Goal: Task Accomplishment & Management: Manage account settings

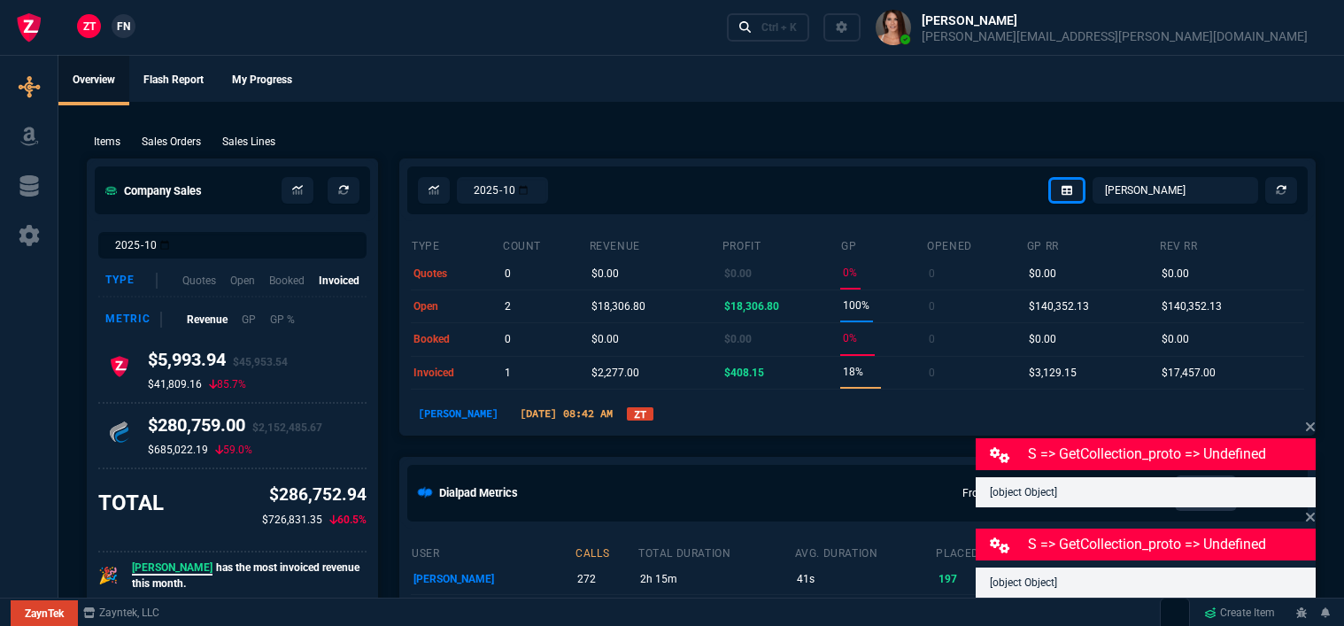
select select "12: [PERSON_NAME]"
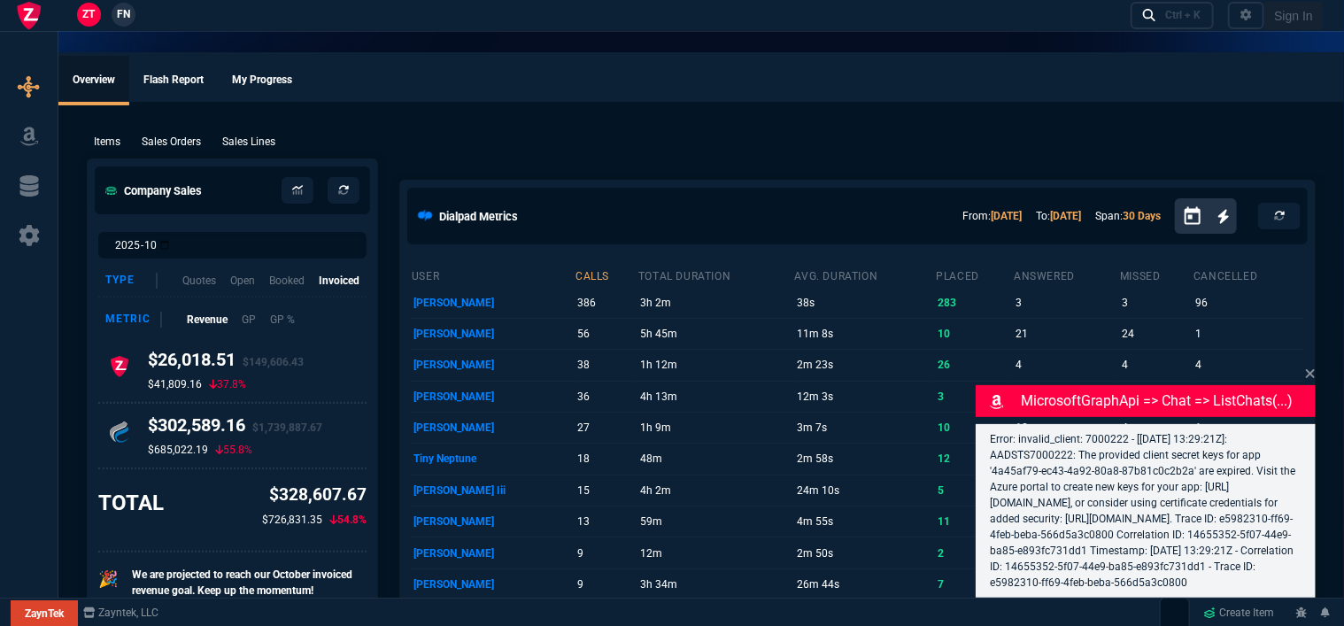
select select "12: [PERSON_NAME]"
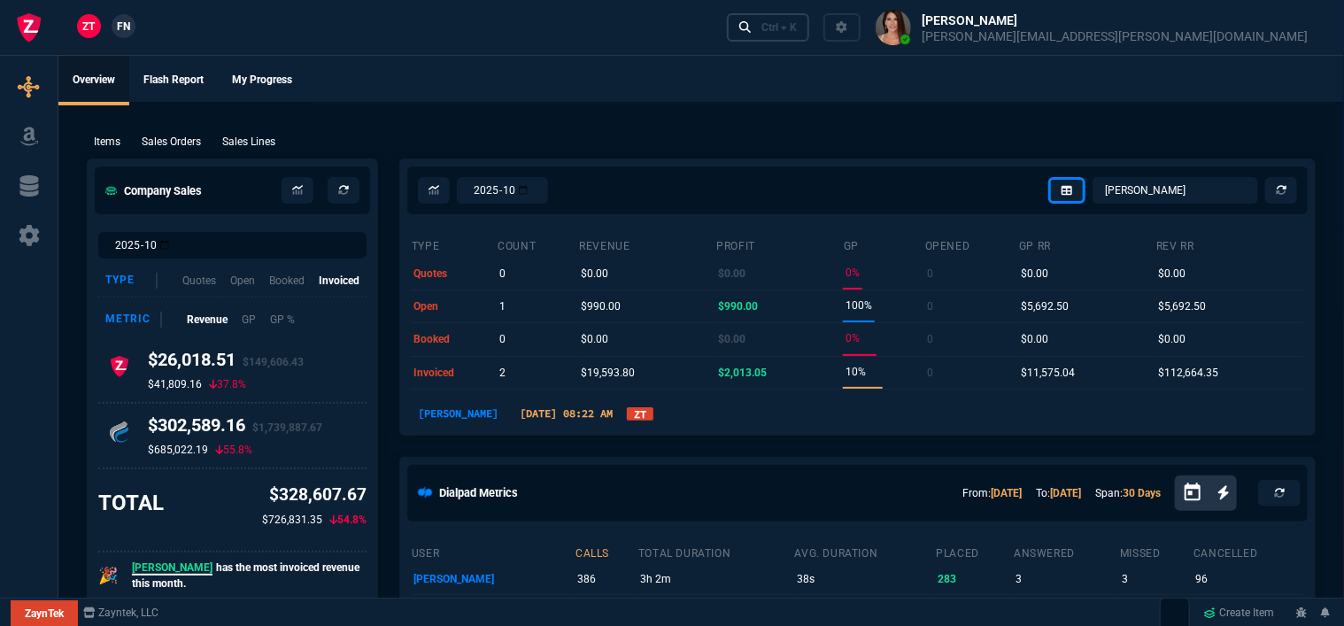
click at [797, 26] on div "Ctrl + K" at bounding box center [778, 27] width 35 height 14
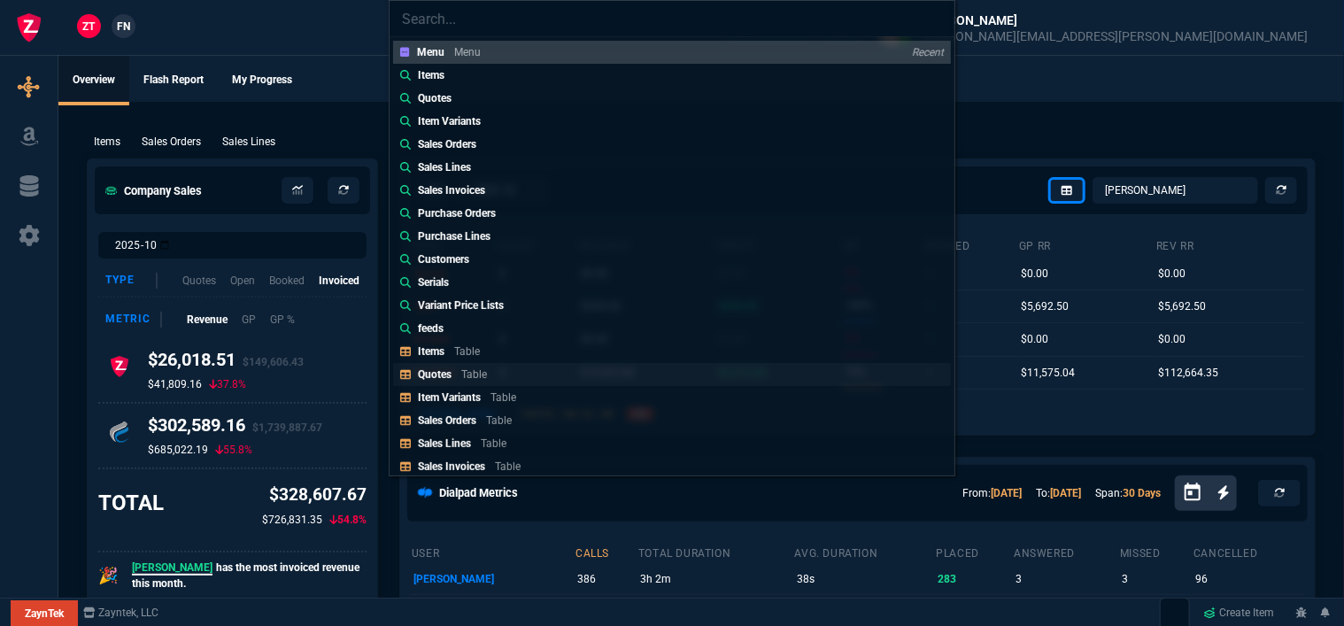
click at [475, 372] on p "Table" at bounding box center [474, 374] width 26 height 12
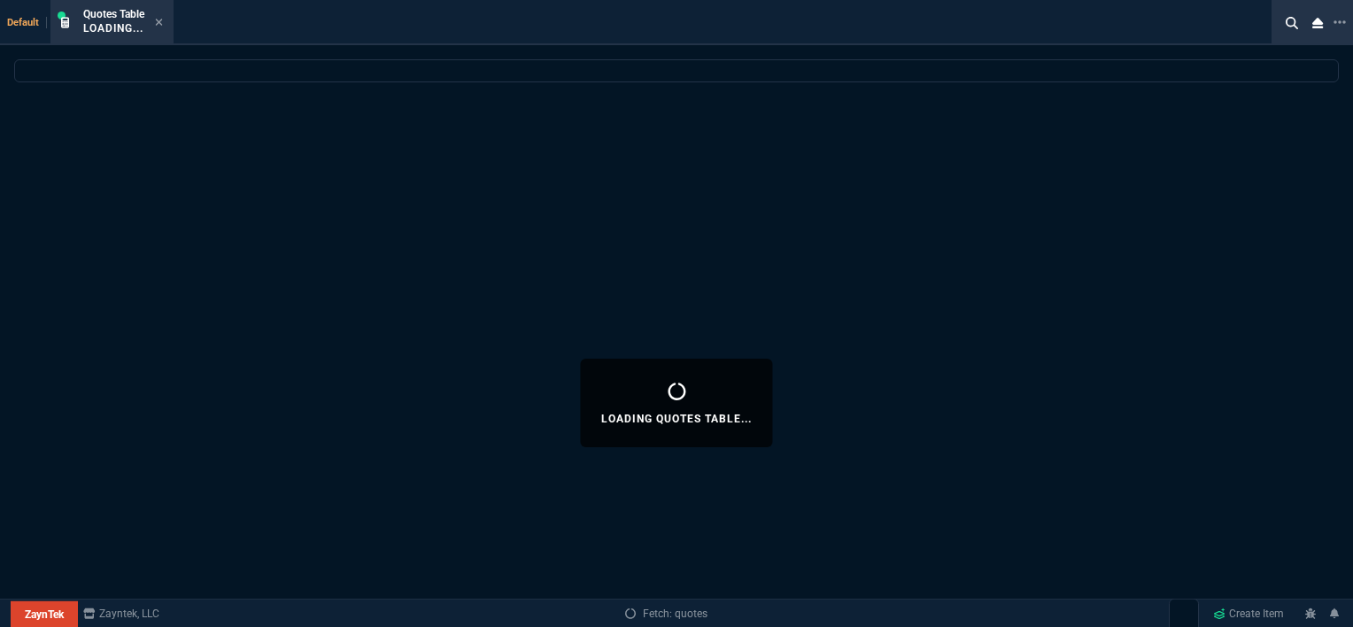
select select
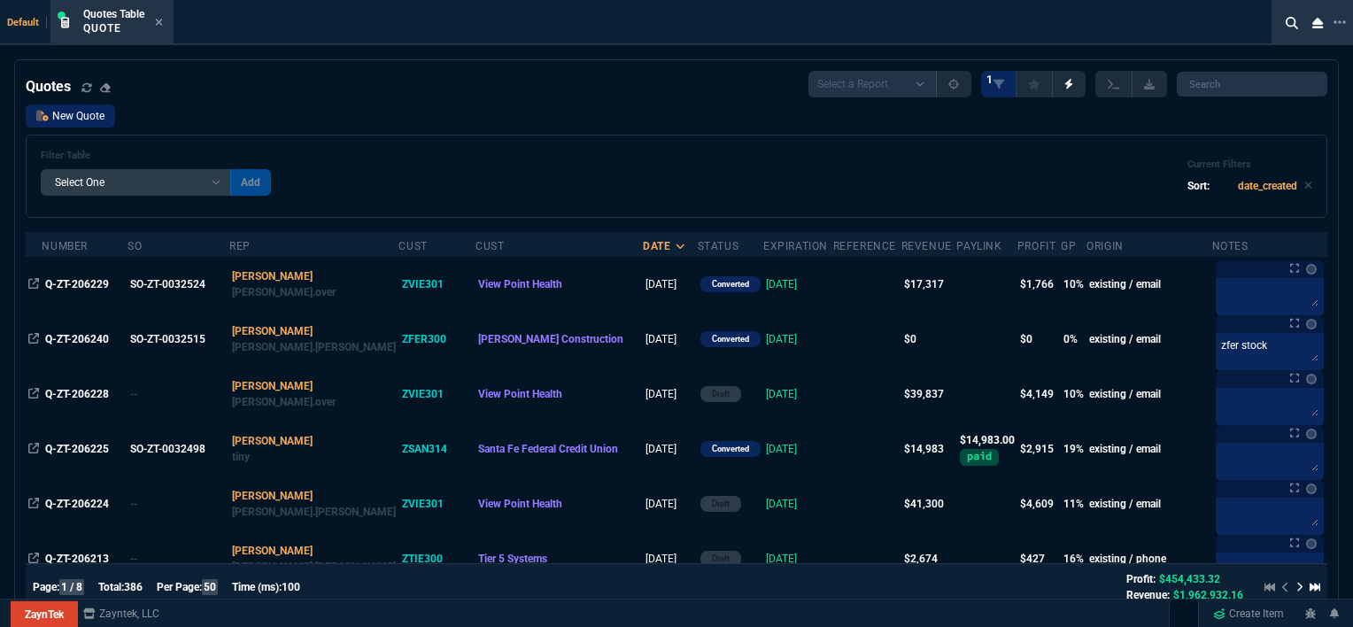
click at [52, 123] on link "New Quote" at bounding box center [70, 115] width 89 height 23
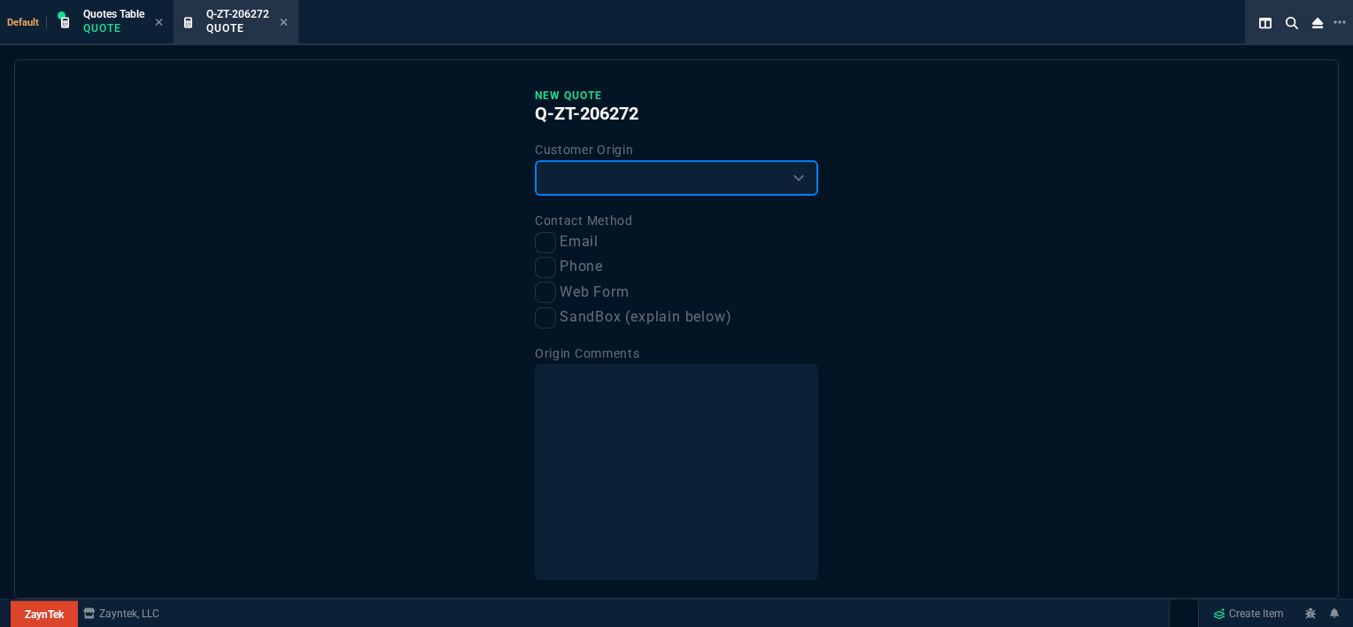
click at [634, 184] on select "Existing Customer Amazon Lead (first order) Website Lead (first order) Called (…" at bounding box center [676, 177] width 283 height 35
select select "existing"
click at [535, 160] on select "Existing Customer Amazon Lead (first order) Website Lead (first order) Called (…" at bounding box center [676, 177] width 283 height 35
click at [545, 248] on input "Email" at bounding box center [545, 242] width 21 height 21
checkbox input "true"
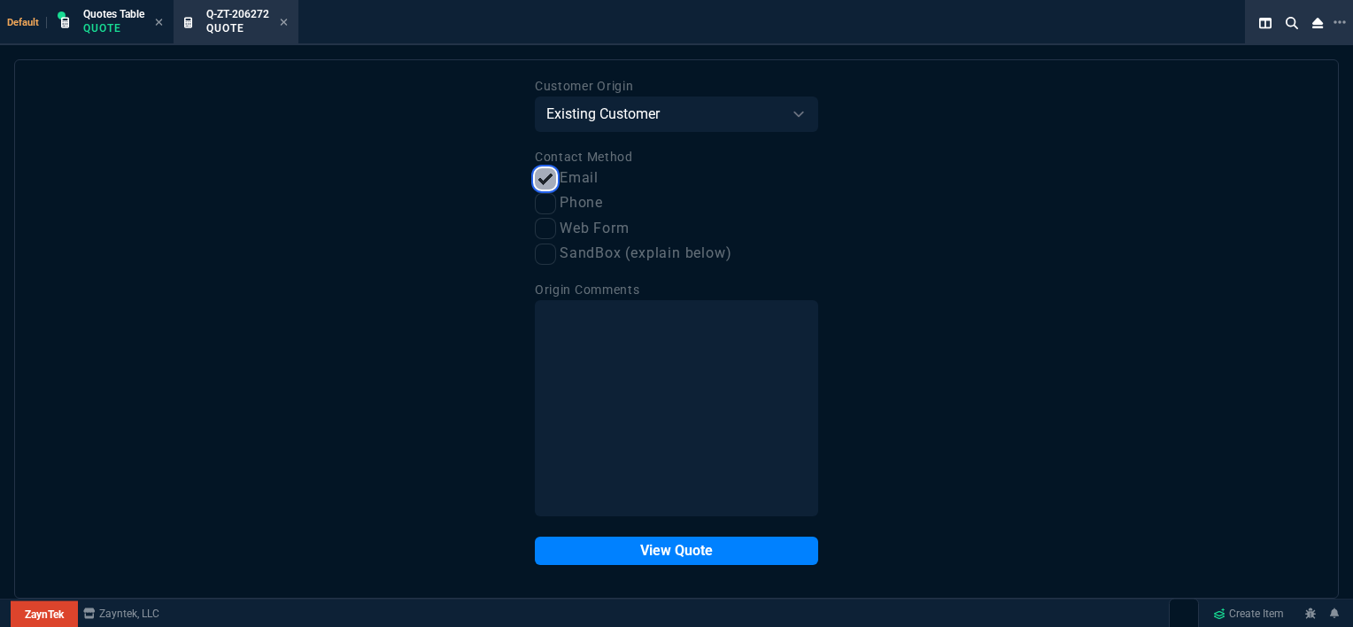
scroll to position [66, 0]
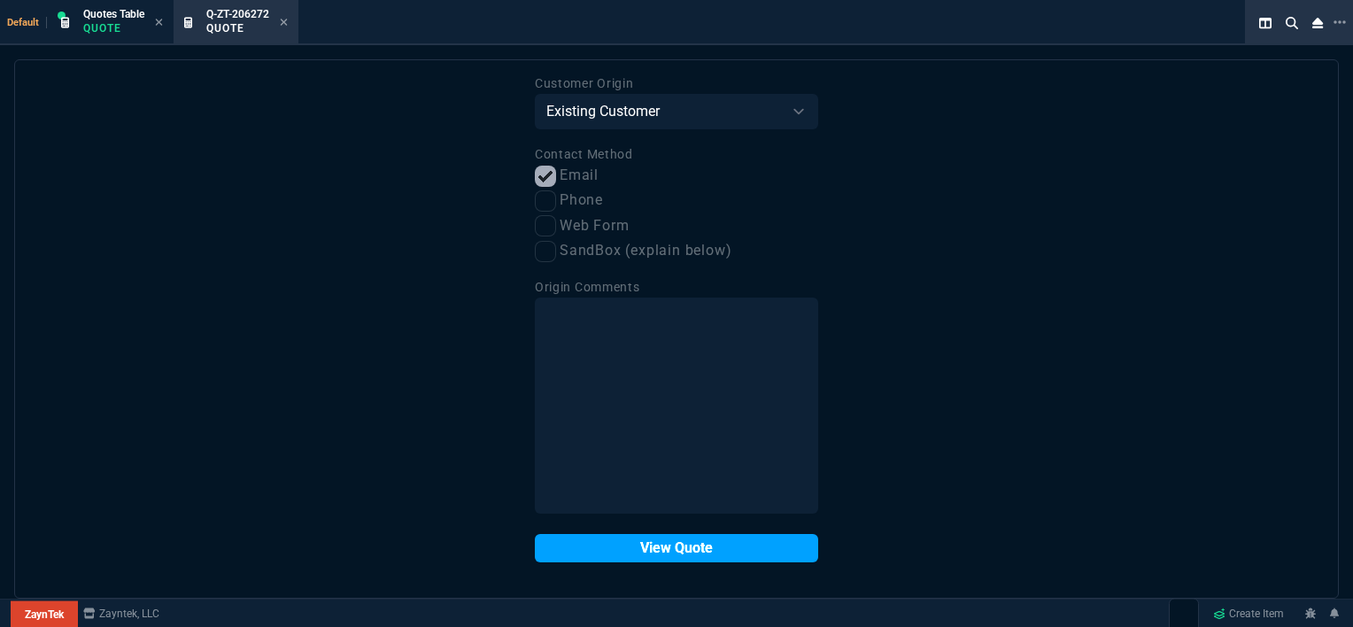
click at [729, 553] on button "View Quote" at bounding box center [676, 548] width 283 height 28
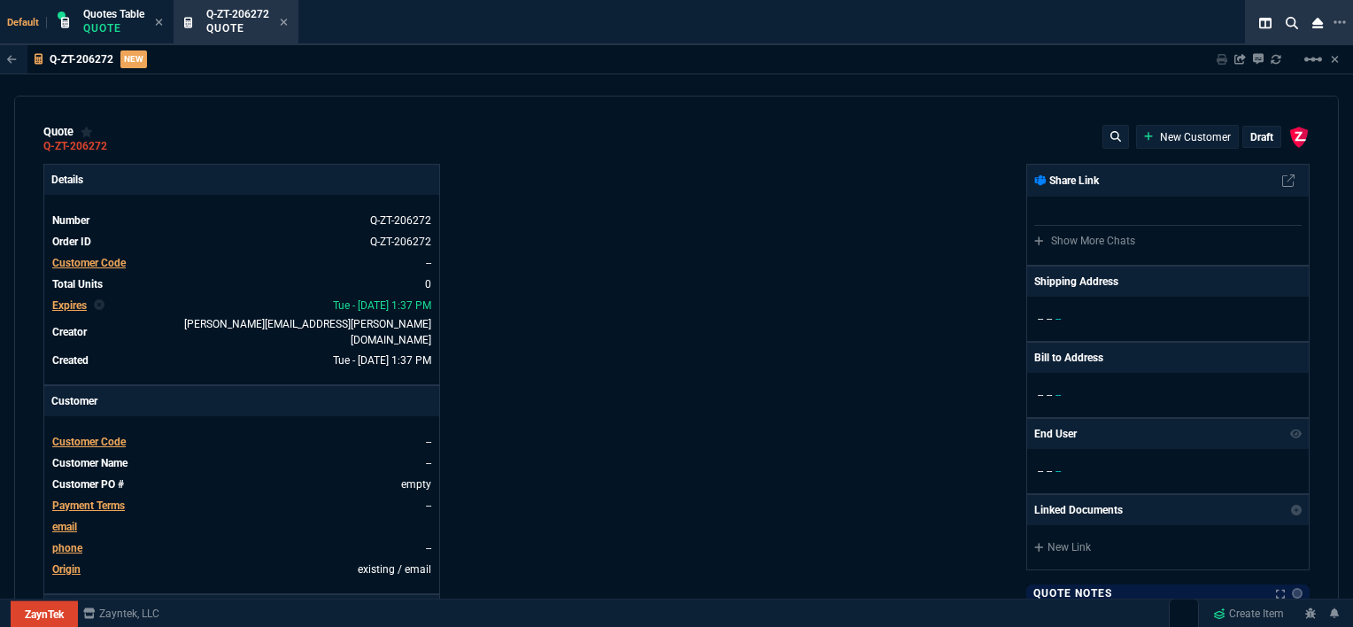
click at [96, 436] on span "Customer Code" at bounding box center [88, 442] width 73 height 12
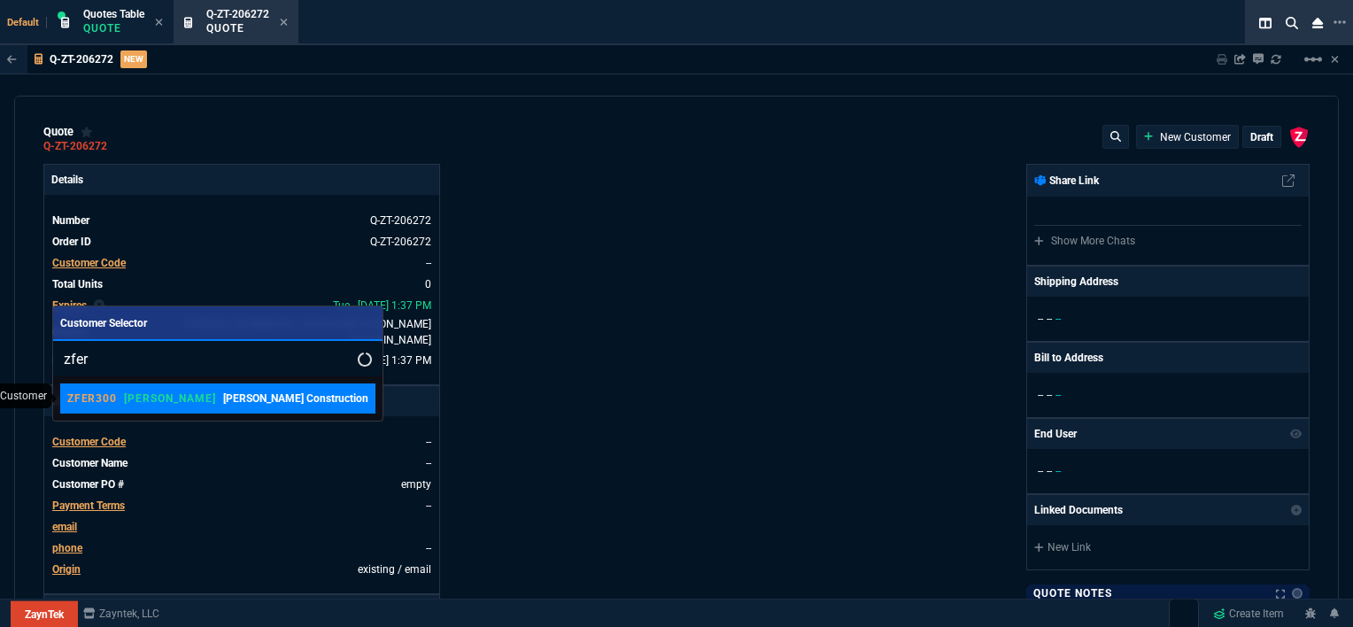
type input "zfer"
click at [184, 407] on link "ZFER300 ROSS Ferreira Construction" at bounding box center [217, 398] width 315 height 30
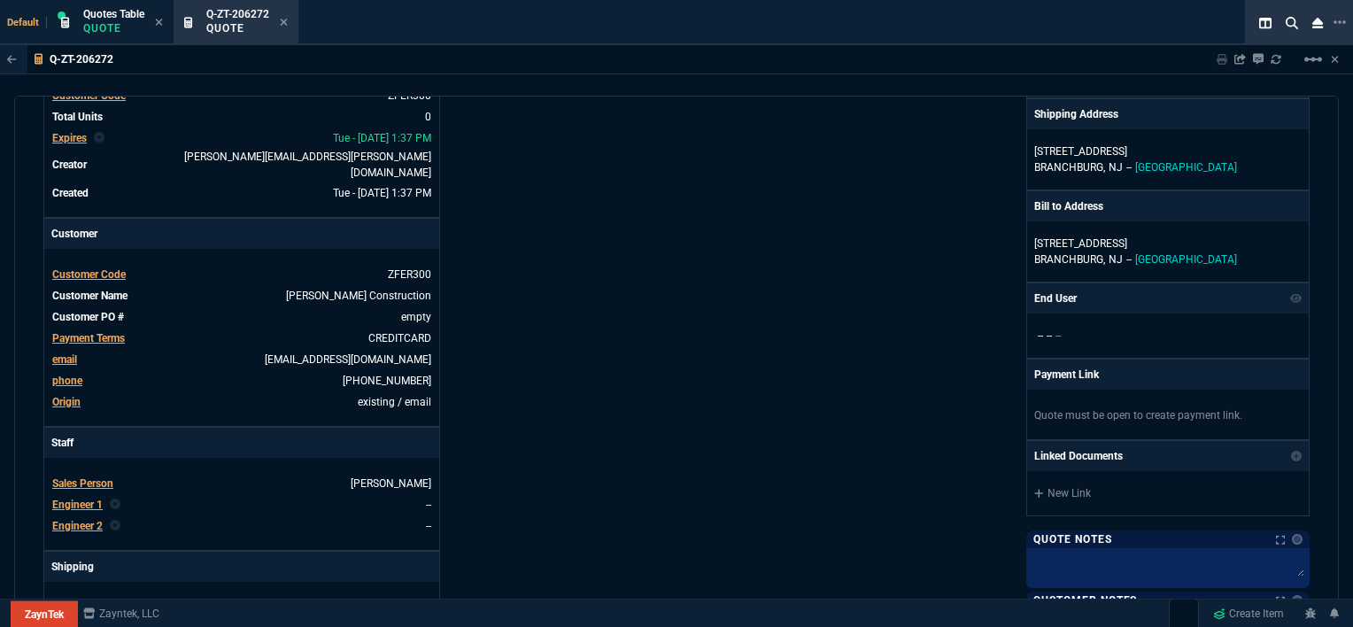
scroll to position [177, 0]
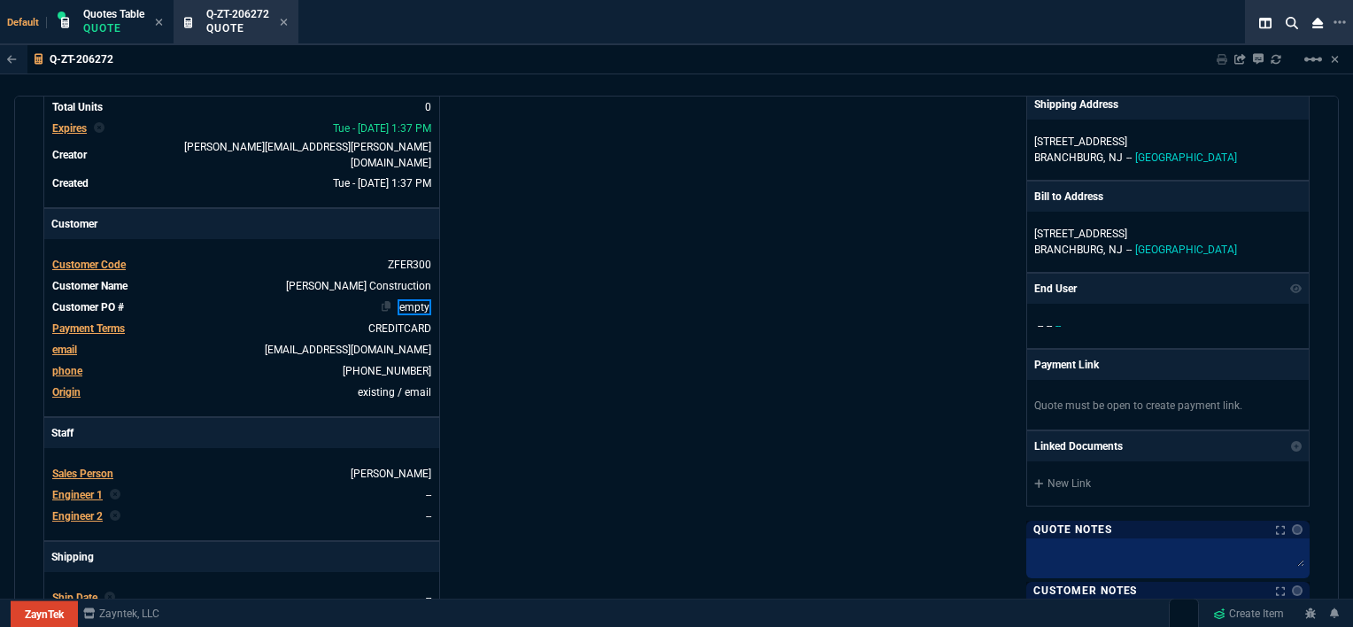
click at [419, 299] on link "empty" at bounding box center [414, 307] width 34 height 16
click at [428, 299] on link "empty" at bounding box center [414, 307] width 34 height 16
paste link
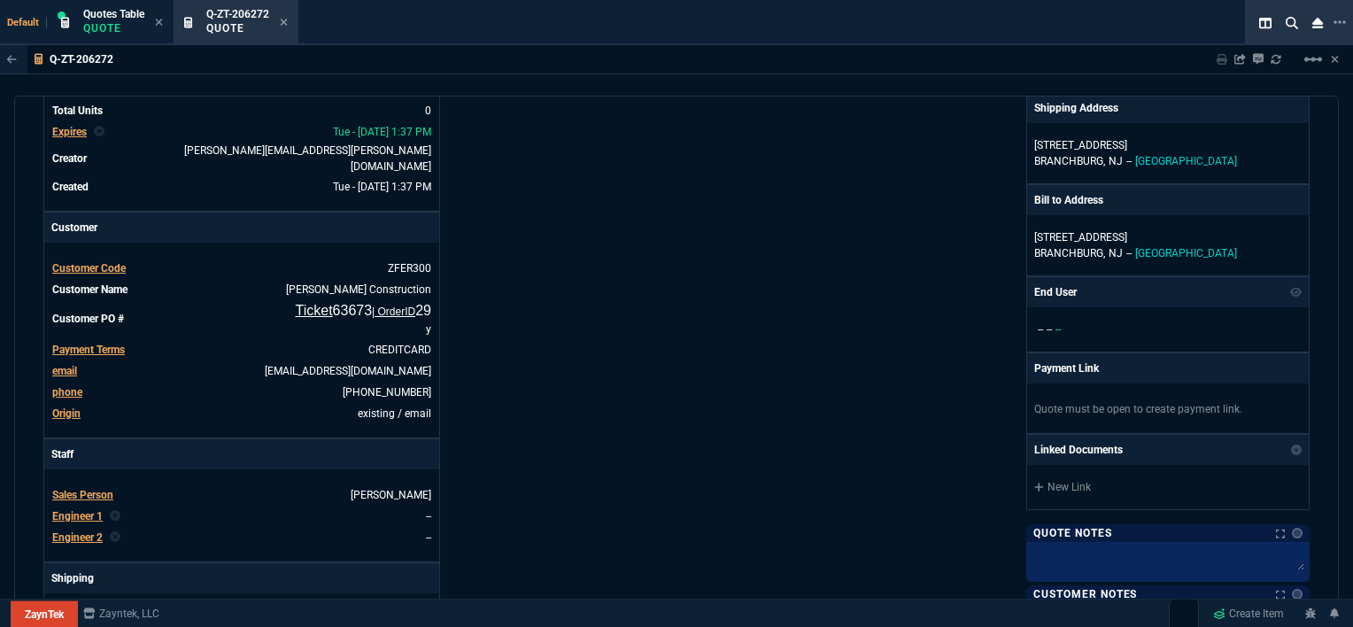
click at [542, 282] on div "Details Number Q-ZT-206272 Order ID Q-ZT-206272 Customer Code ZFER300 Total Uni…" at bounding box center [359, 462] width 633 height 944
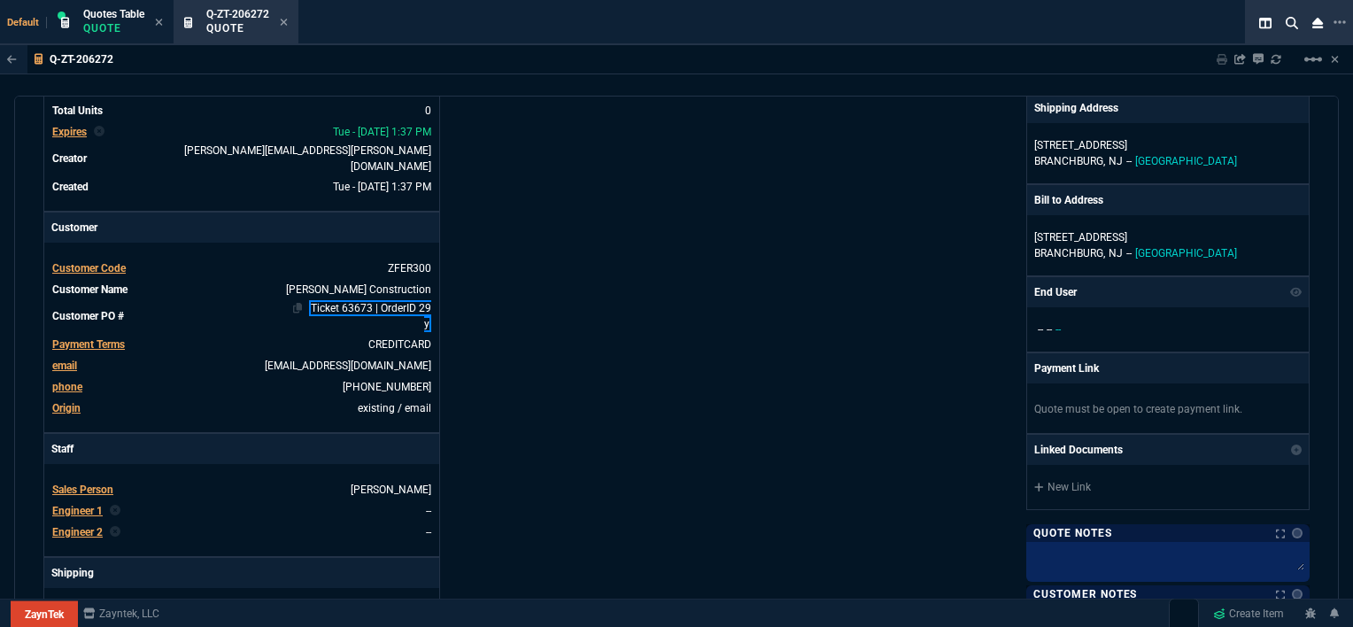
click at [421, 311] on link "Ticket 63673 | OrderID 29 y" at bounding box center [370, 316] width 122 height 32
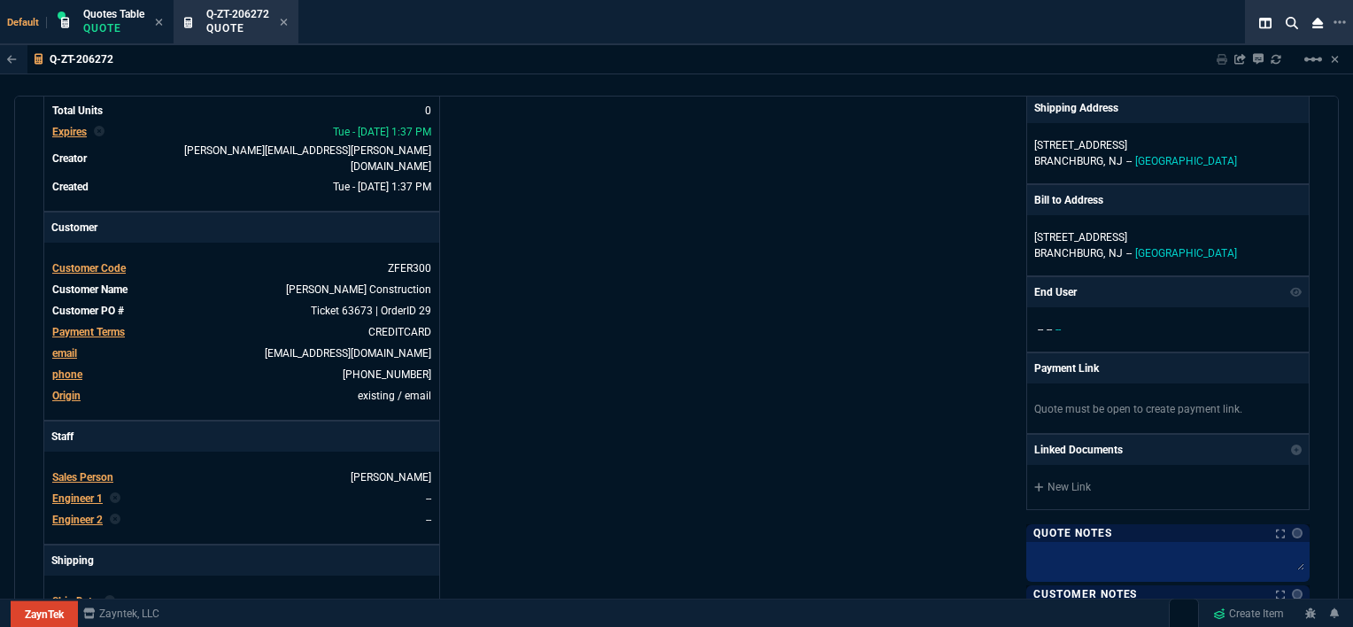
click at [508, 287] on div "Details Number Q-ZT-206272 Order ID Q-ZT-206272 Customer Code ZFER300 Total Uni…" at bounding box center [359, 453] width 633 height 926
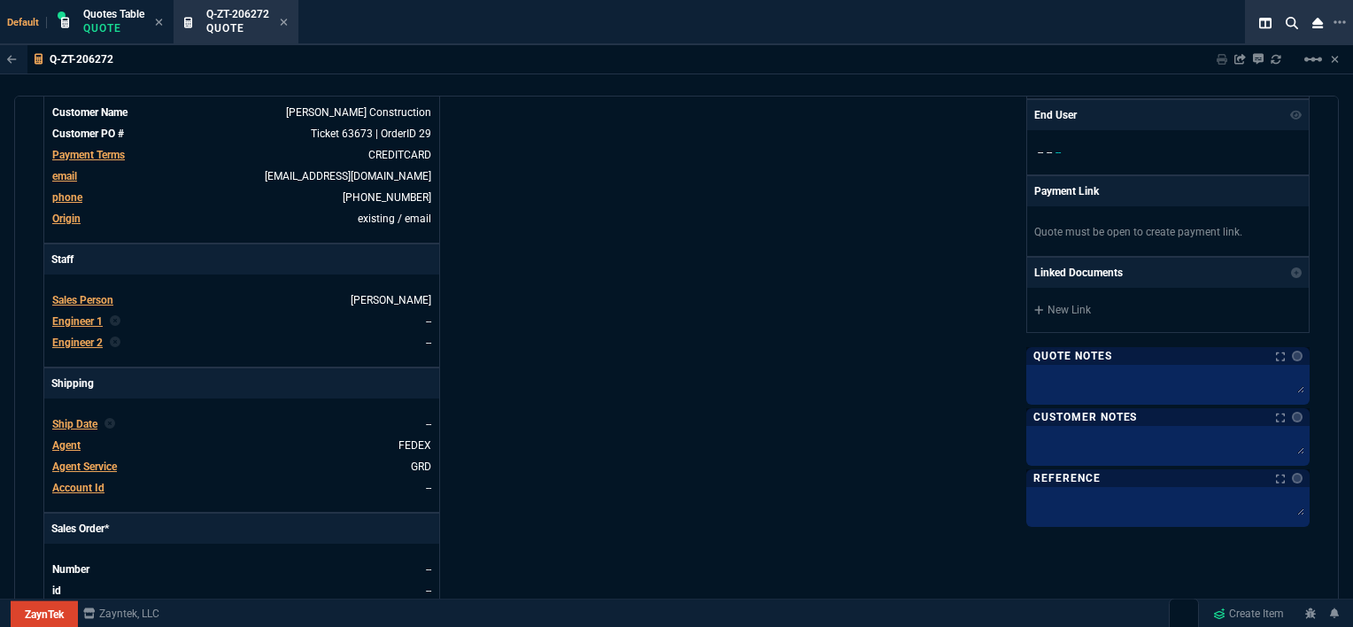
scroll to position [85, 0]
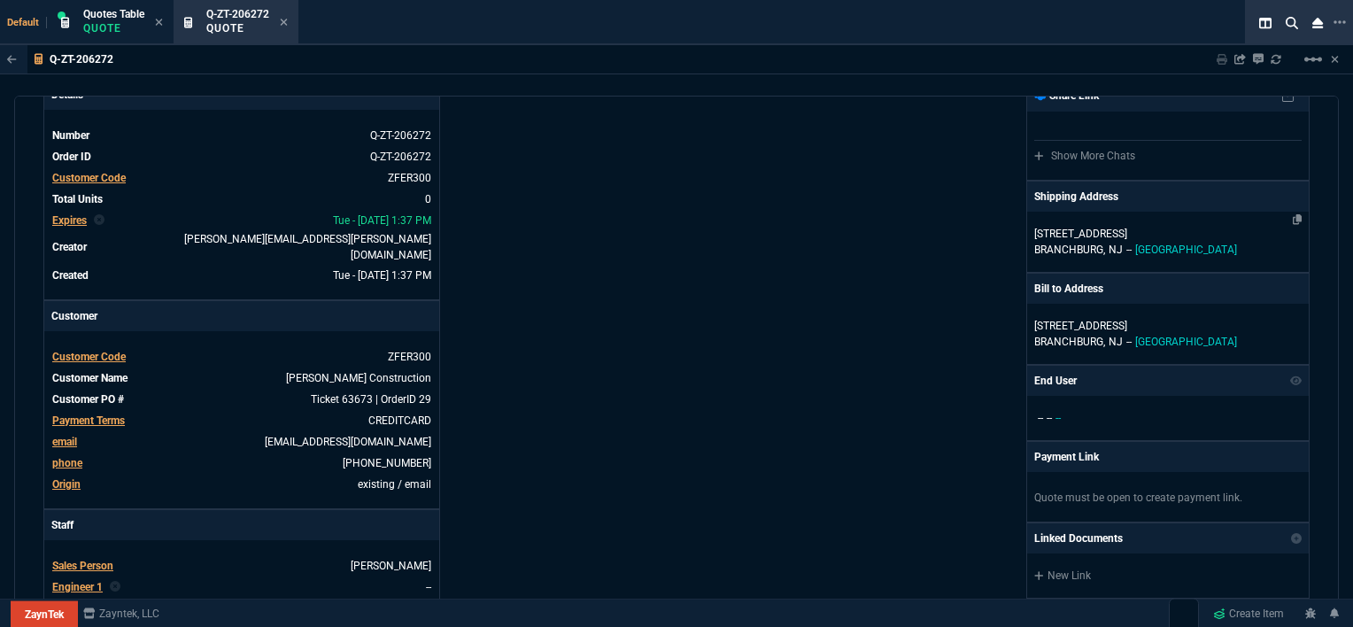
click at [1197, 243] on p "BRANCHBURG, NJ -- USA" at bounding box center [1167, 250] width 267 height 16
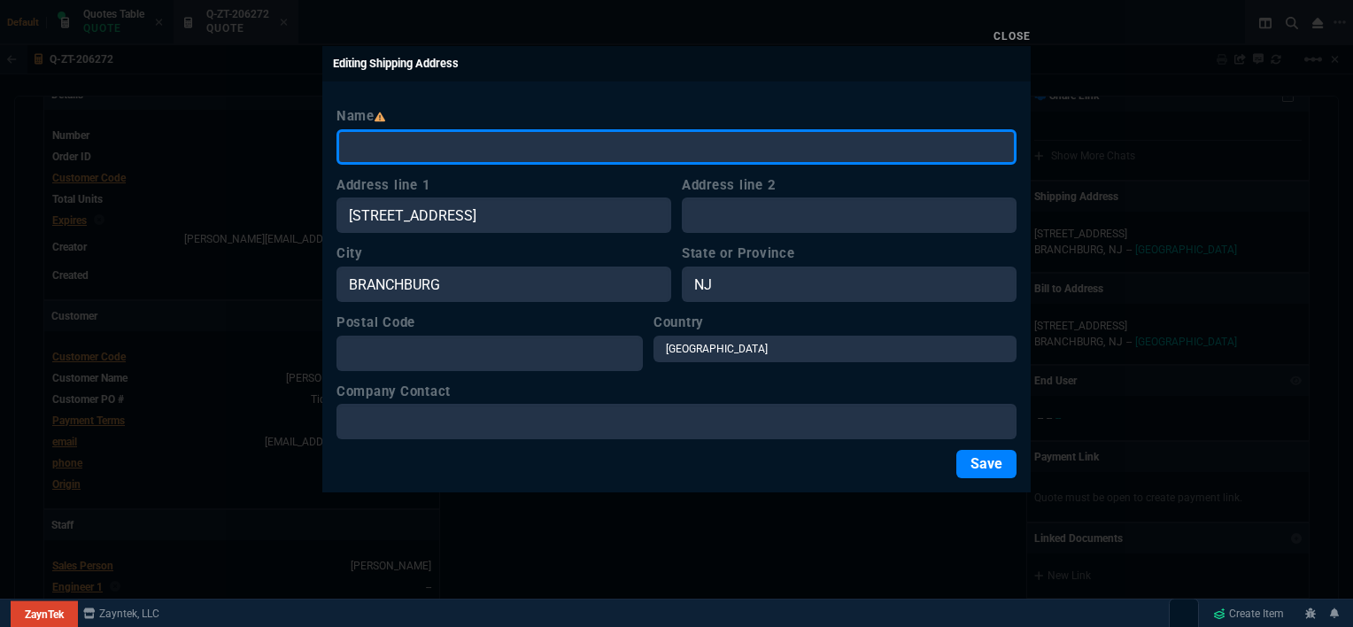
click at [467, 146] on input "Name" at bounding box center [676, 146] width 680 height 35
paste input "Ferreira Power South LLC - Nathan Strange (Ferreira Office)"
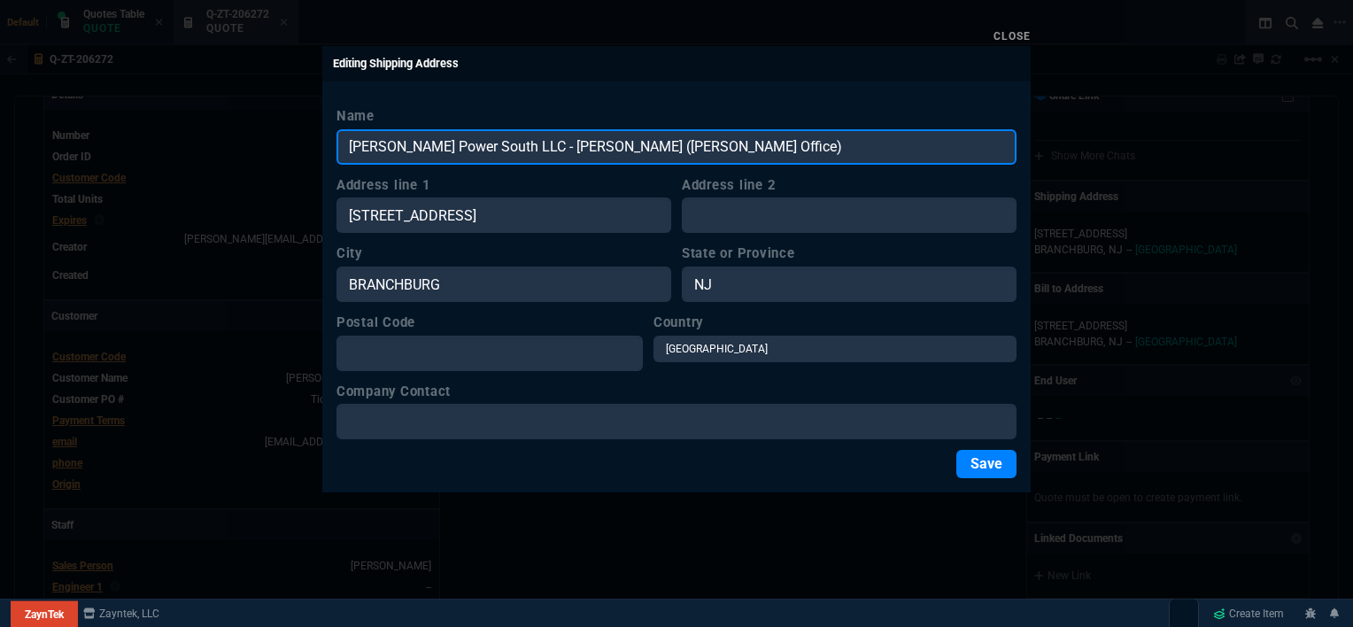
type input "Ferreira Power South LLC - Nathan Strange (Ferreira Office)"
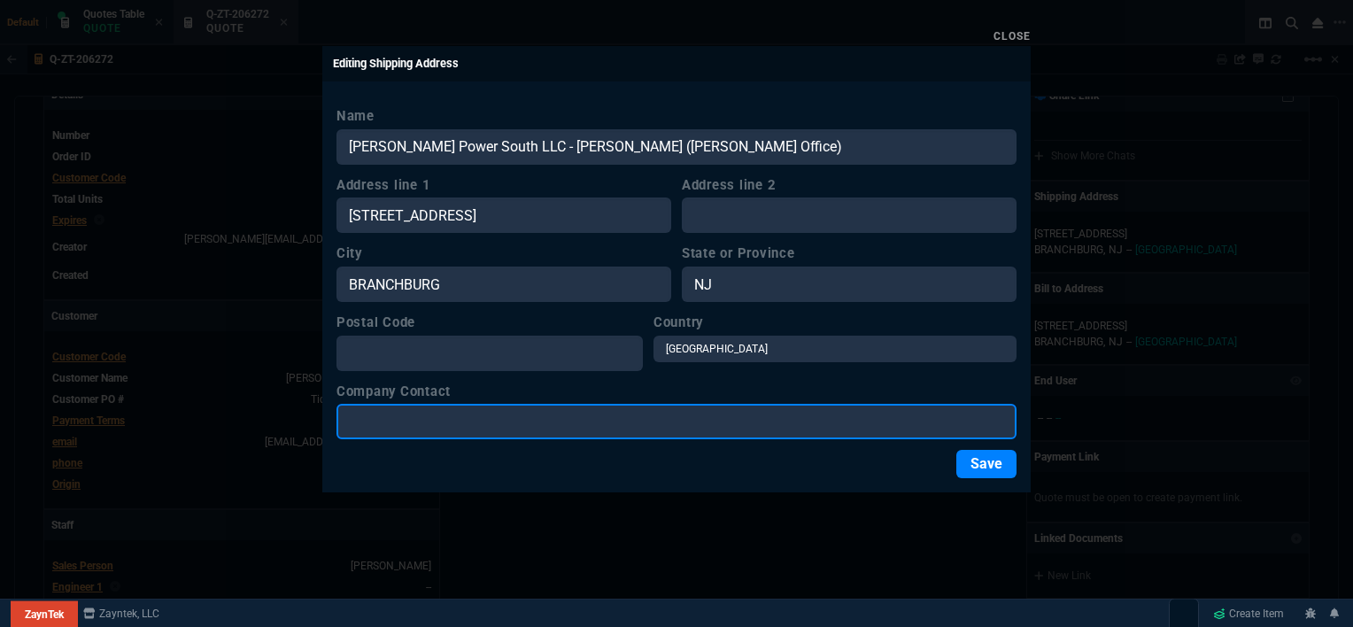
click at [439, 427] on input "Company Contact" at bounding box center [676, 421] width 680 height 35
paste input "Ferreira Power South LLC - Nathan Strange (Ferreira Office)"
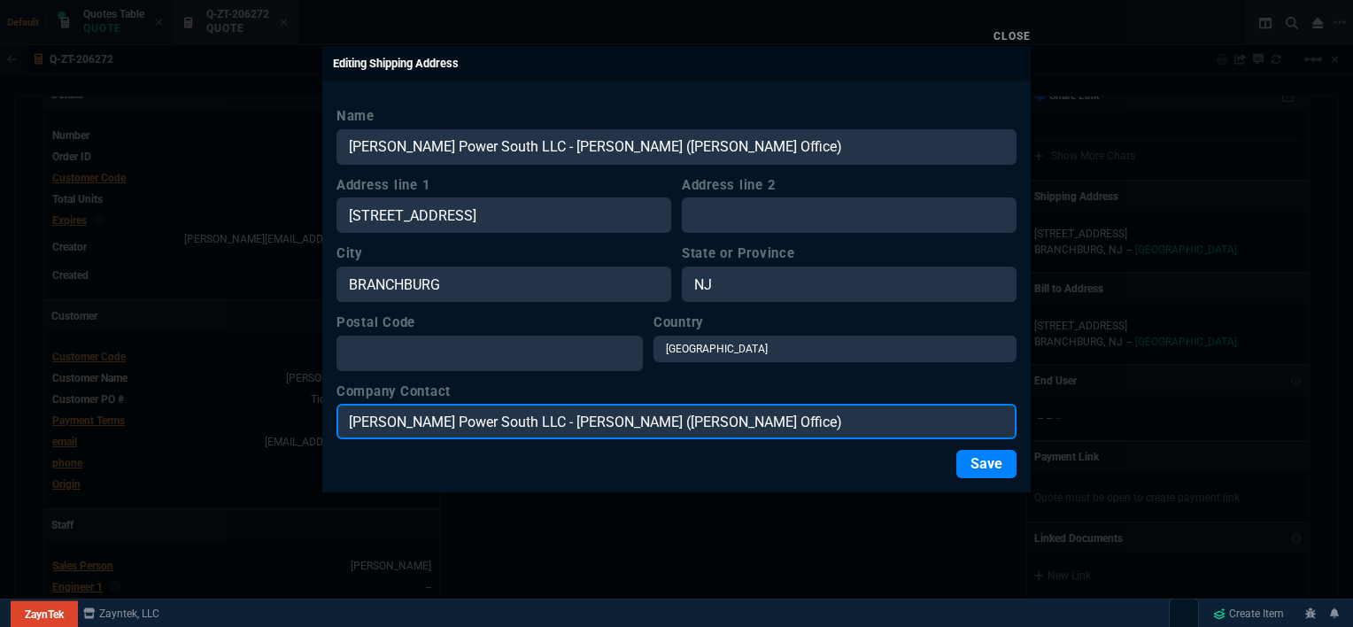
click at [513, 421] on input "Ferreira Power South LLC - Nathan Strange (Ferreira Office)" at bounding box center [676, 421] width 680 height 35
type input "Nathan Strange (Ferreira Office)"
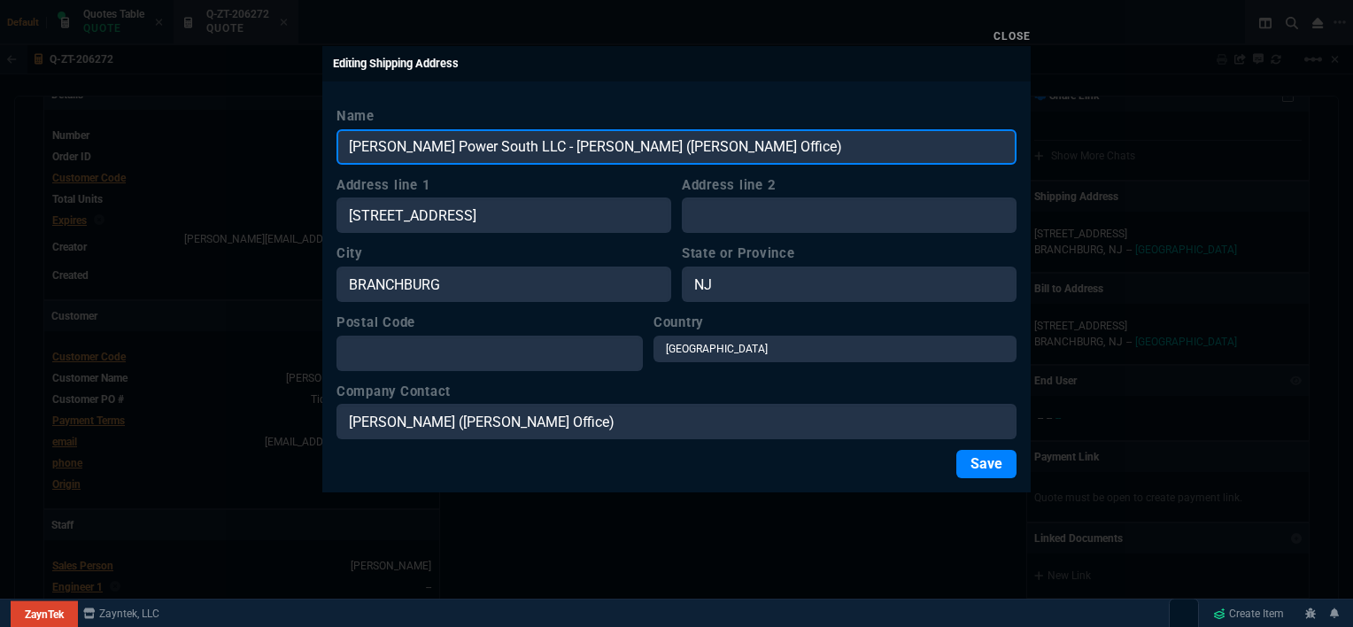
click at [779, 135] on input "Ferreira Power South LLC - Nathan Strange (Ferreira Office)" at bounding box center [676, 146] width 680 height 35
drag, startPoint x: 776, startPoint y: 142, endPoint x: 549, endPoint y: 144, distance: 227.5
click at [549, 144] on input "Ferreira Power South LLC - Nathan Strange (Ferreira Office)" at bounding box center [676, 146] width 680 height 35
type input "Ferreira Power South LLC"
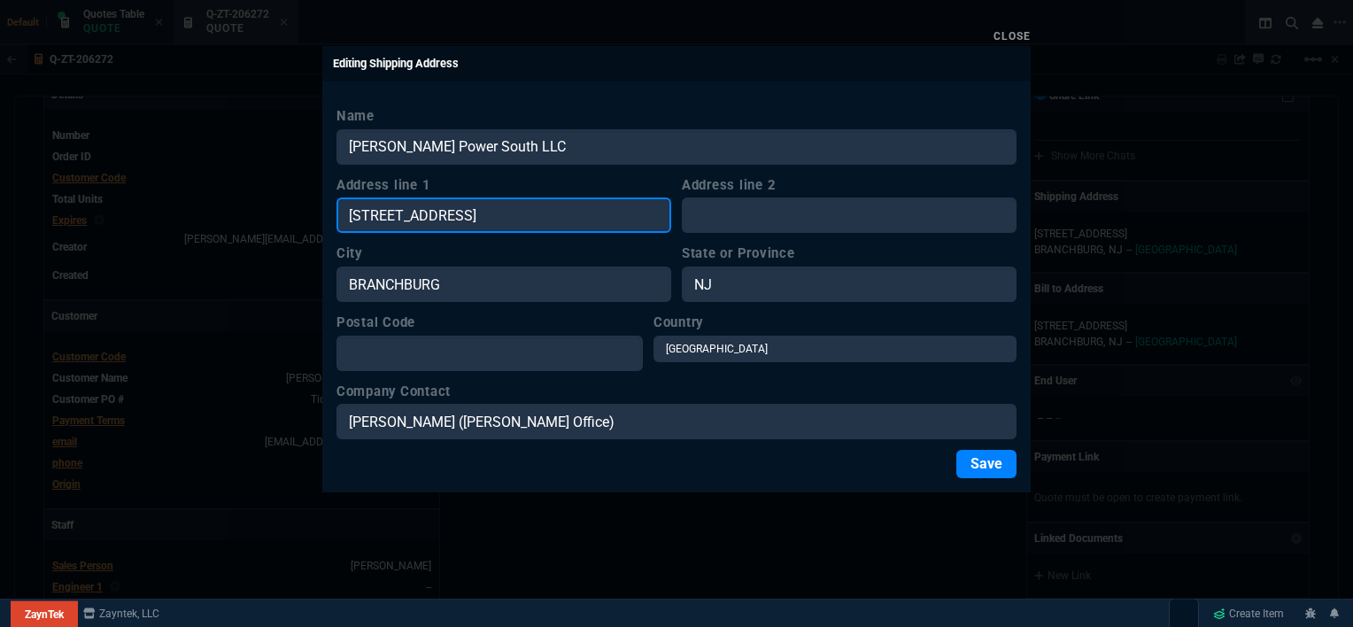
click at [437, 229] on input "31 TANNERY ROAD" at bounding box center [503, 214] width 335 height 35
drag, startPoint x: 485, startPoint y: 220, endPoint x: 328, endPoint y: 202, distance: 157.7
click at [323, 201] on div "Name Ferreira Power South LLC Address line 1 31 TANNERY ROAD Address line 2 Cit…" at bounding box center [676, 292] width 708 height 400
paste input "2822 North Beach St., Haltom City, TX, 76111"
type input "2822 North Beach St., Haltom City, TX, 76111"
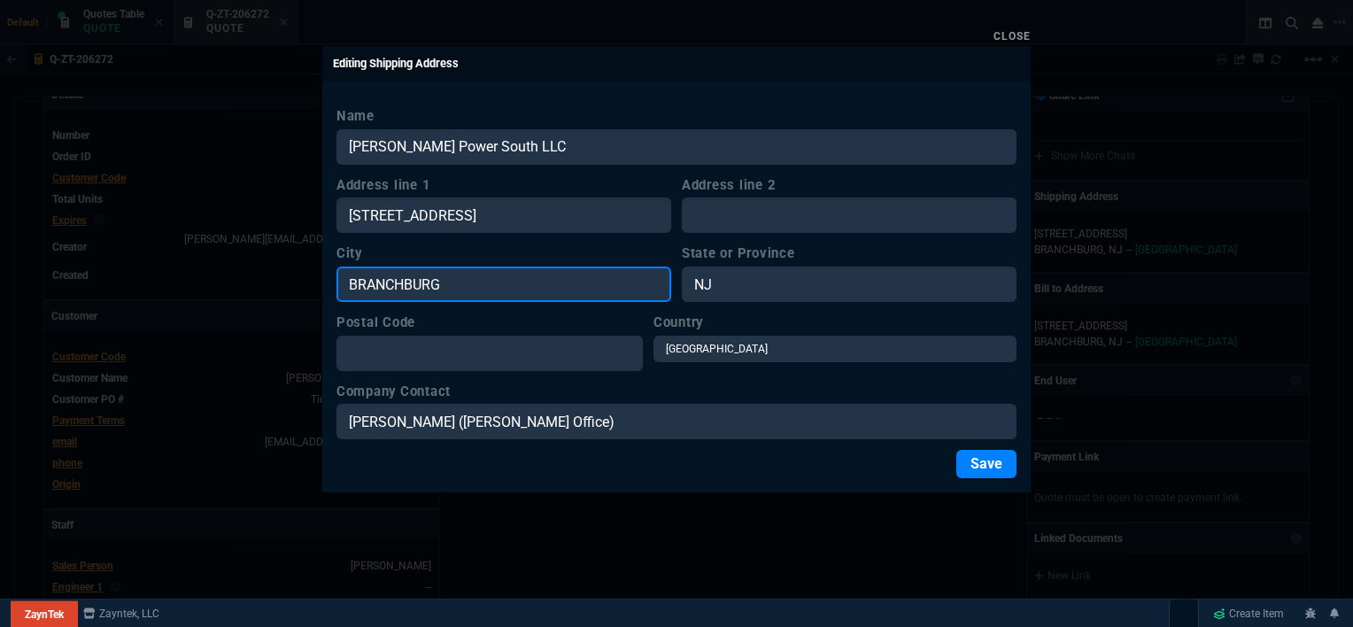
click at [359, 291] on input "BRANCHBURG" at bounding box center [503, 283] width 335 height 35
drag, startPoint x: 468, startPoint y: 289, endPoint x: 322, endPoint y: 289, distance: 146.1
click at [322, 289] on div "Name Ferreira Power South LLC Address line 1 2822 North Beach St., Haltom City,…" at bounding box center [676, 292] width 708 height 400
paste input "2822 North Beach St., Haltom City, TX, 76111"
type input "2822 North Beach St., Haltom City, TX, 76111"
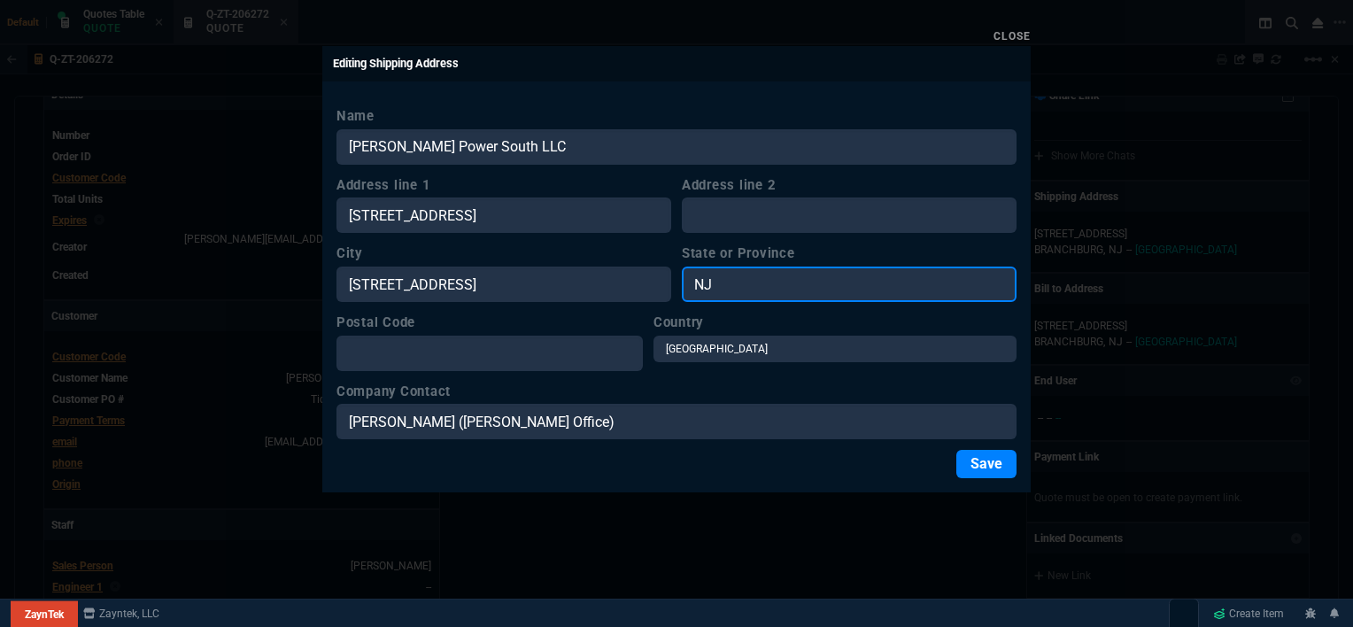
drag, startPoint x: 746, startPoint y: 283, endPoint x: 686, endPoint y: 300, distance: 62.5
click at [684, 298] on input "NJ" at bounding box center [849, 283] width 335 height 35
type input "5"
type input "6"
paste input "2822 North Beach St., Haltom City, TX, 76111"
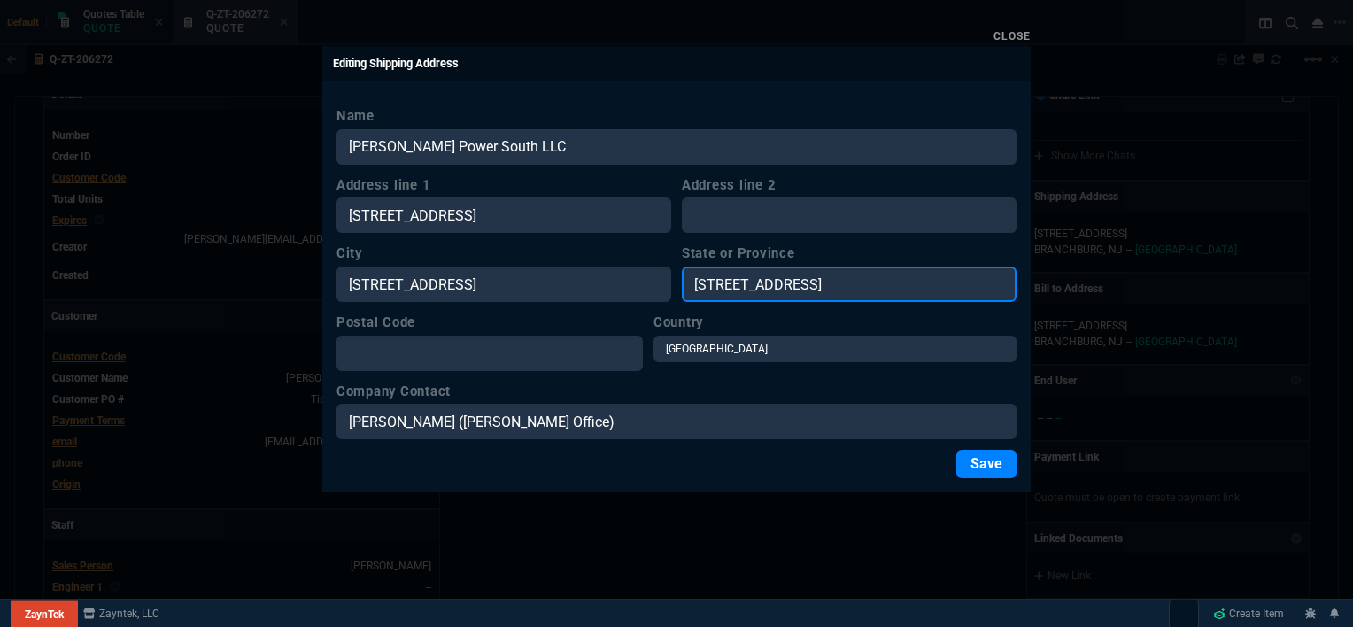
type input "2822 North Beach St., Haltom City, TX, 76111"
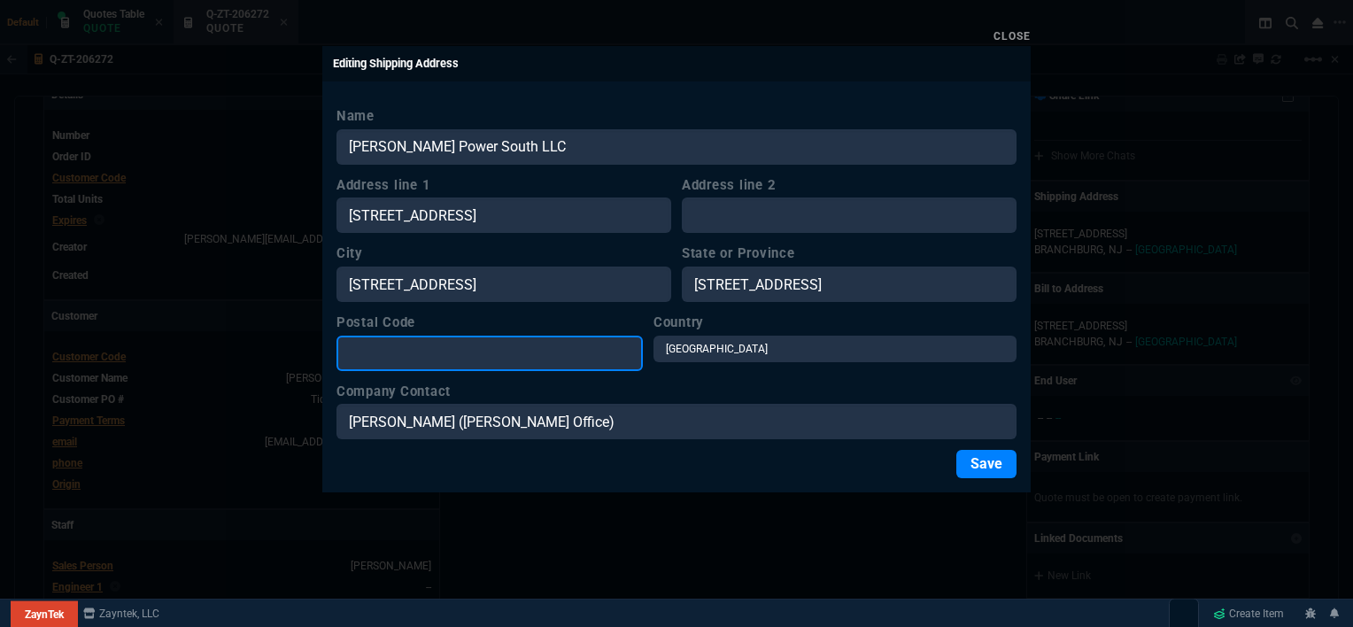
click at [518, 345] on input "Postal Code" at bounding box center [489, 353] width 306 height 35
paste input "2822 North Beach St., Haltom City, TX, 76111"
click at [595, 351] on input "2822 North Beach St., Haltom City, TX, 76111" at bounding box center [489, 353] width 306 height 35
type input "76111"
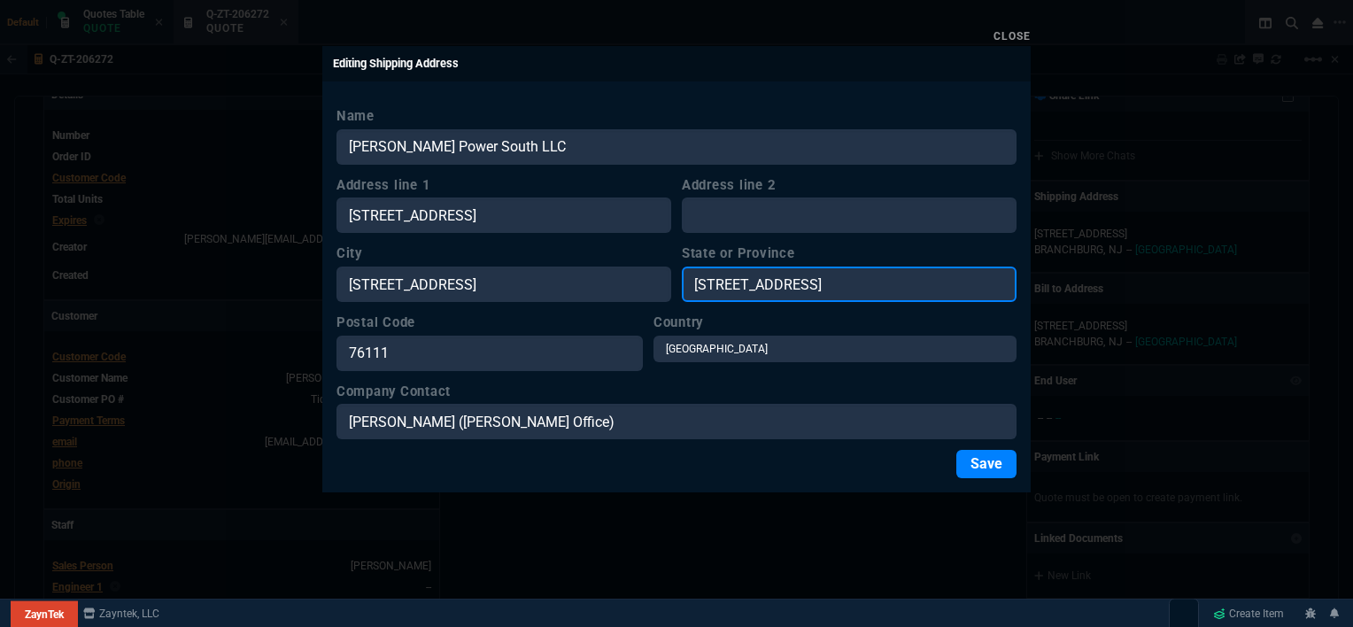
click at [915, 282] on input "2822 North Beach St., Haltom City, TX, 76111" at bounding box center [849, 283] width 335 height 35
click at [827, 289] on input "TX, 76111" at bounding box center [849, 283] width 335 height 35
type input "TX"
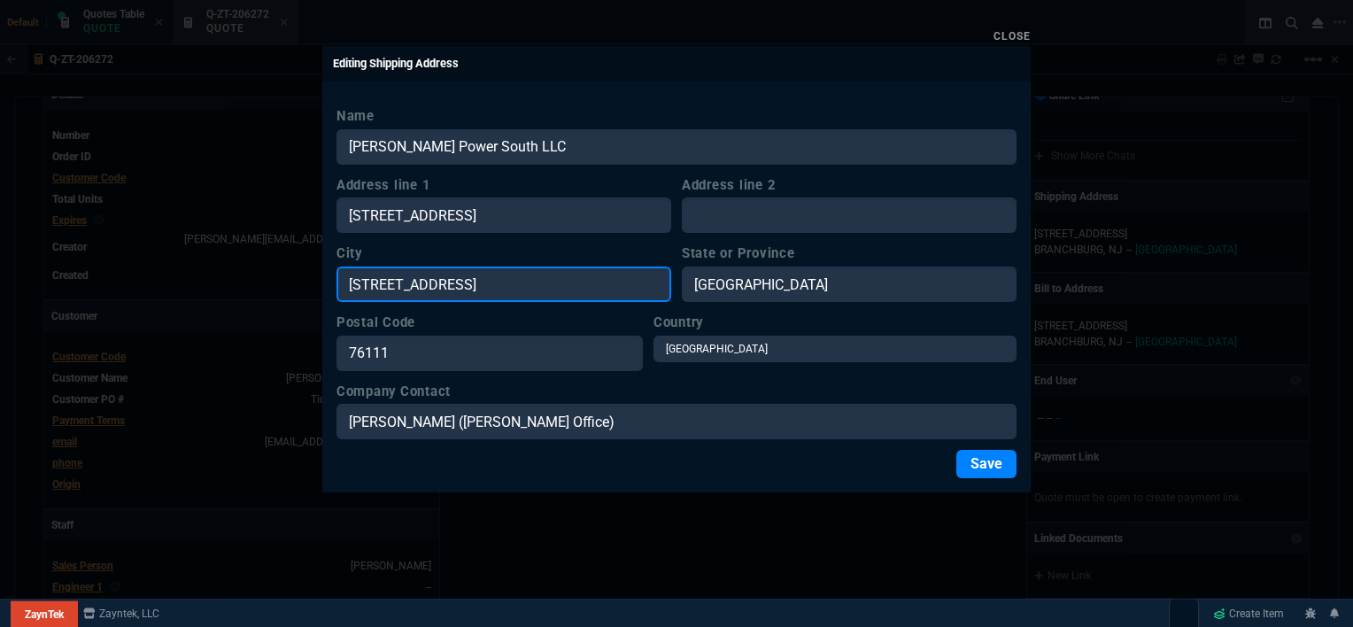
drag, startPoint x: 535, startPoint y: 287, endPoint x: 518, endPoint y: 285, distance: 16.9
click at [535, 287] on input "2822 North Beach St., Haltom City, TX, 76111" at bounding box center [503, 283] width 335 height 35
click at [489, 285] on input "2822 North Beach St., Haltom City, TX, 76111" at bounding box center [503, 283] width 335 height 35
click at [514, 282] on input "Haltom City, TX, 76111" at bounding box center [503, 283] width 335 height 35
type input "Haltom City"
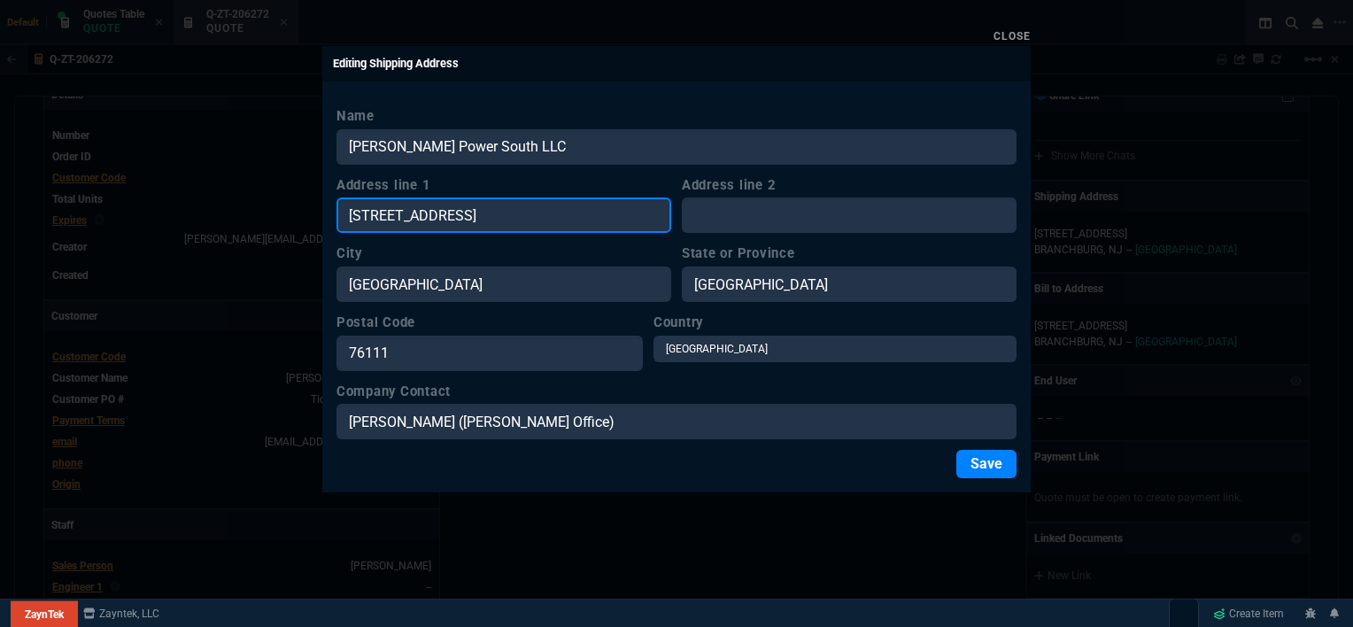
click at [621, 205] on input "2822 North Beach St., Haltom City, TX, 76111" at bounding box center [503, 214] width 335 height 35
drag, startPoint x: 636, startPoint y: 209, endPoint x: 558, endPoint y: 211, distance: 77.9
click at [558, 211] on input "2822 North Beach St., Haltom City, TX, 76111" at bounding box center [503, 214] width 335 height 35
type input "2822 North Beach St"
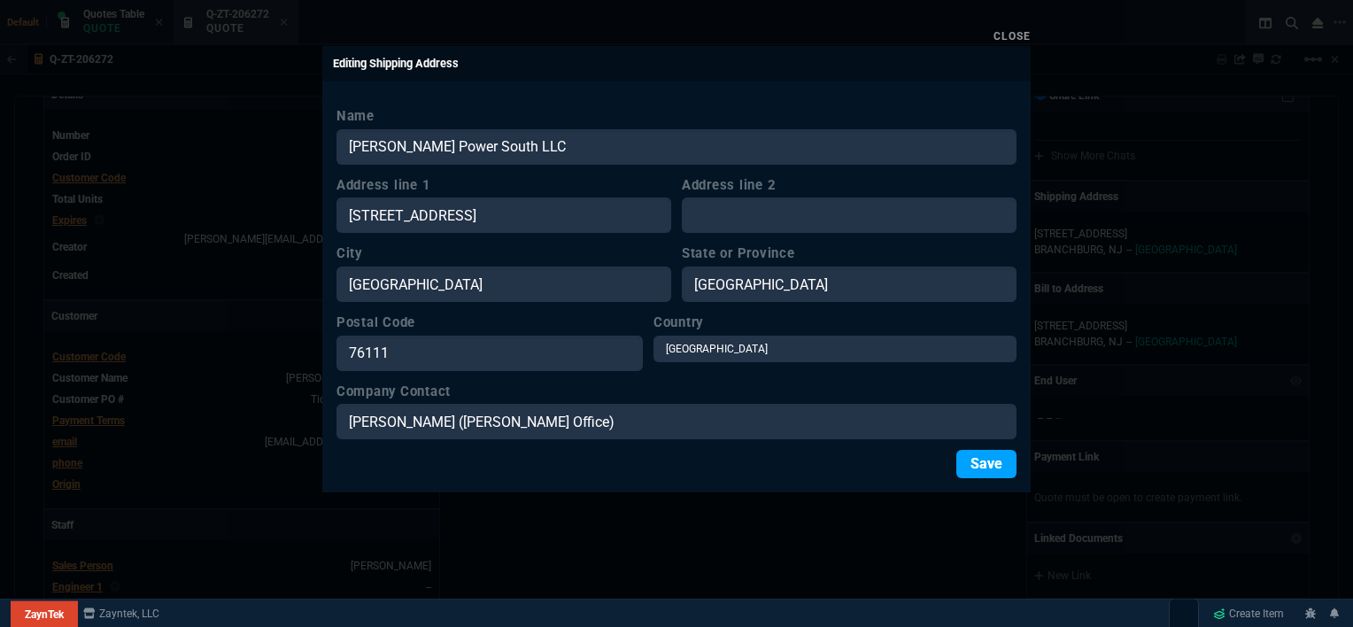
click at [986, 464] on button "Save" at bounding box center [986, 464] width 60 height 28
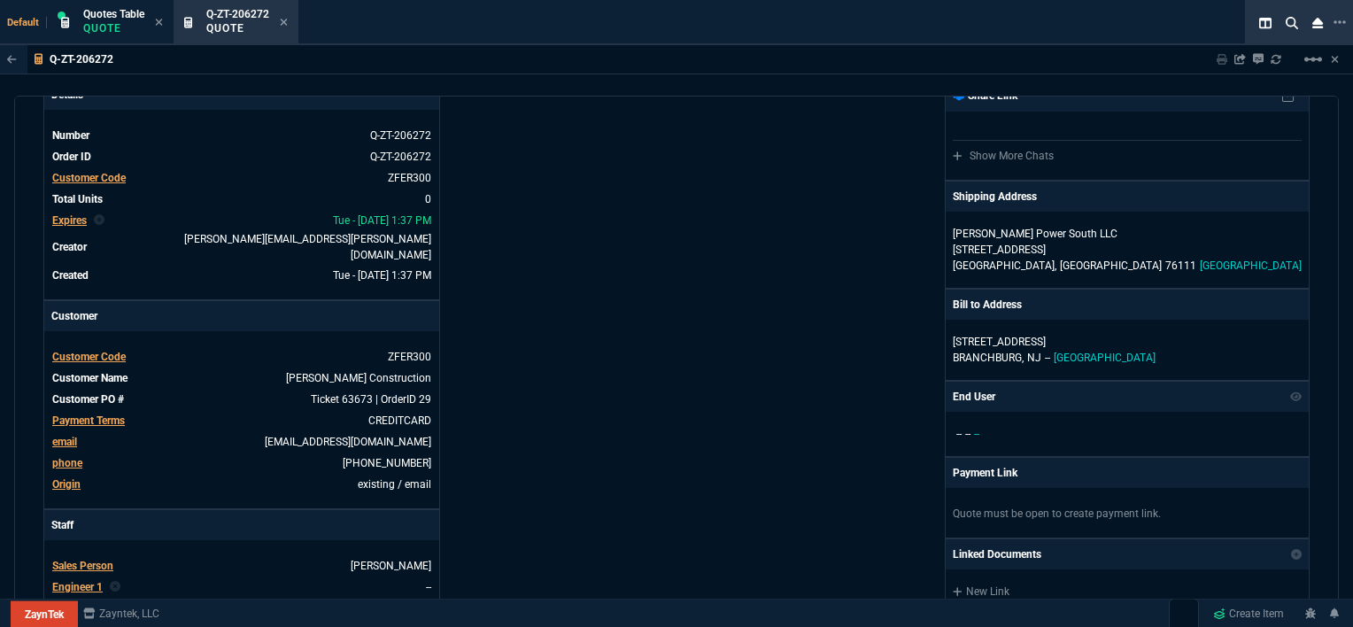
scroll to position [439, 0]
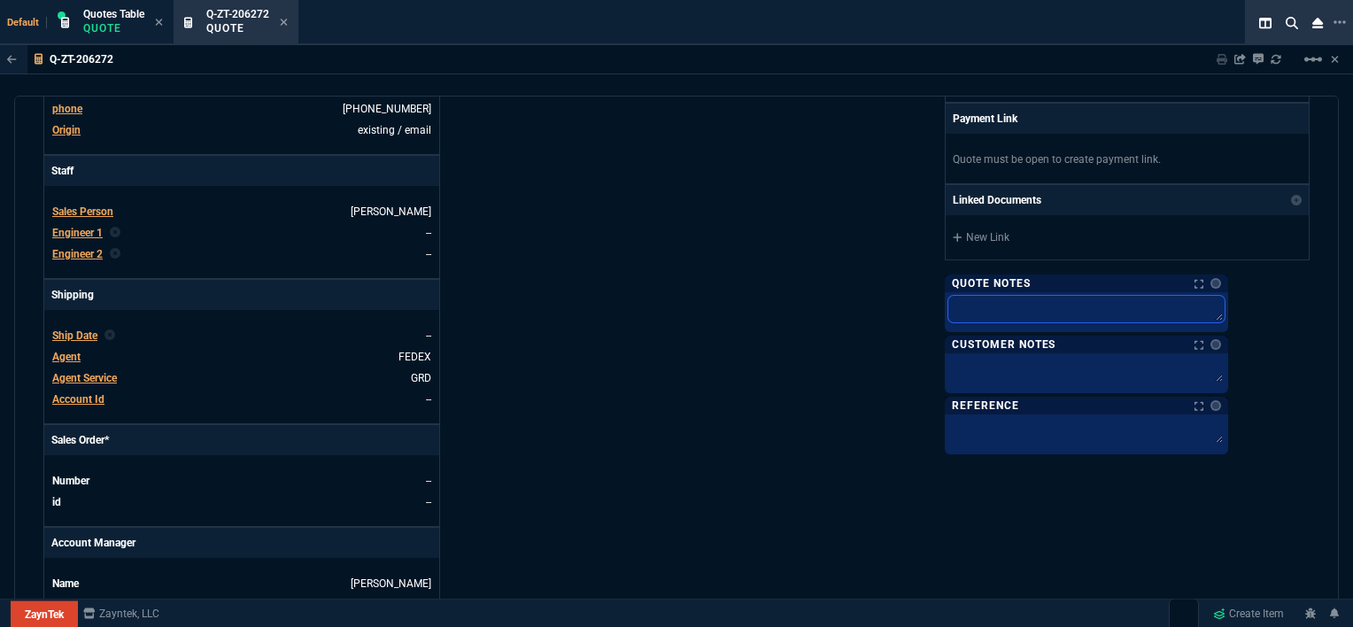
click at [1056, 297] on textarea at bounding box center [1086, 309] width 276 height 27
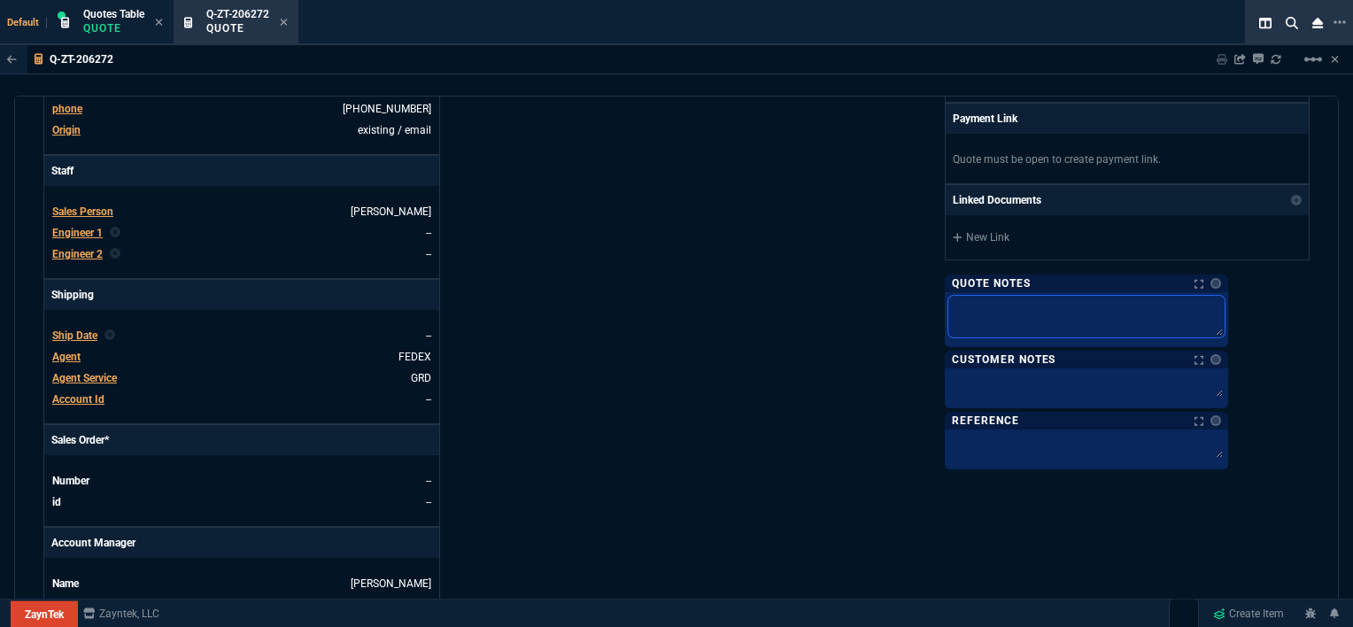
scroll to position [838, 0]
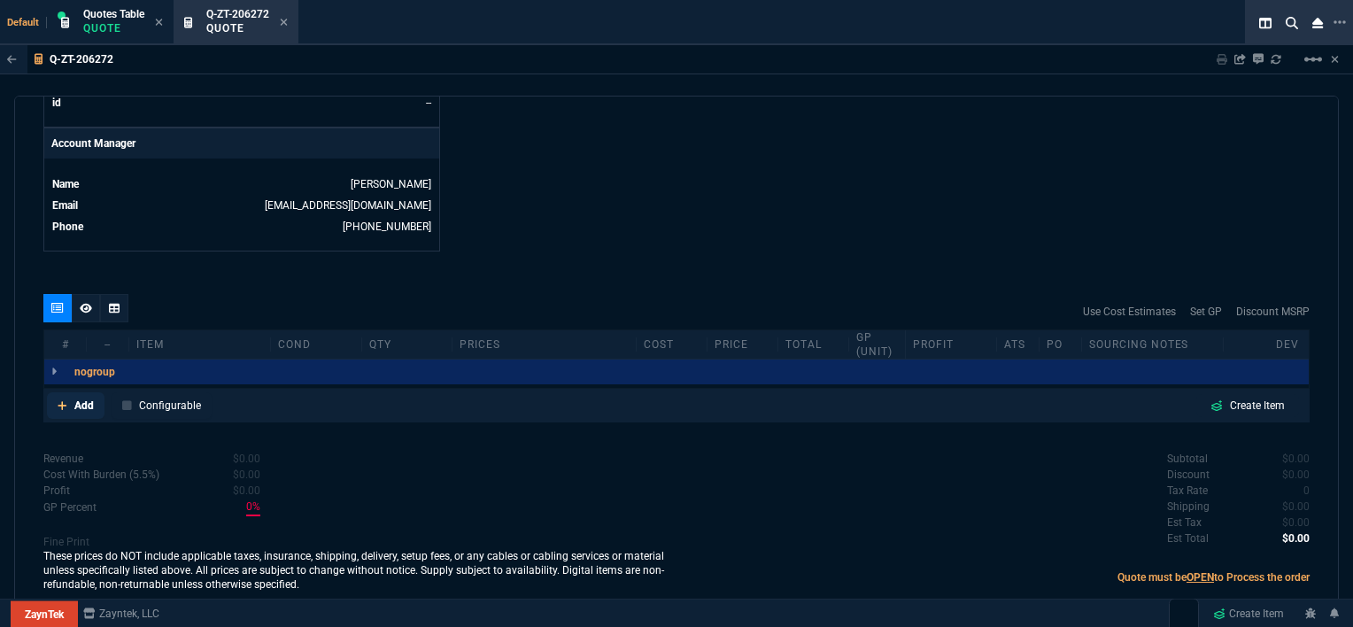
click at [59, 404] on icon at bounding box center [63, 405] width 10 height 11
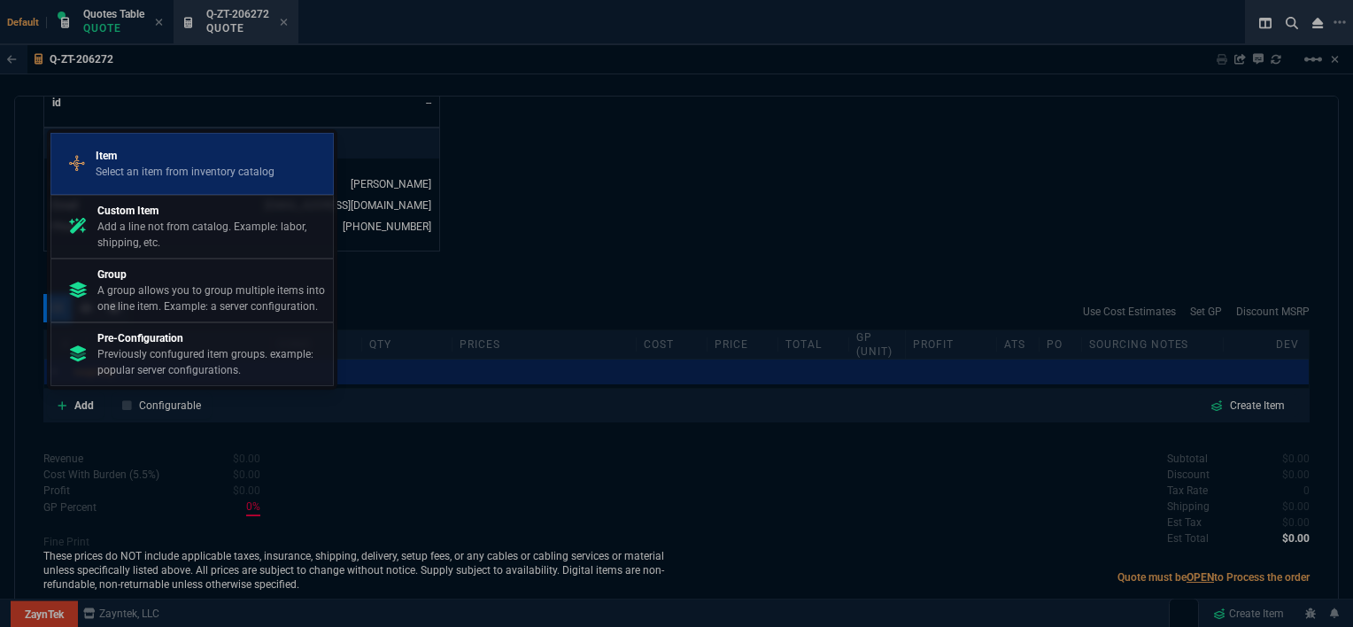
click at [165, 184] on div "Item Select an item from inventory catalog" at bounding box center [191, 164] width 267 height 46
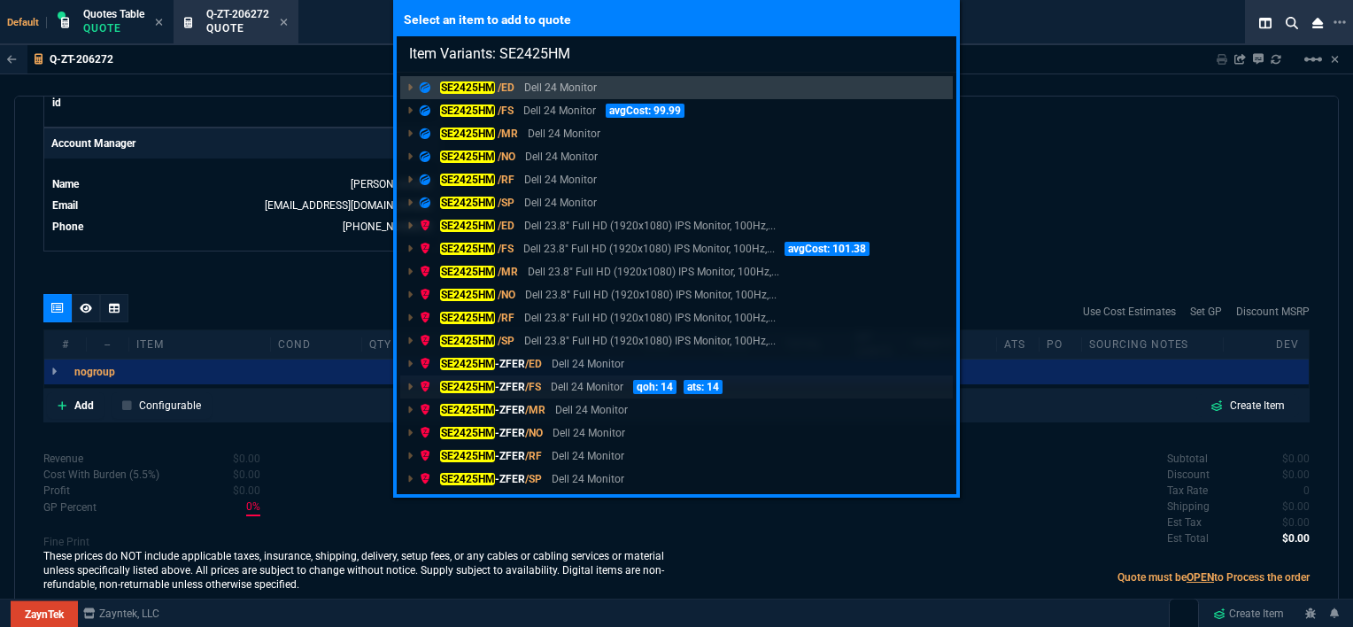
type input "Item Variants: SE2425HM"
click at [613, 389] on p "Dell 24 Monitor" at bounding box center [587, 387] width 73 height 16
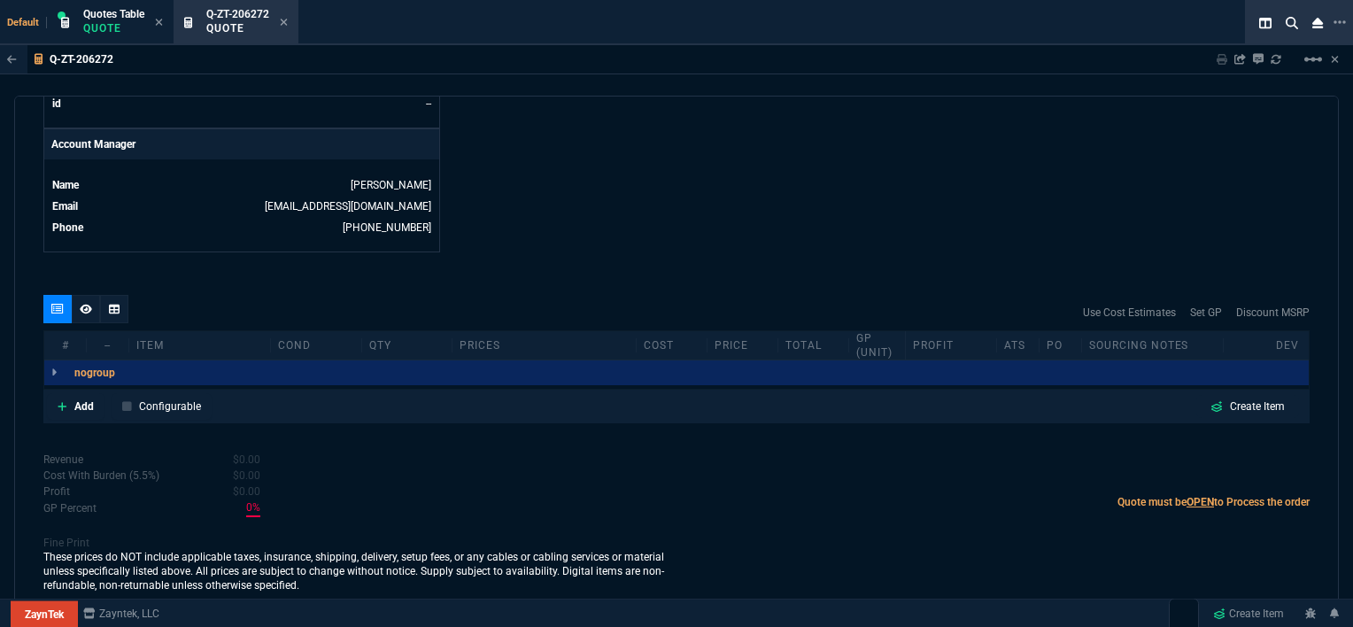
scroll to position [834, 0]
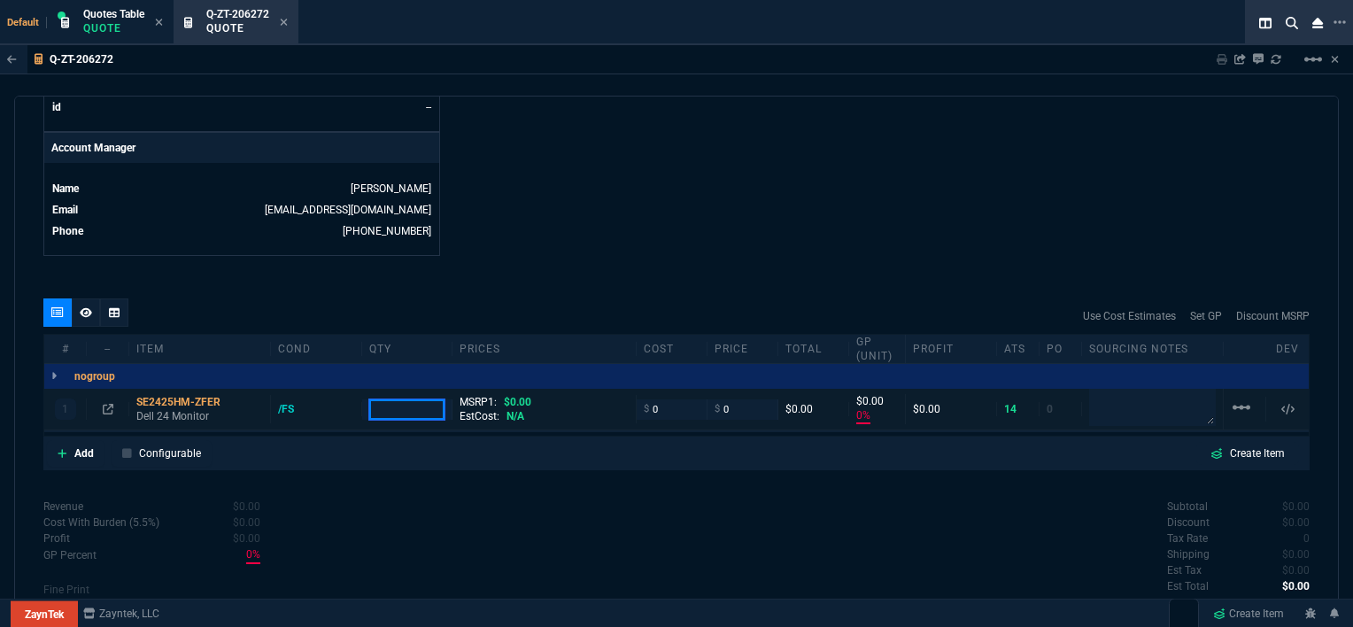
type input "0"
click at [419, 405] on input "number" at bounding box center [407, 409] width 76 height 20
drag, startPoint x: 419, startPoint y: 405, endPoint x: 393, endPoint y: 404, distance: 25.7
click at [393, 404] on input "number" at bounding box center [407, 409] width 76 height 20
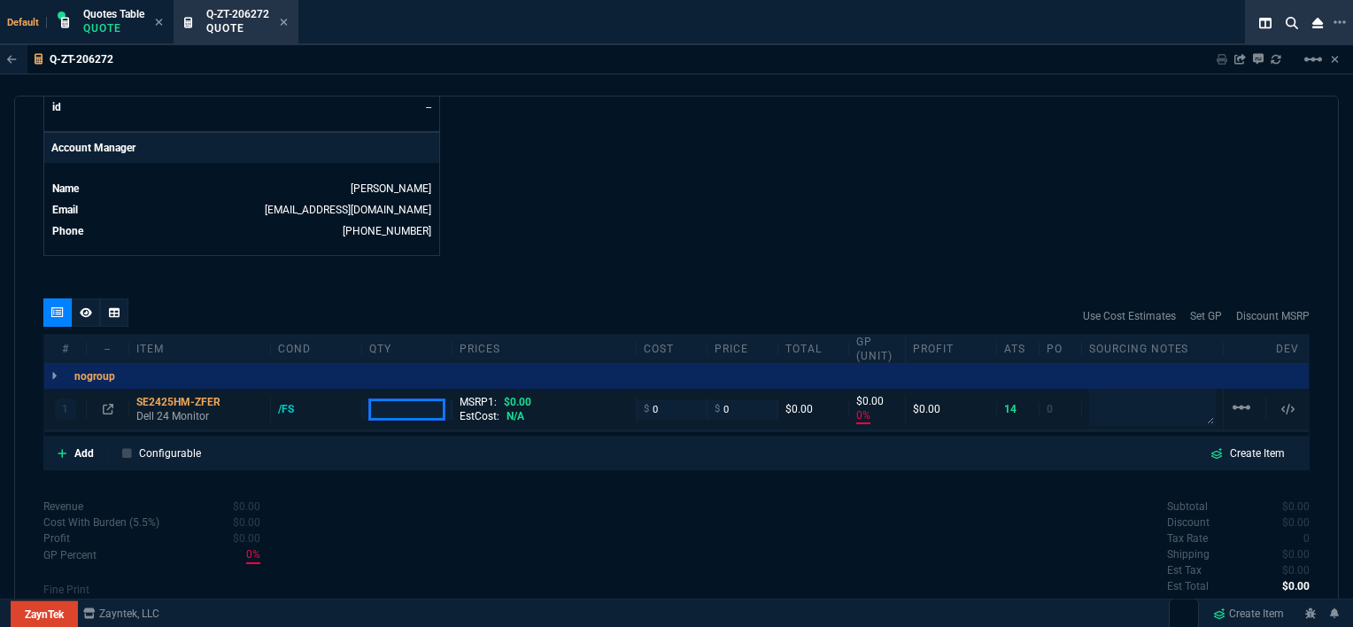
click at [393, 404] on input "number" at bounding box center [407, 409] width 76 height 20
type input "2"
click at [60, 451] on icon at bounding box center [63, 453] width 10 height 11
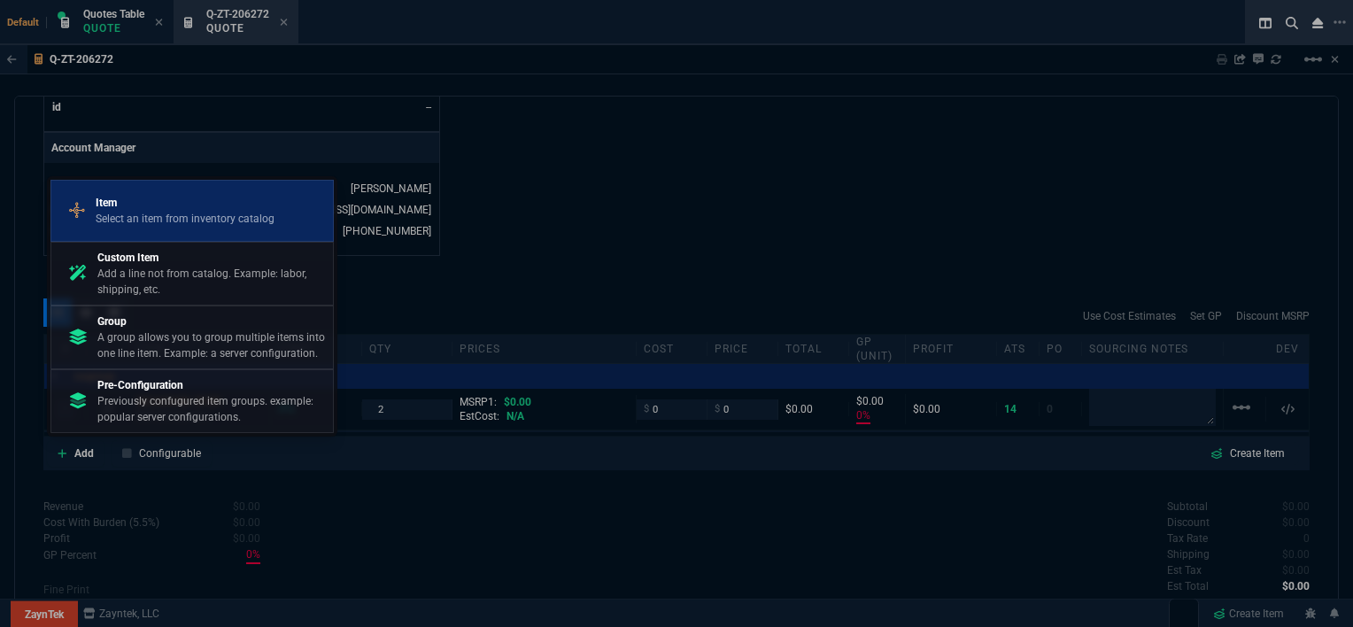
click at [171, 198] on p "Item" at bounding box center [185, 203] width 179 height 16
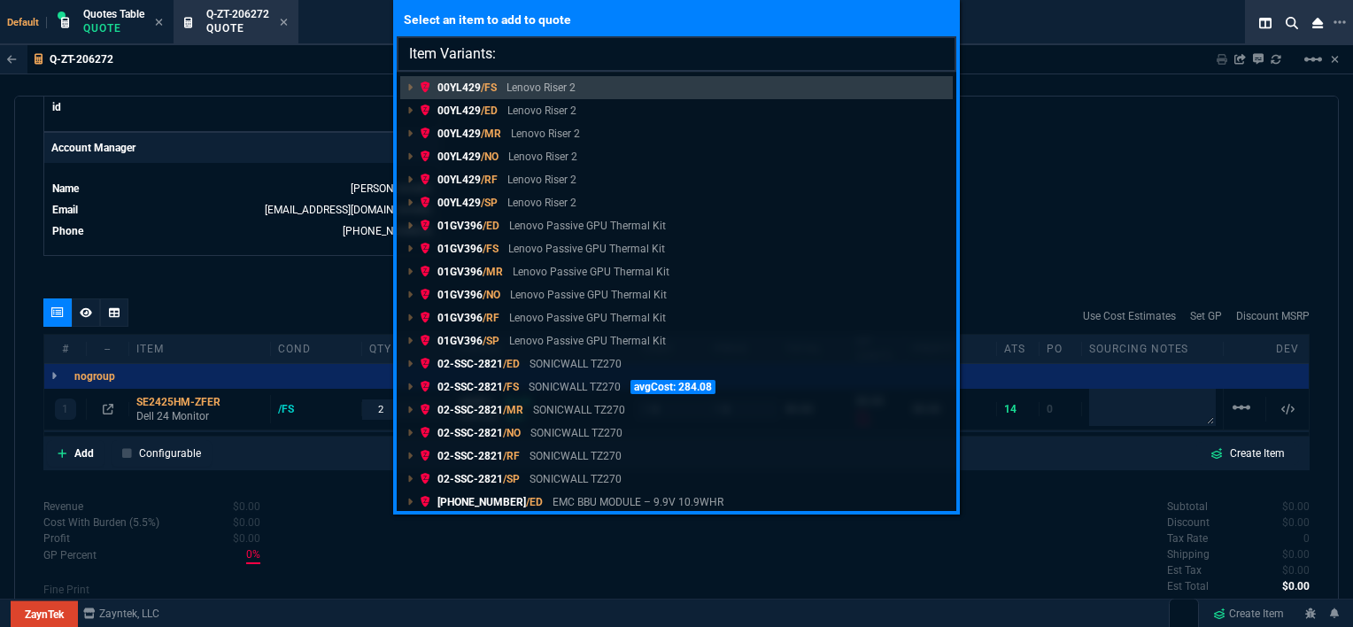
click at [617, 57] on input "Item Variants:" at bounding box center [676, 53] width 559 height 35
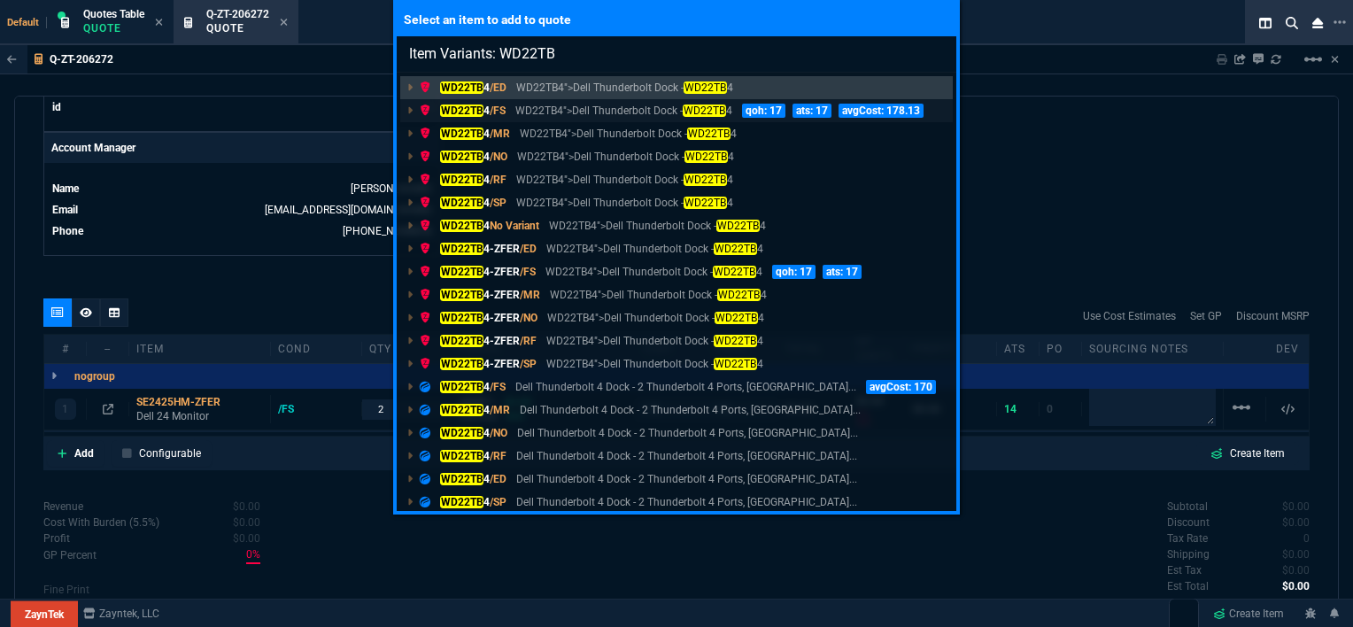
type input "Item Variants: WD22TB"
click at [619, 104] on p "WD22TB4">Dell Thunderbolt Dock - WD22TB 4" at bounding box center [623, 111] width 216 height 16
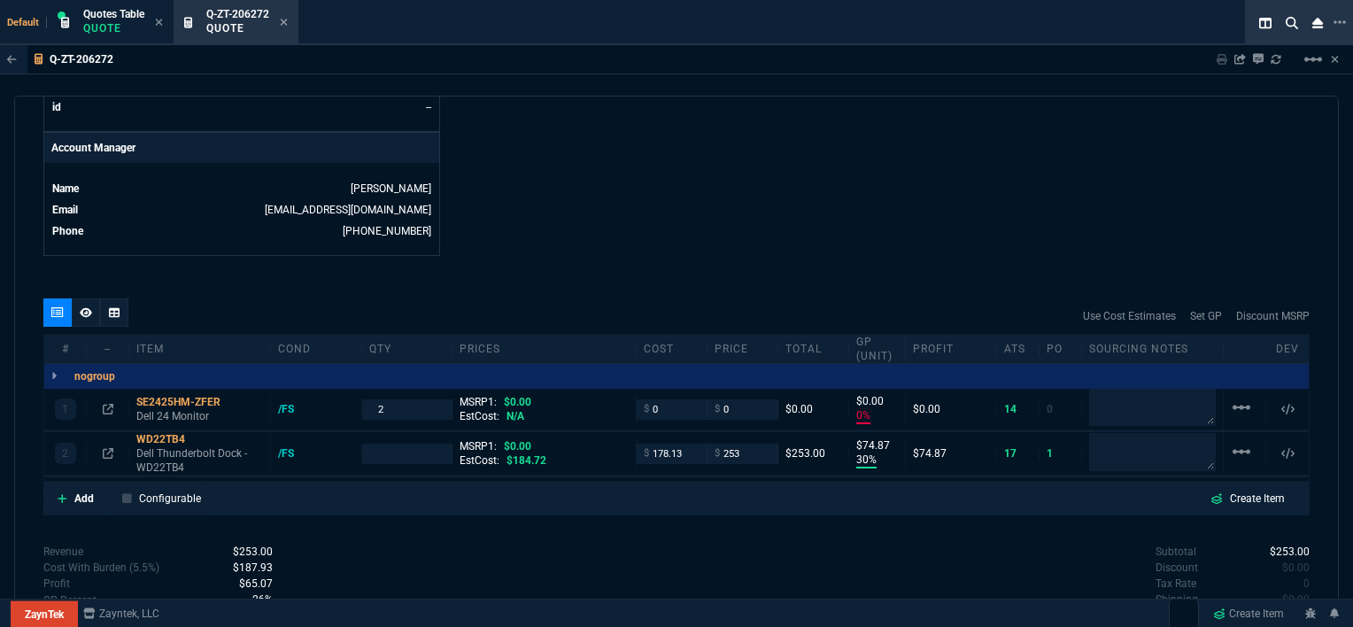
type input "0"
type input "30"
type input "75"
drag, startPoint x: 374, startPoint y: 409, endPoint x: 332, endPoint y: 399, distance: 43.6
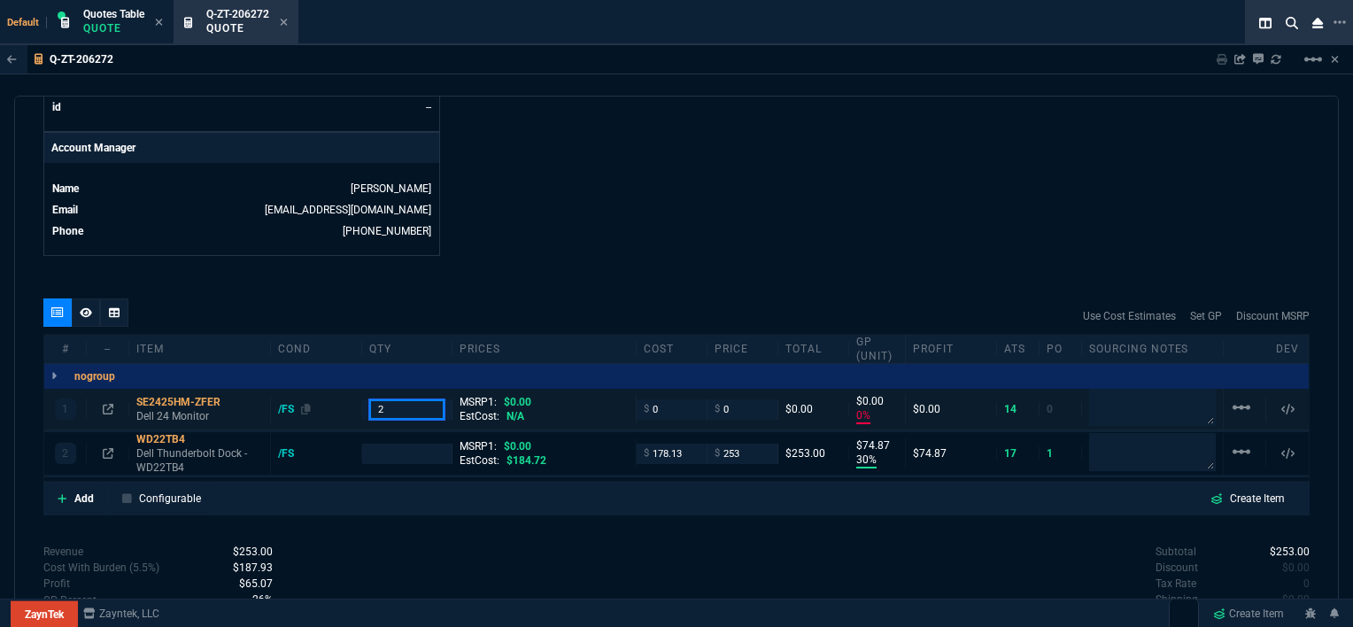
click at [332, 399] on div "1 SE2425HM-ZFER Dell 24 Monitor /FS 2 MSRP1: $0.00 EstCost: N/A $ 0 $ 0 $0.00 $…" at bounding box center [676, 410] width 1264 height 42
click at [374, 450] on input "number" at bounding box center [407, 454] width 76 height 20
paste input "2"
type input "2"
click at [58, 493] on icon at bounding box center [63, 498] width 10 height 11
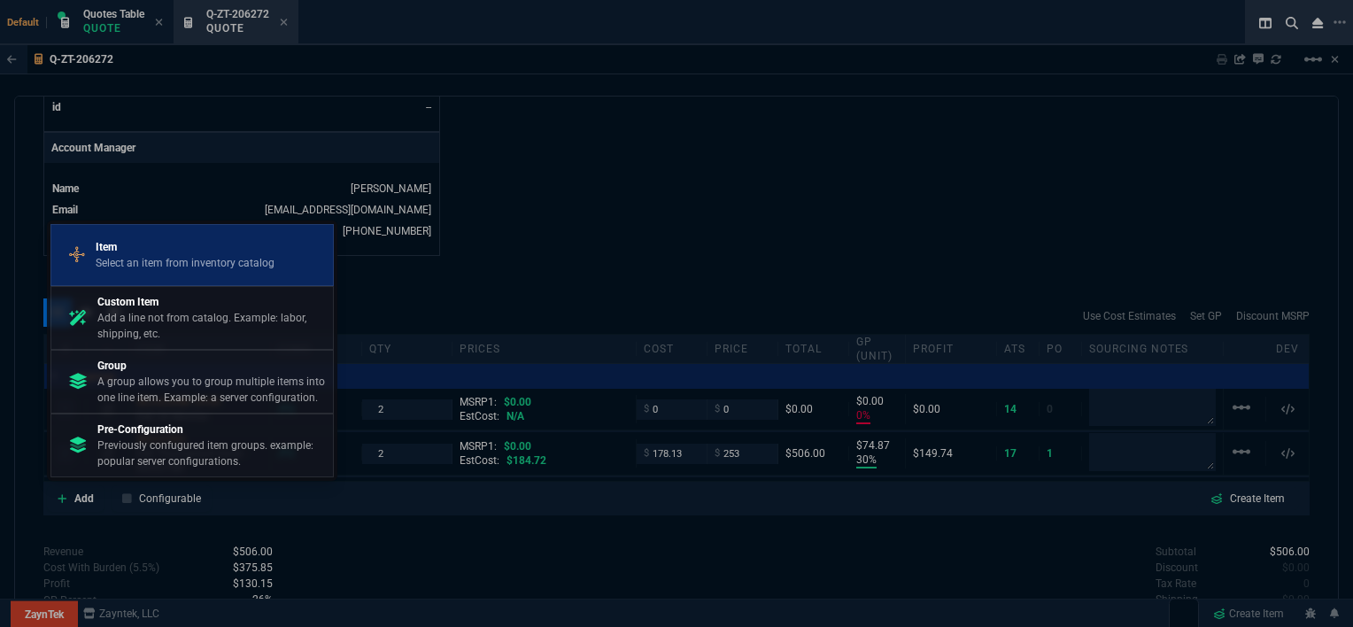
click at [244, 256] on p "Select an item from inventory catalog" at bounding box center [185, 263] width 179 height 16
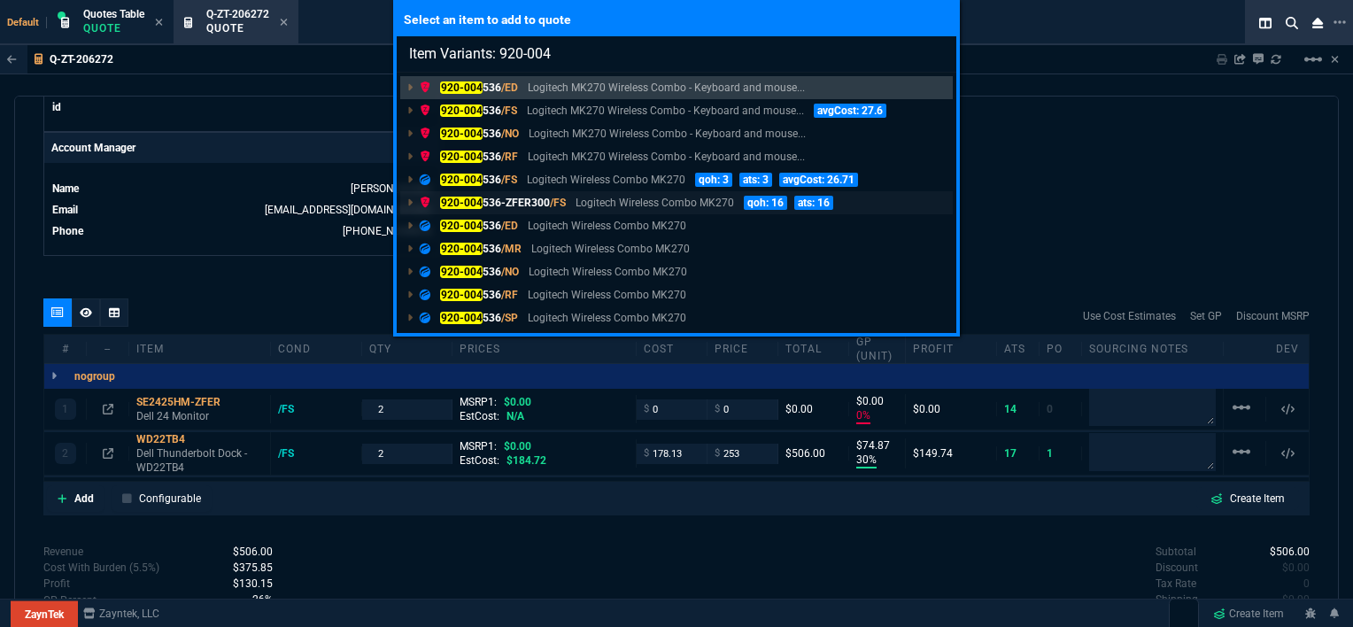
type input "Item Variants: 920-004"
click at [588, 204] on p "Logitech Wireless Combo MK270" at bounding box center [654, 203] width 158 height 16
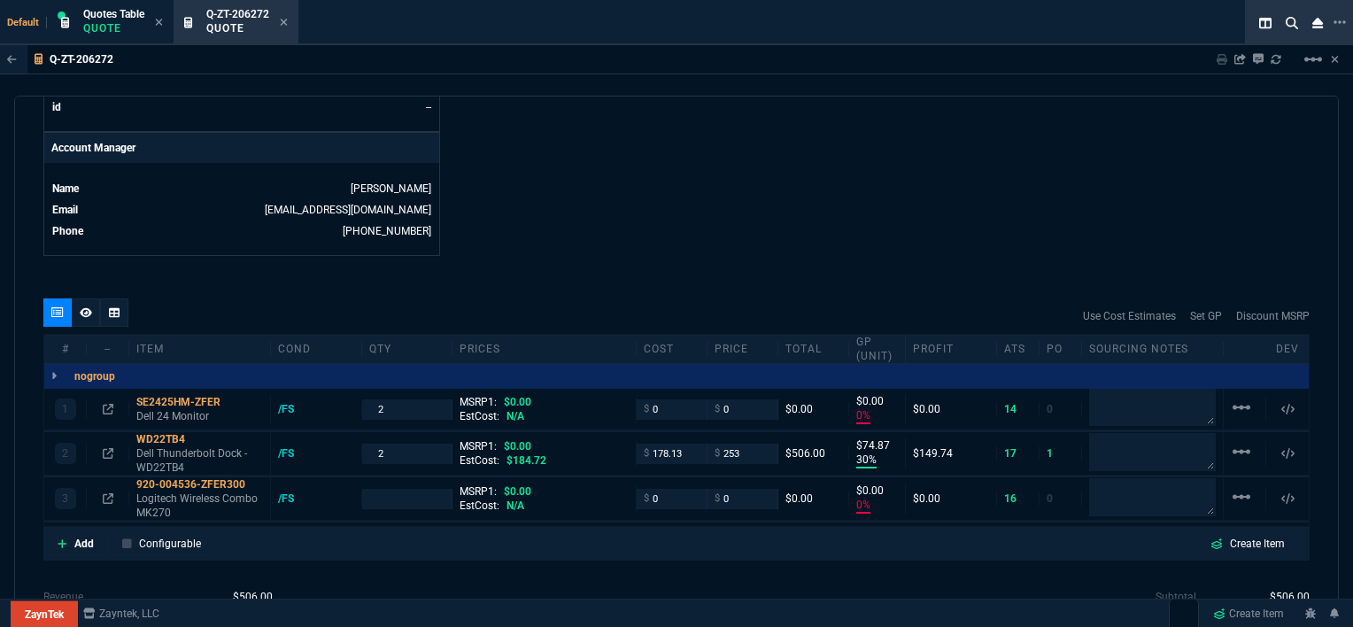
type input "0"
type input "30"
type input "75"
type input "0"
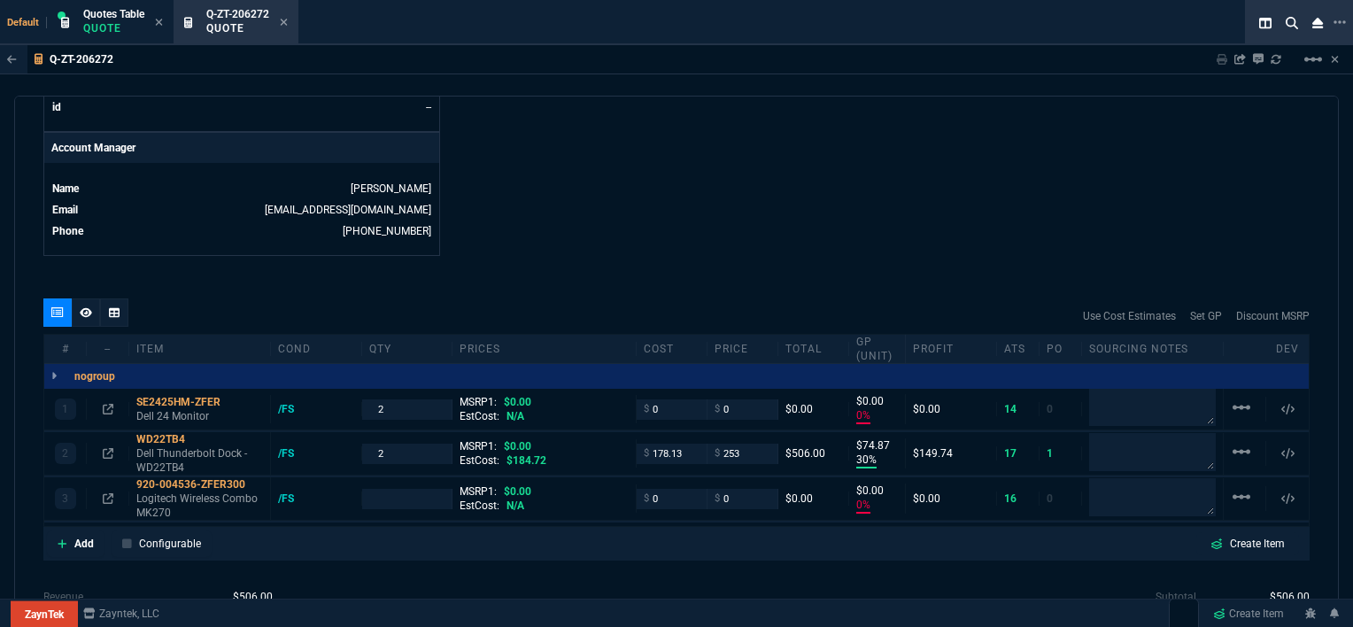
type input "0"
click at [374, 491] on input "number" at bounding box center [407, 499] width 76 height 20
paste input "2"
type input "2"
drag, startPoint x: 382, startPoint y: 407, endPoint x: 351, endPoint y: 401, distance: 31.6
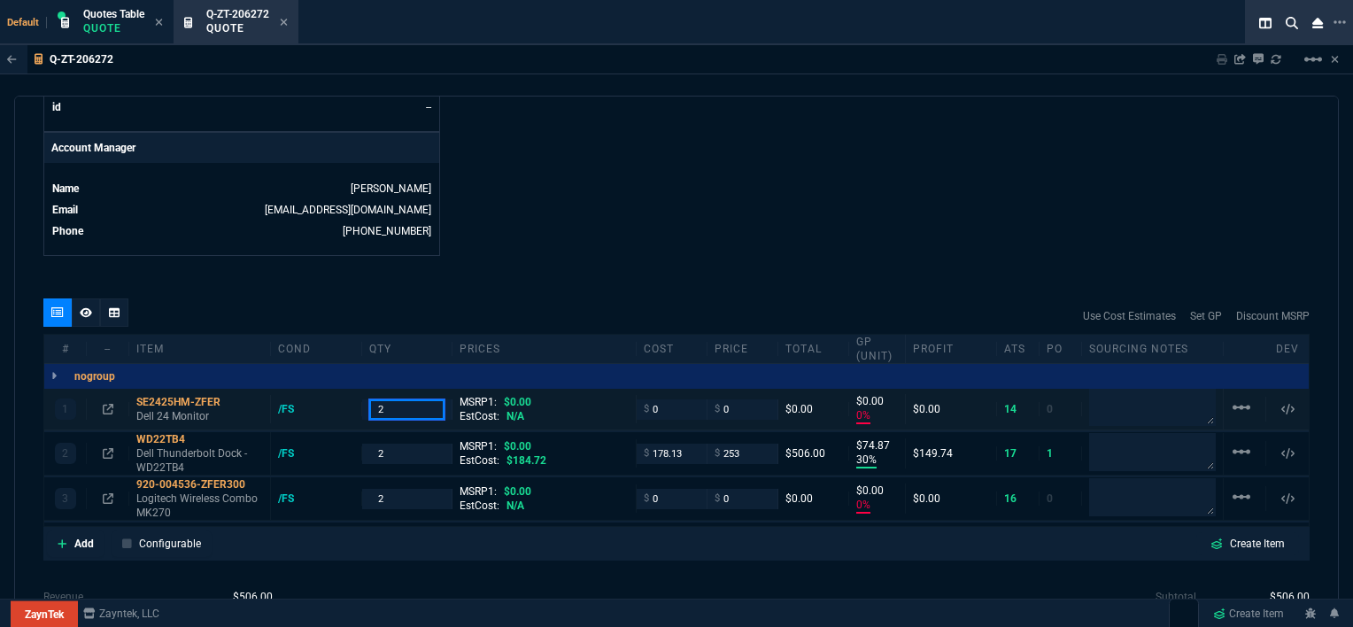
click at [351, 401] on div "1 SE2425HM-ZFER Dell 24 Monitor /FS 2 MSRP1: $0.00 EstCost: N/A $ 0 $ 0 $0.00 $…" at bounding box center [676, 410] width 1264 height 42
type input "4"
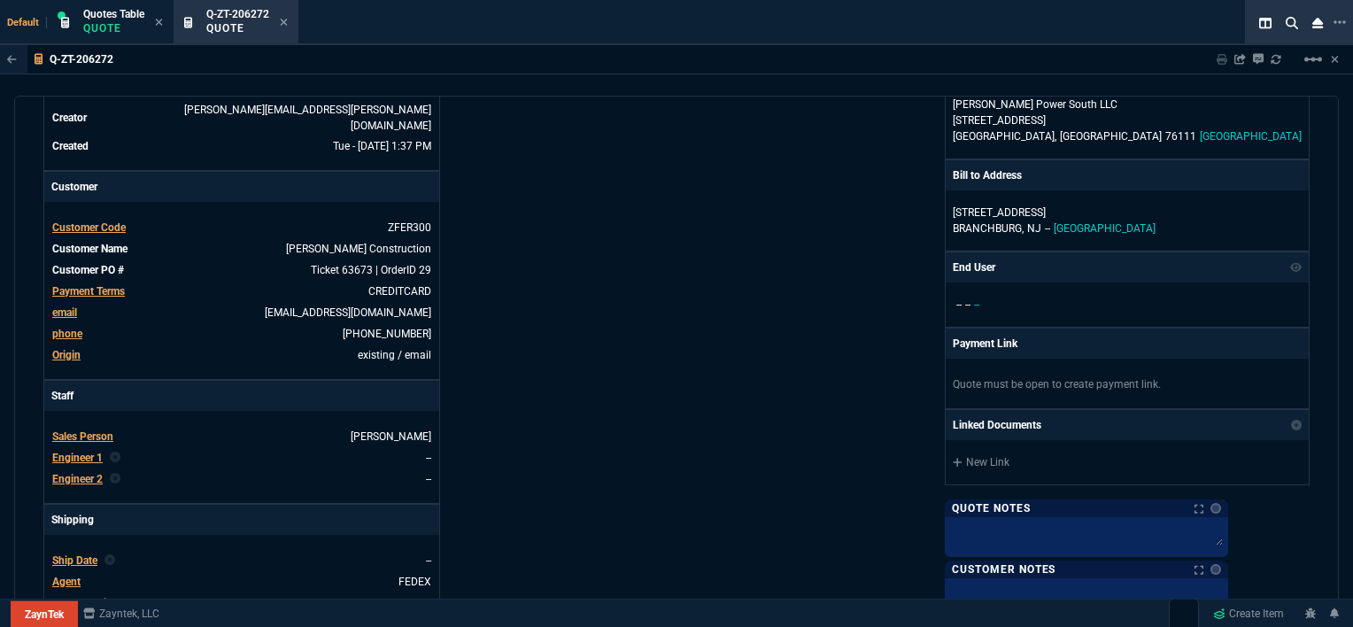
scroll to position [0, 0]
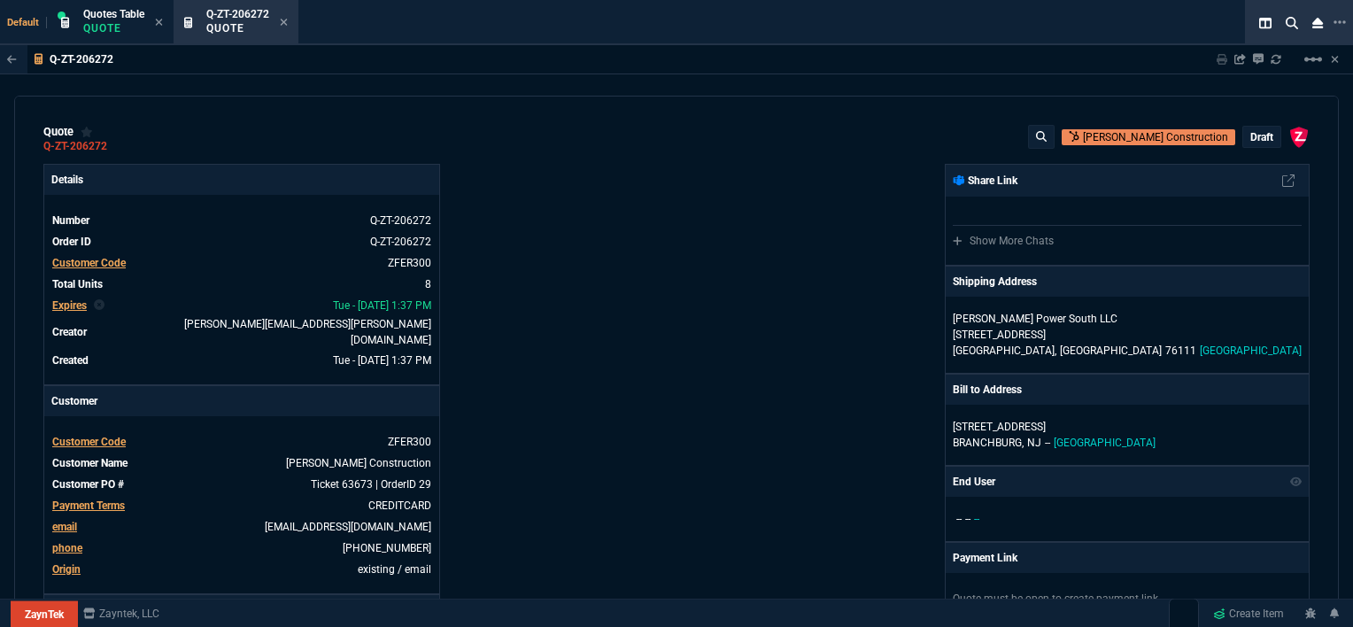
click at [1250, 147] on div "draft" at bounding box center [1261, 137] width 37 height 20
click at [1252, 140] on p "draft" at bounding box center [1261, 137] width 23 height 14
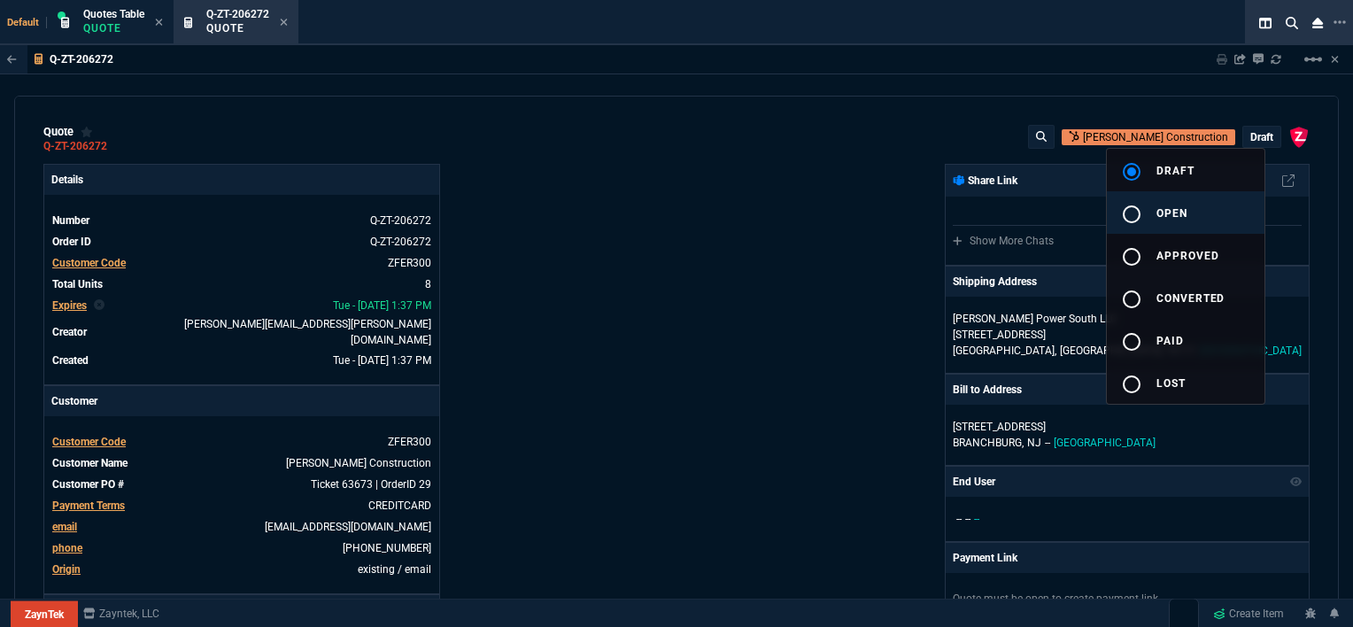
click at [1214, 204] on button "radio_button_unchecked open" at bounding box center [1186, 212] width 158 height 42
click at [570, 225] on div at bounding box center [676, 313] width 1353 height 627
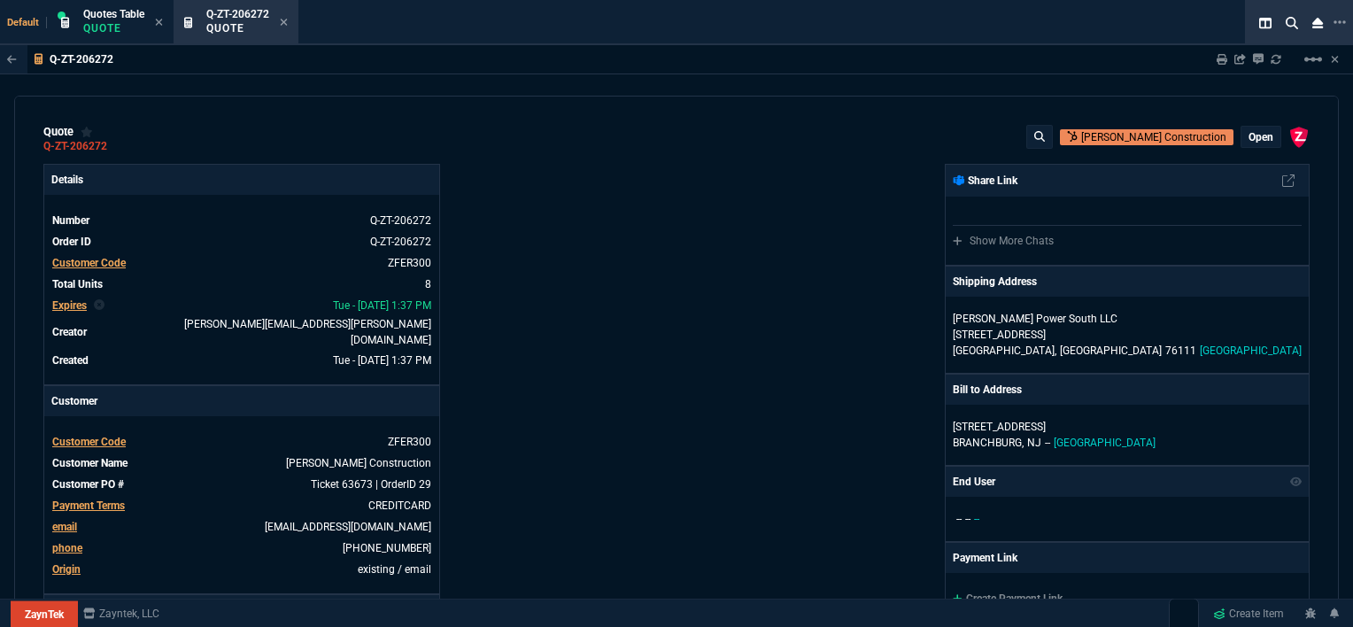
click at [1265, 136] on div "open" at bounding box center [1260, 137] width 39 height 20
type input "0"
type input "30"
type input "75"
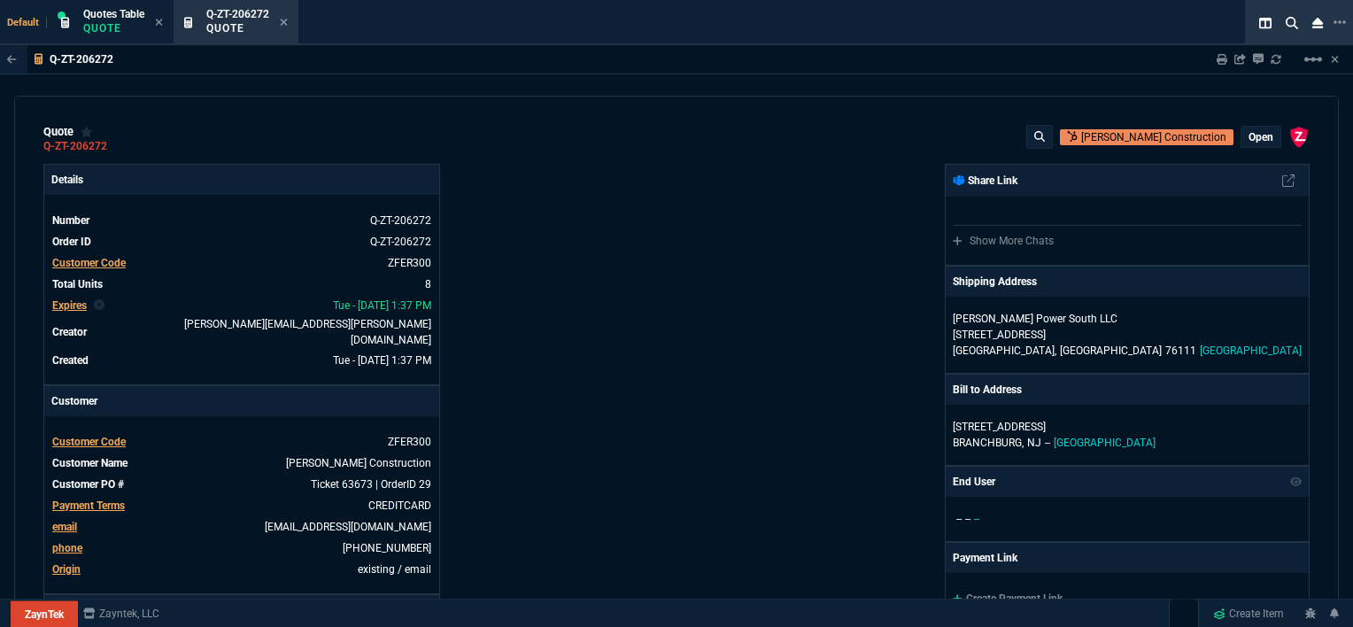
type input "0"
click at [1253, 137] on p "open" at bounding box center [1260, 137] width 25 height 14
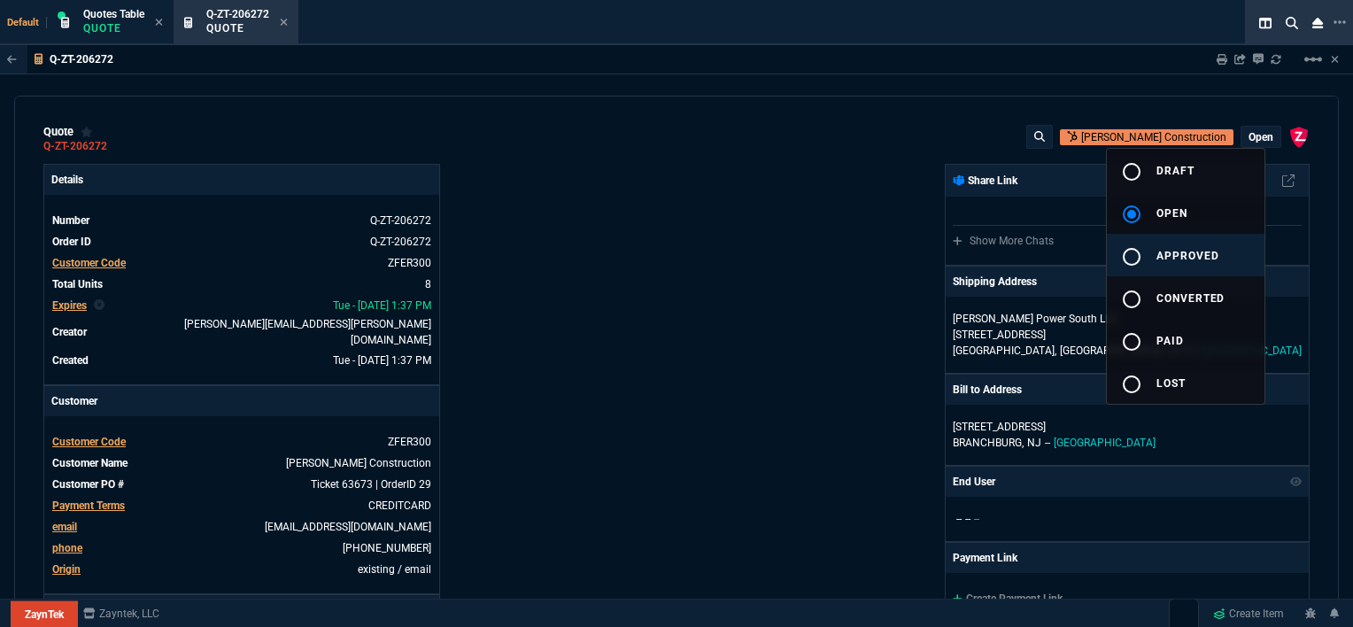
click at [1207, 250] on span "approved" at bounding box center [1187, 256] width 63 height 12
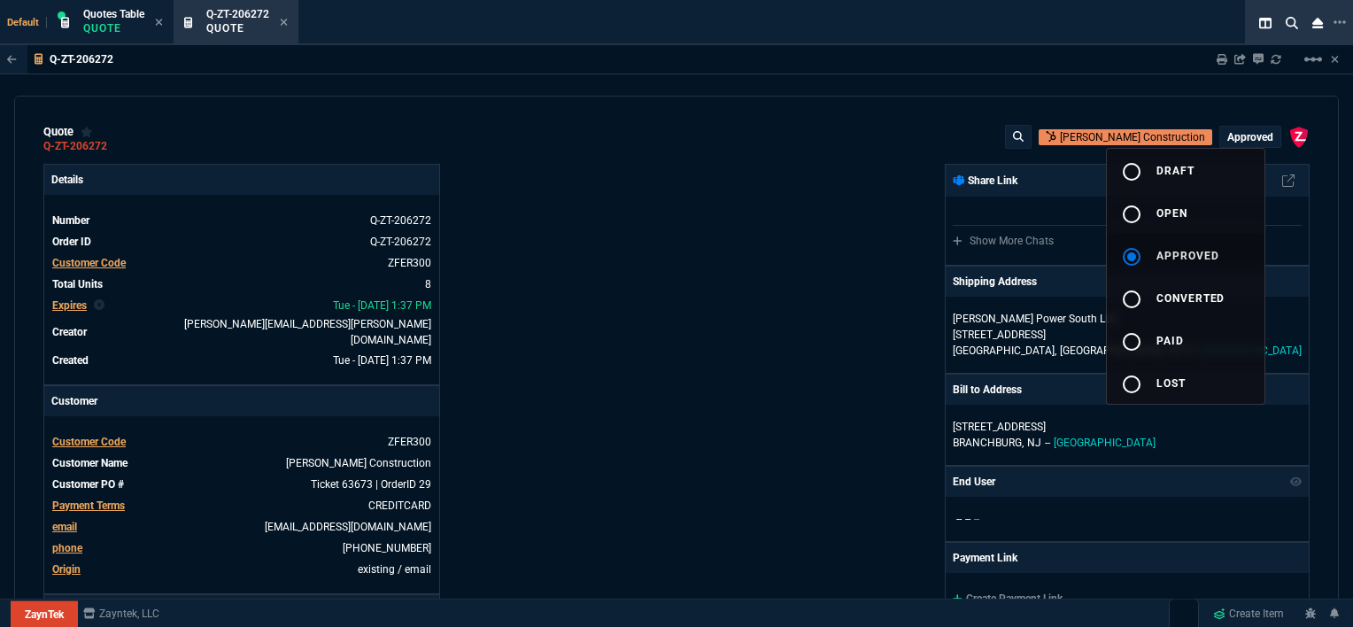
click at [757, 278] on div at bounding box center [676, 313] width 1353 height 627
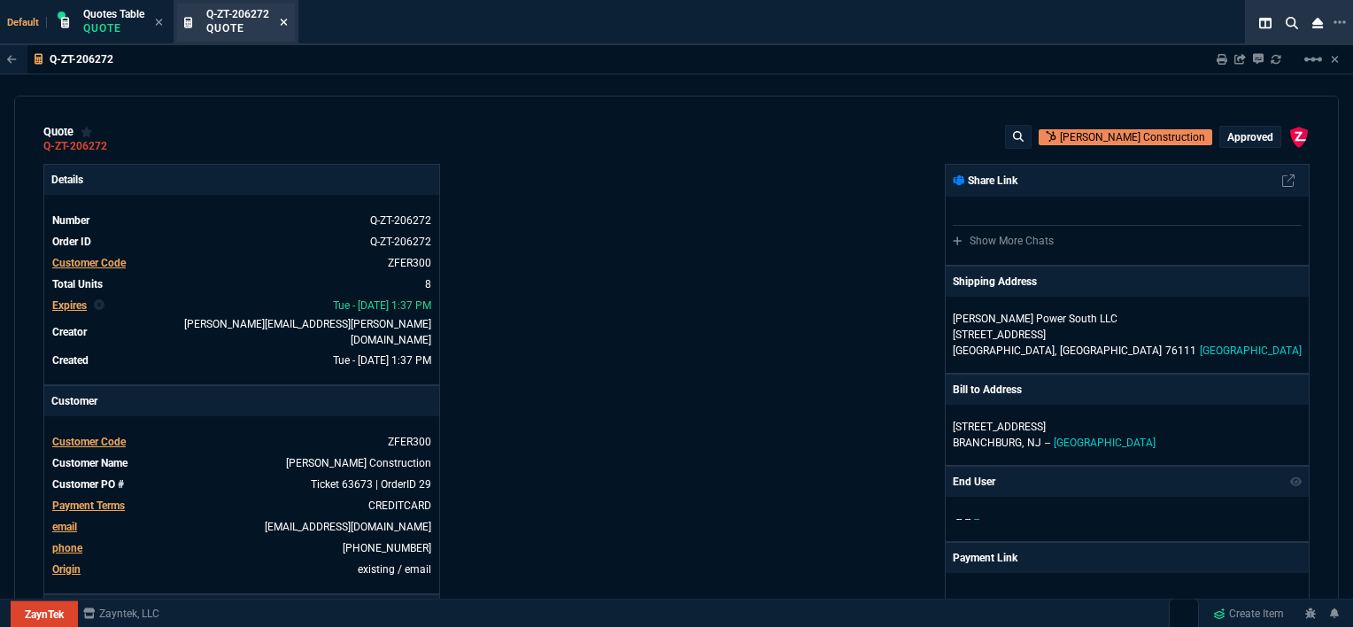
type input "0"
type input "30"
type input "75"
type input "0"
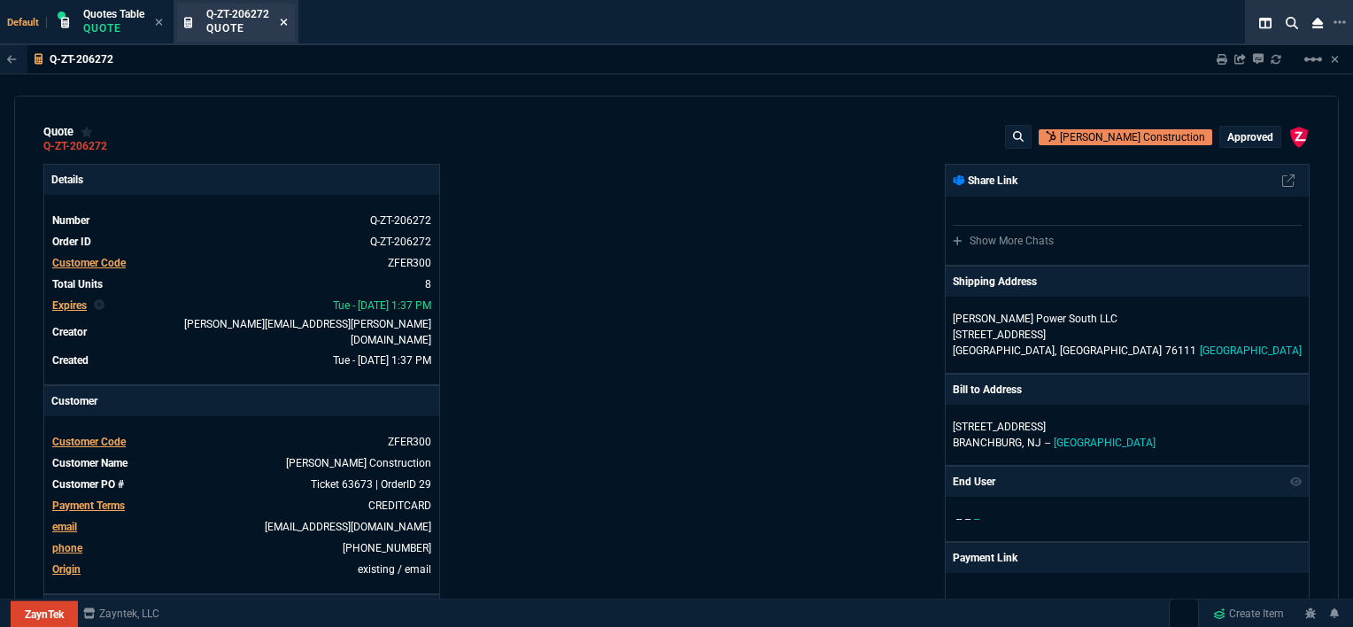
type input "0"
click at [280, 23] on div "Q-ZT-206272 Quote" at bounding box center [246, 22] width 81 height 31
click at [288, 22] on icon at bounding box center [284, 22] width 8 height 11
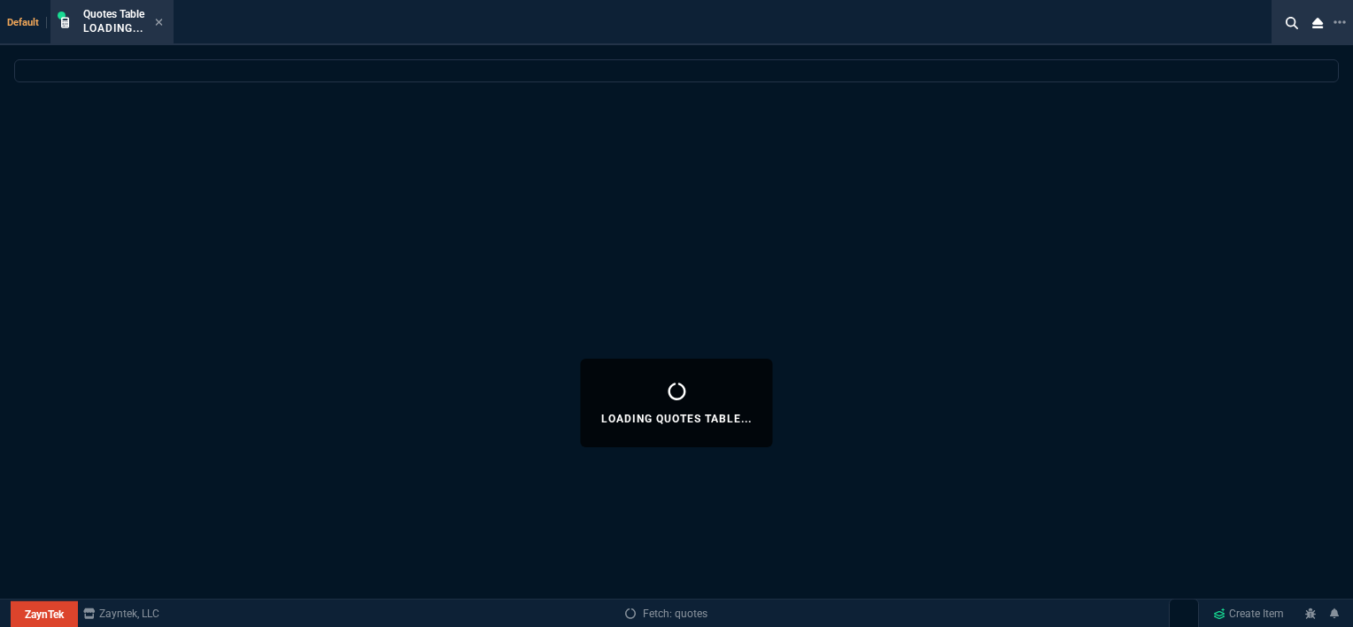
select select
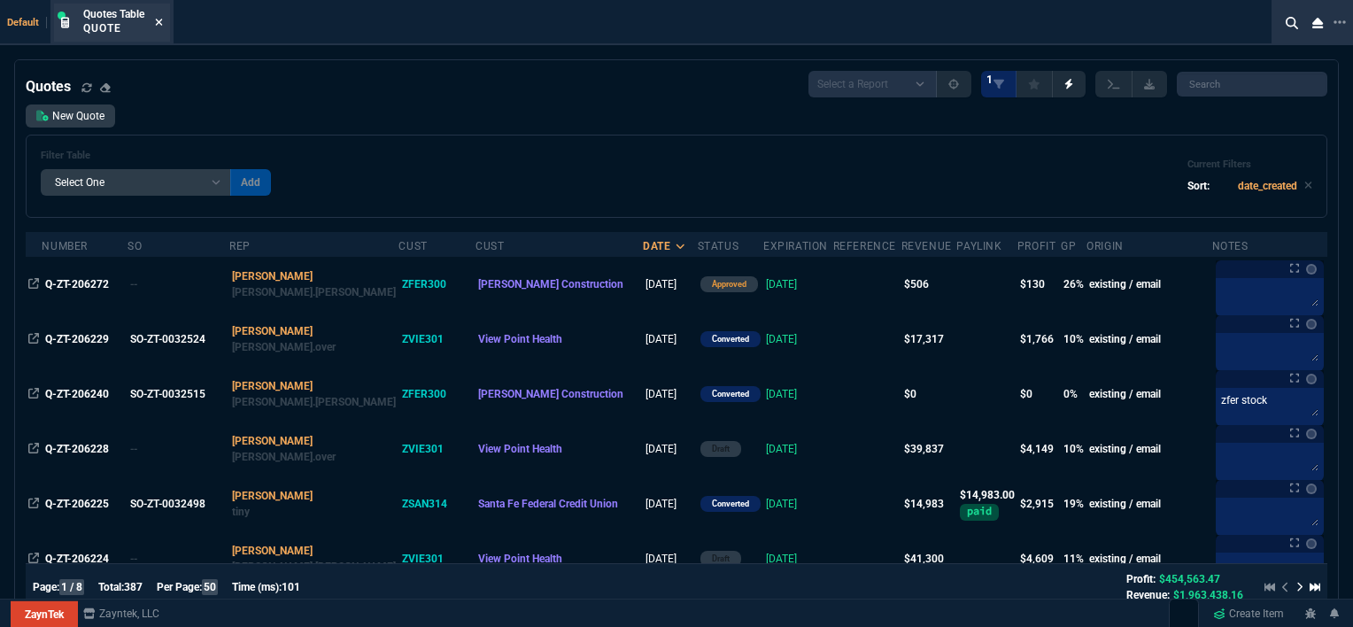
click at [159, 21] on icon at bounding box center [159, 22] width 7 height 7
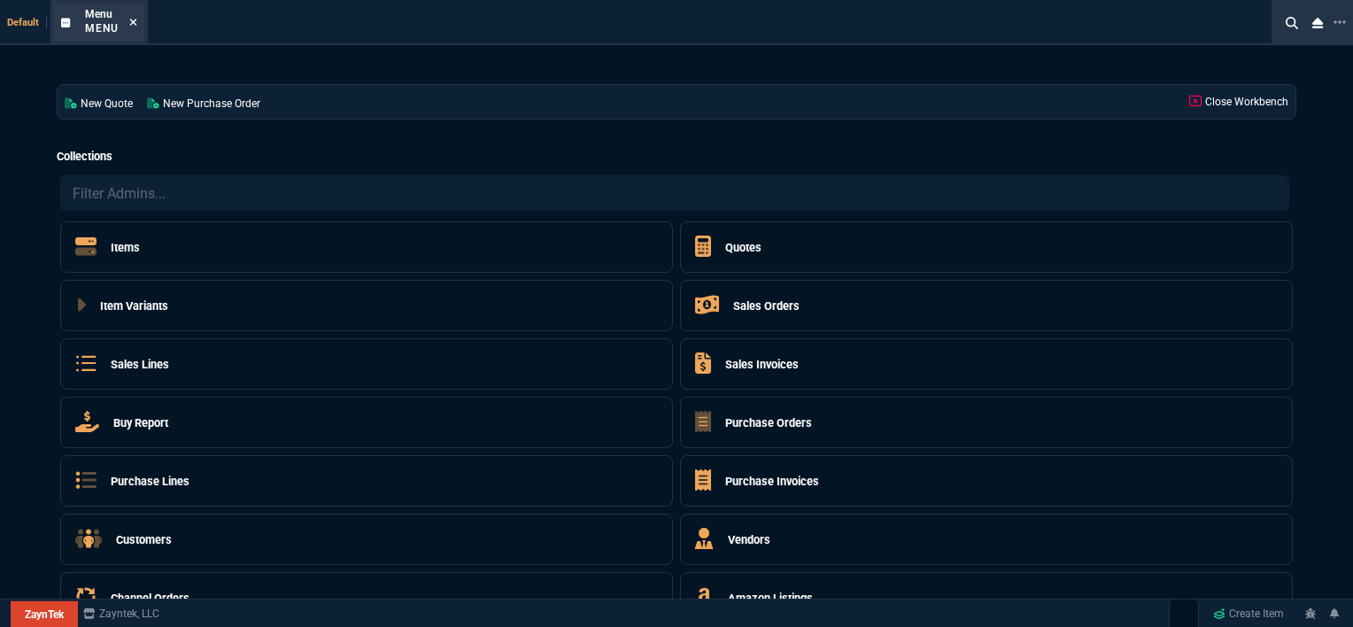
click at [135, 18] on icon at bounding box center [133, 22] width 8 height 11
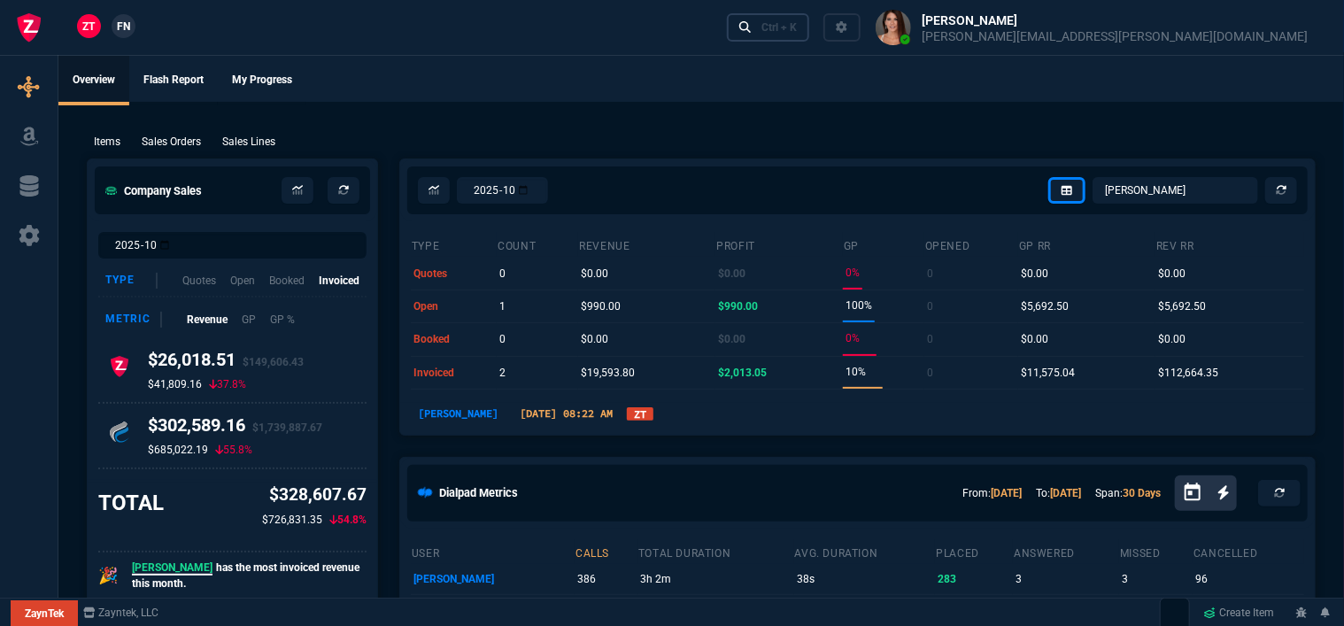
click at [797, 25] on div "Ctrl + K" at bounding box center [778, 27] width 35 height 14
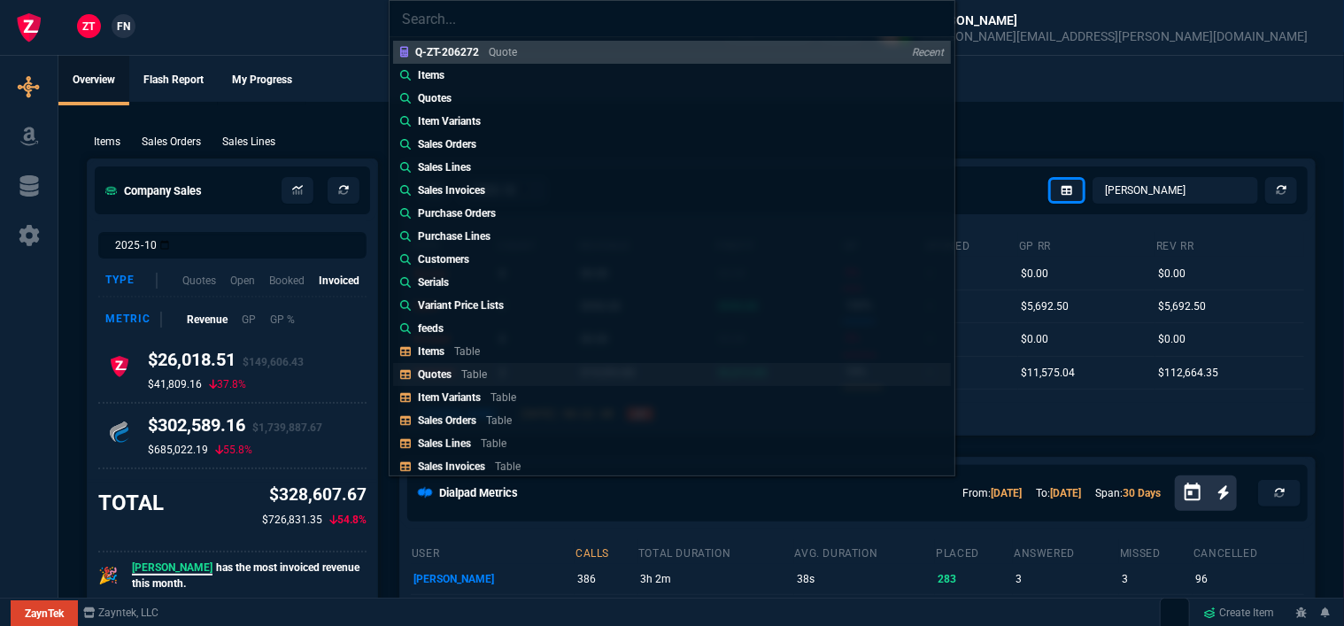
click at [471, 368] on p "Table" at bounding box center [474, 374] width 26 height 12
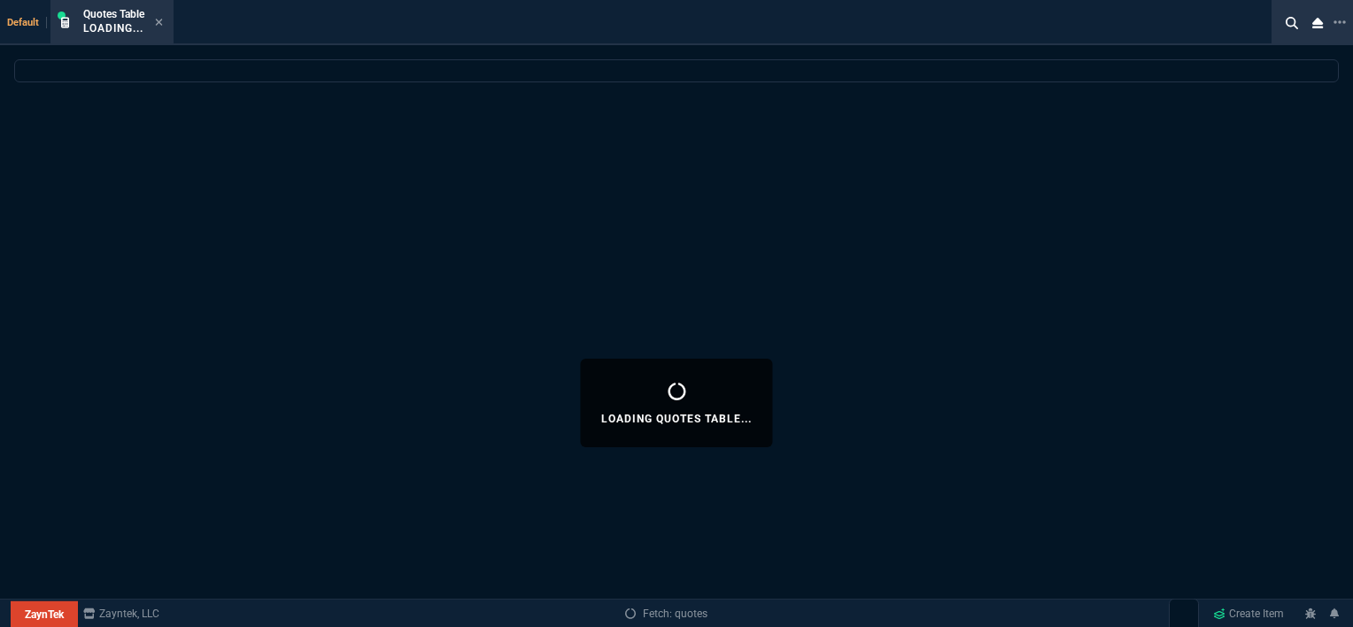
select select
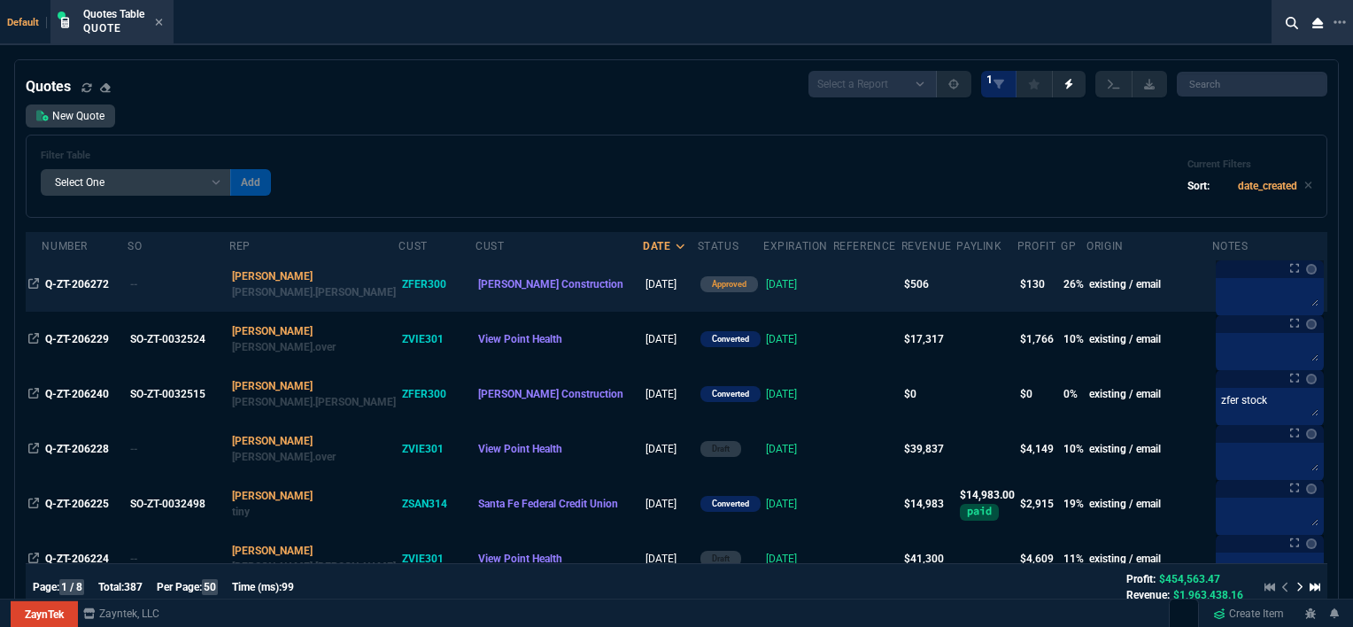
click at [833, 275] on td at bounding box center [867, 284] width 68 height 55
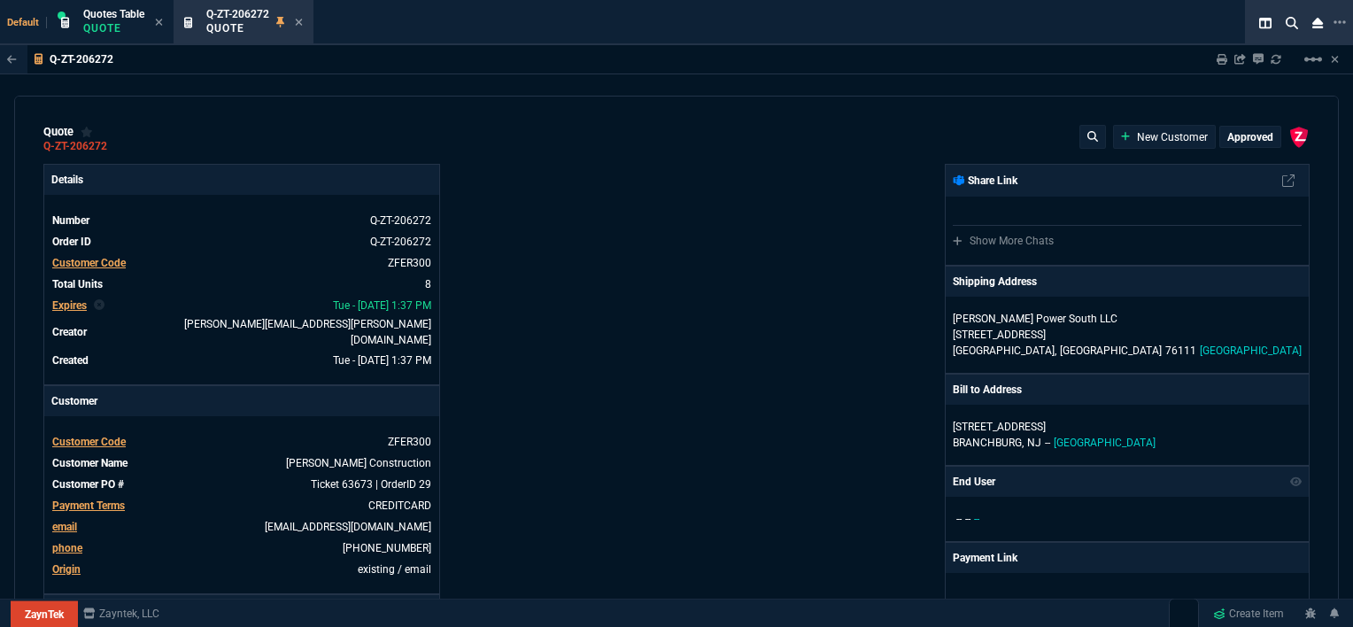
type input "0"
type input "30"
type input "75"
type input "0"
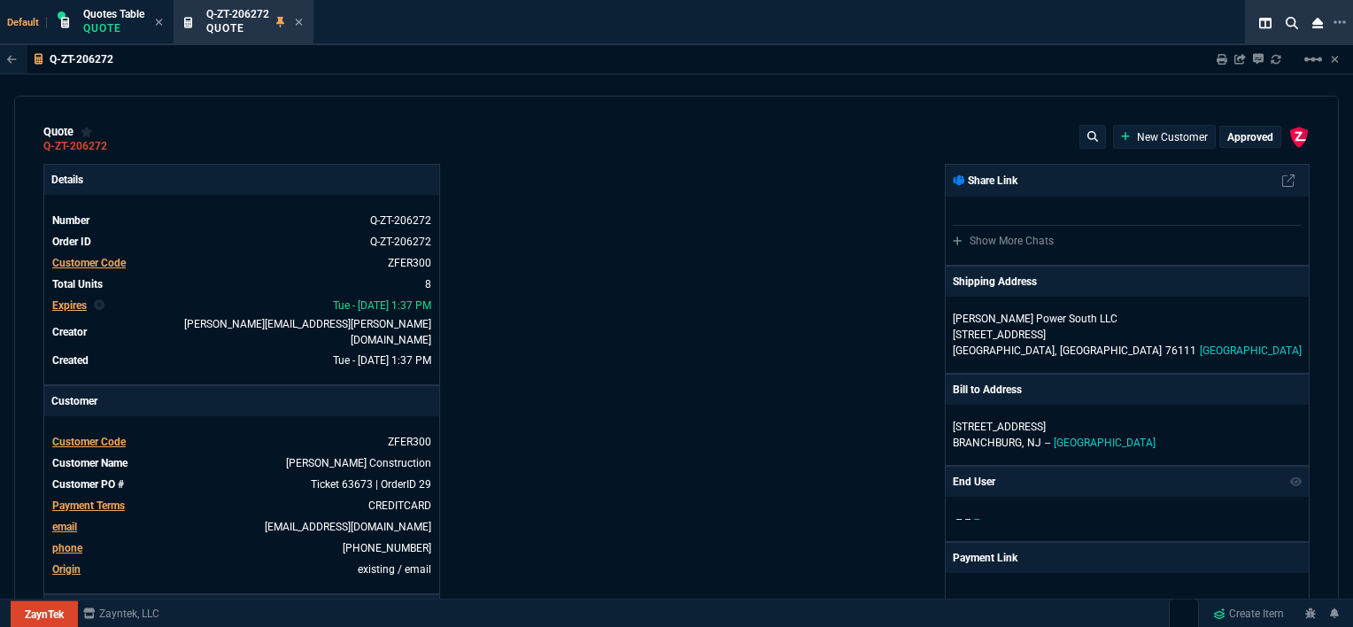
type input "0"
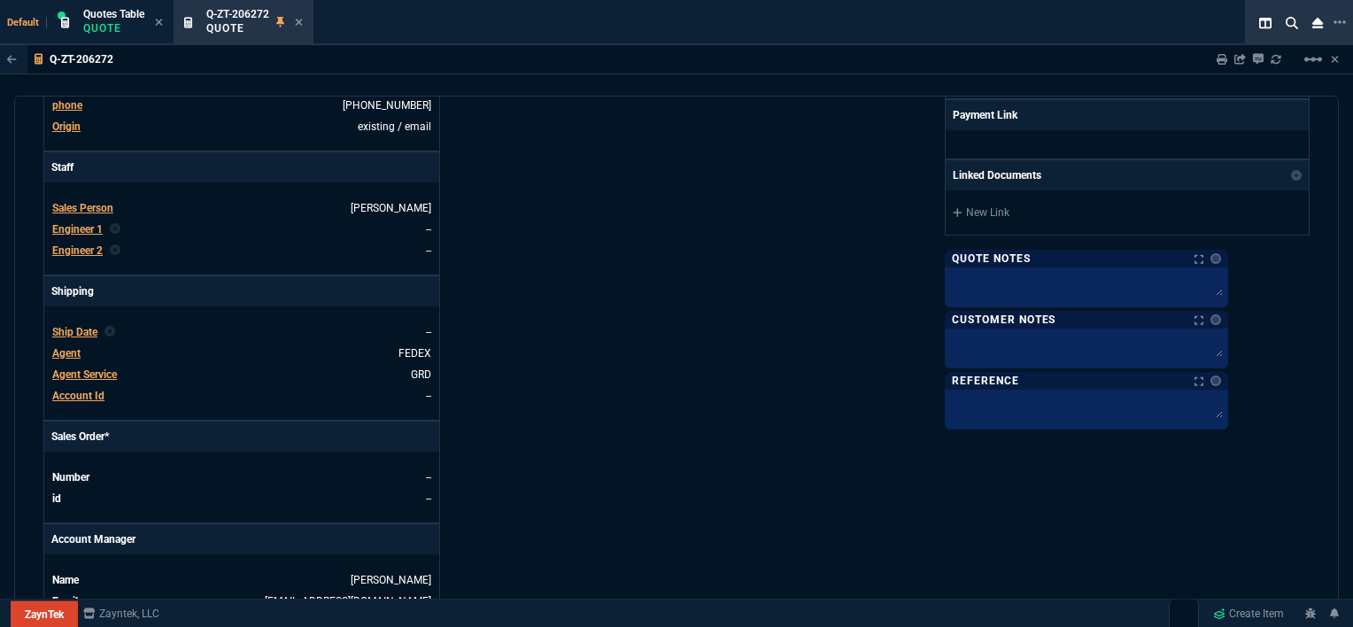
scroll to position [885, 0]
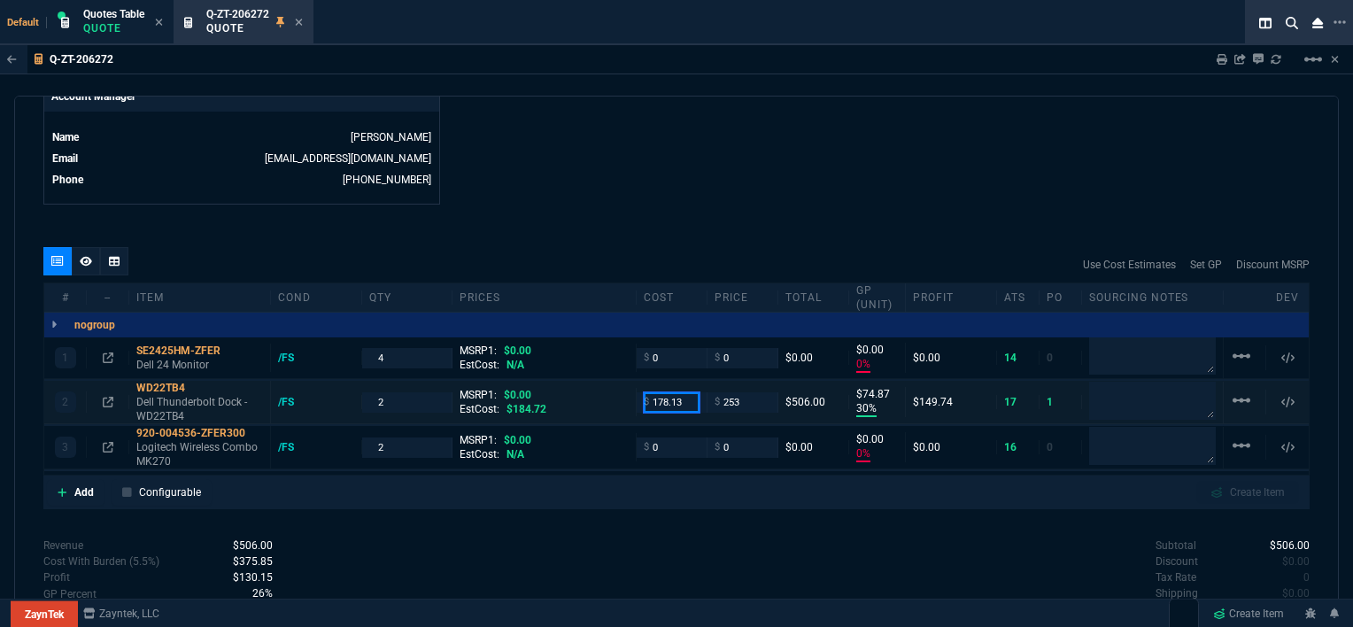
drag, startPoint x: 687, startPoint y: 398, endPoint x: 630, endPoint y: 396, distance: 56.7
click at [630, 396] on div "2 WD22TB4 Dell Thunderbolt Dock - WD22TB4 /FS 2 MSRP1: $0.00 EstCost: $184.72 $…" at bounding box center [676, 402] width 1264 height 43
type input "0"
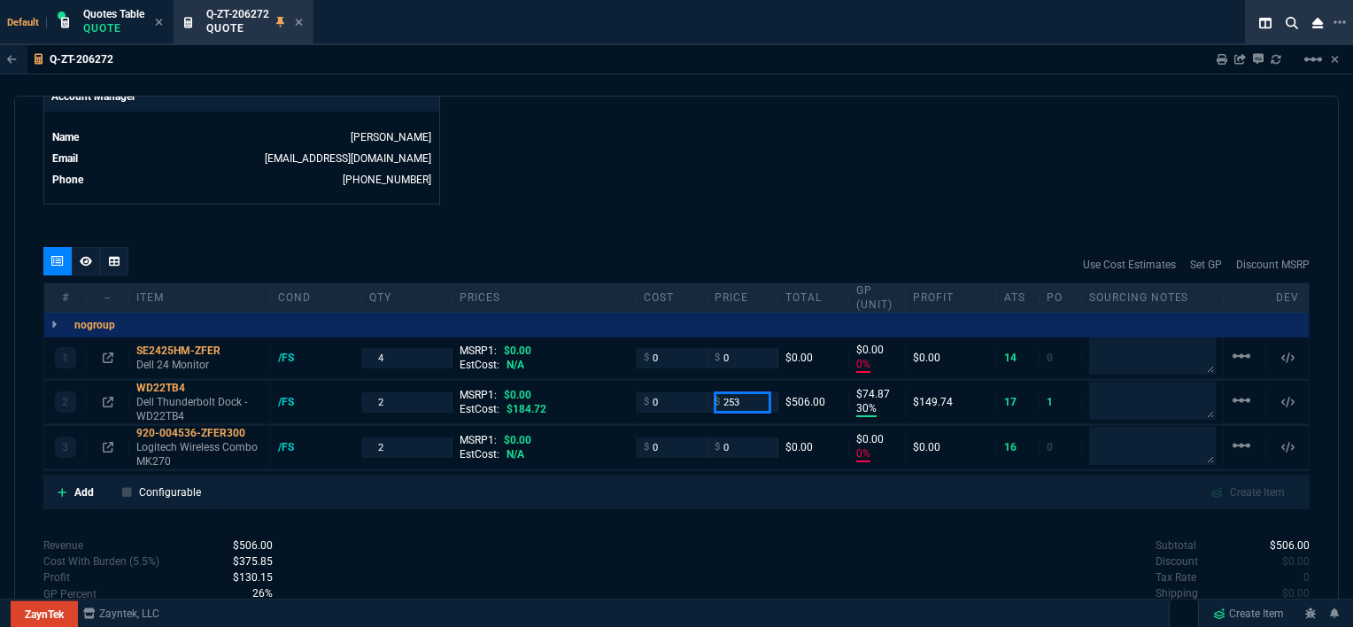
drag, startPoint x: 747, startPoint y: 397, endPoint x: 693, endPoint y: 299, distance: 111.3
click at [678, 381] on div "2 WD22TB4 Dell Thunderbolt Dock - WD22TB4 /FS 2 MSRP1: $0.00 EstCost: $184.72 $…" at bounding box center [676, 402] width 1264 height 43
type input "0"
type input "100"
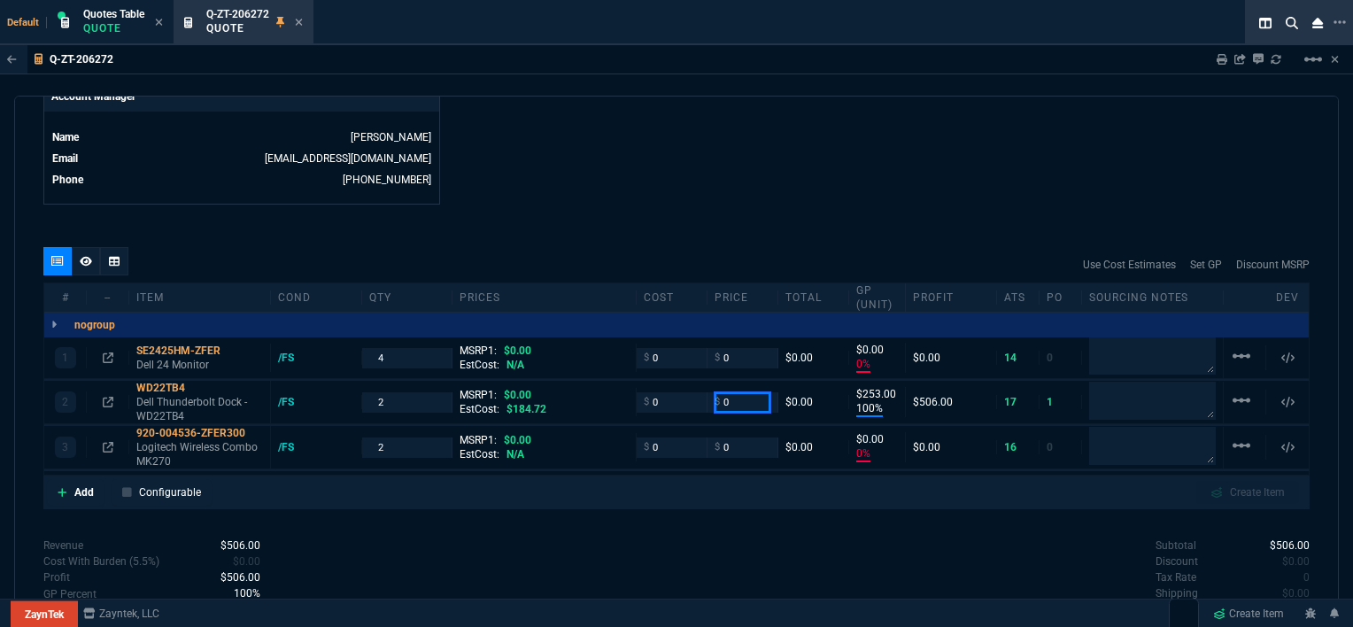
type input "253"
type input "0"
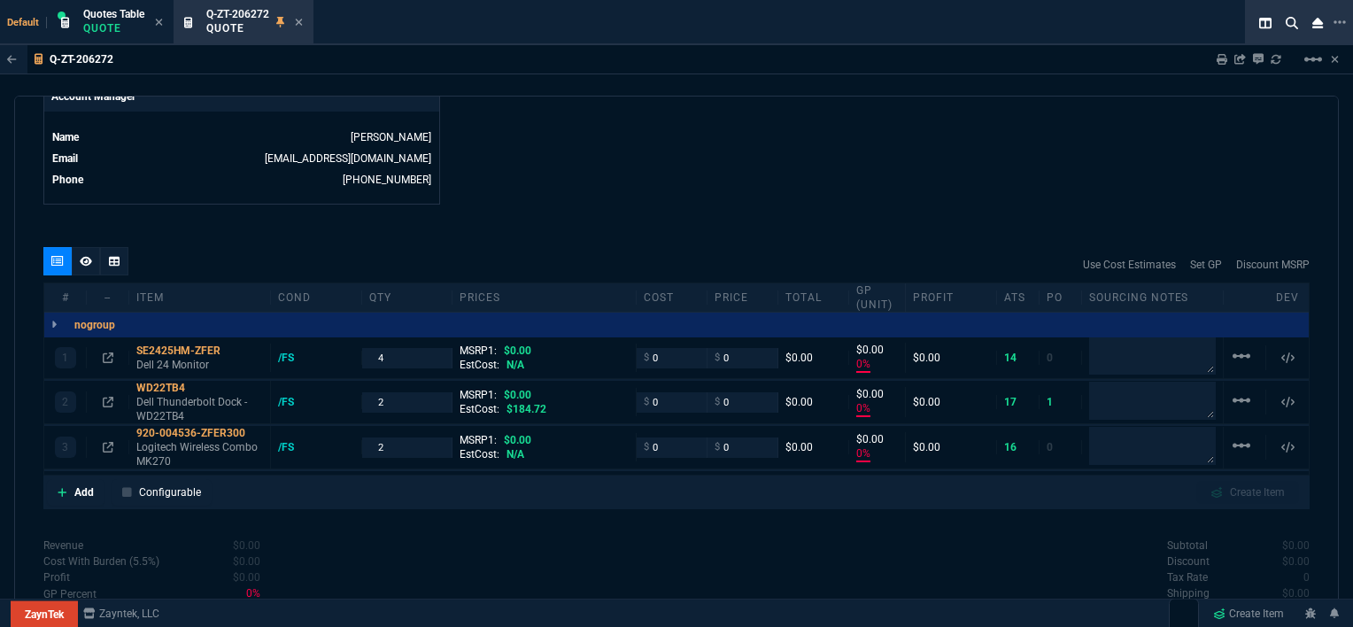
type input "0"
click at [299, 23] on icon at bounding box center [299, 22] width 7 height 7
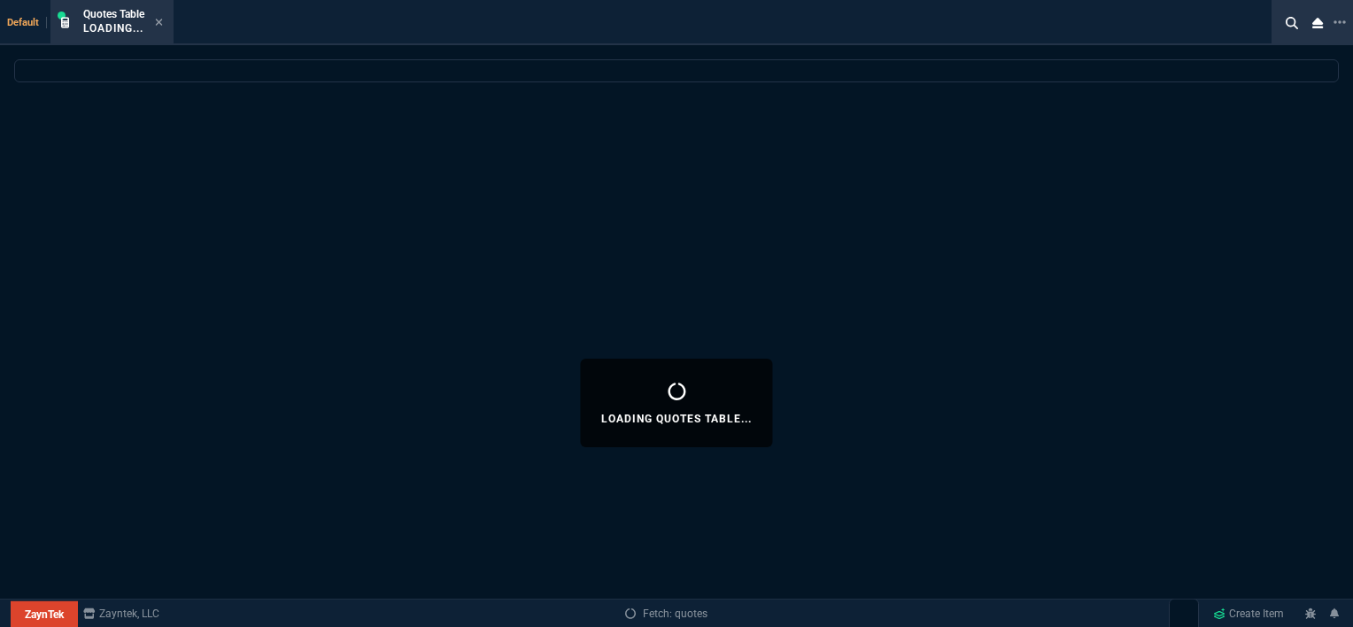
select select
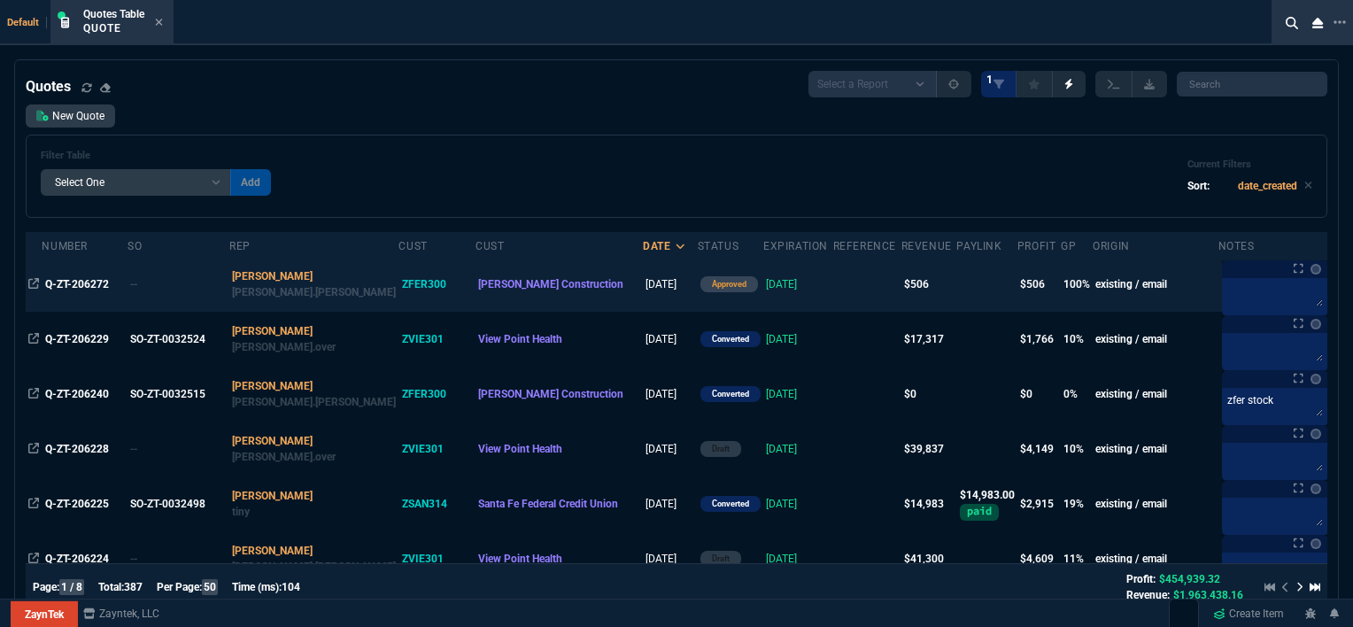
click at [833, 303] on td at bounding box center [867, 284] width 68 height 55
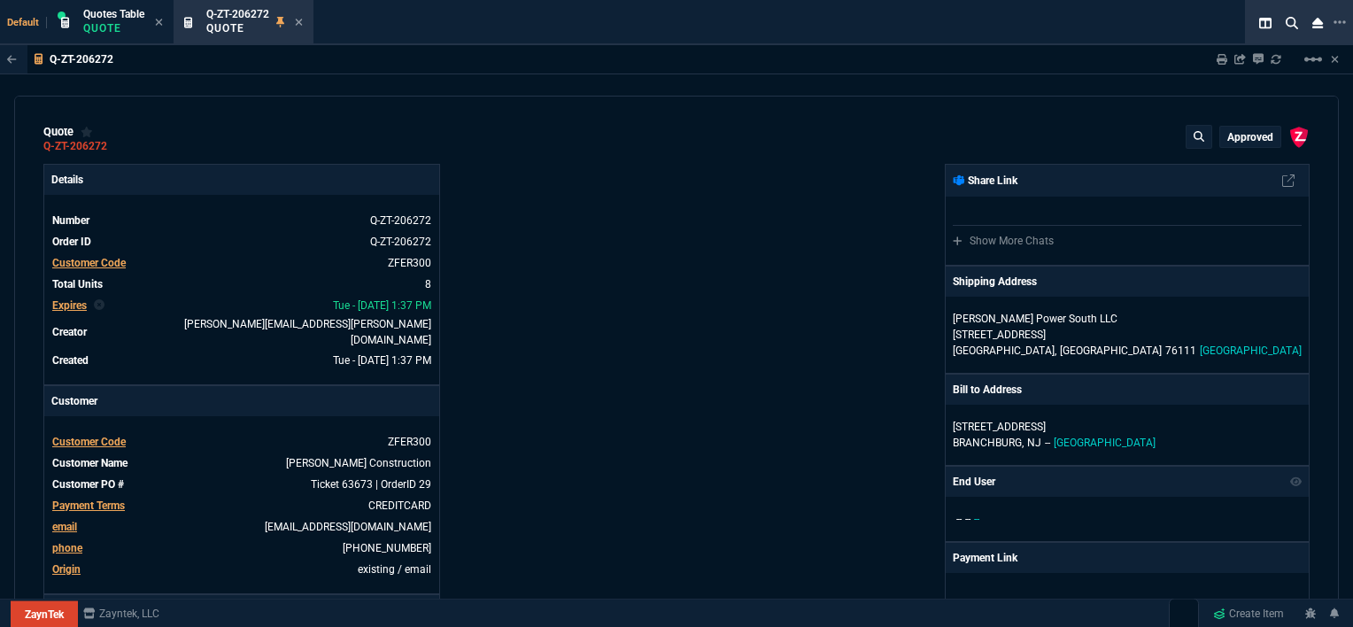
type input "0"
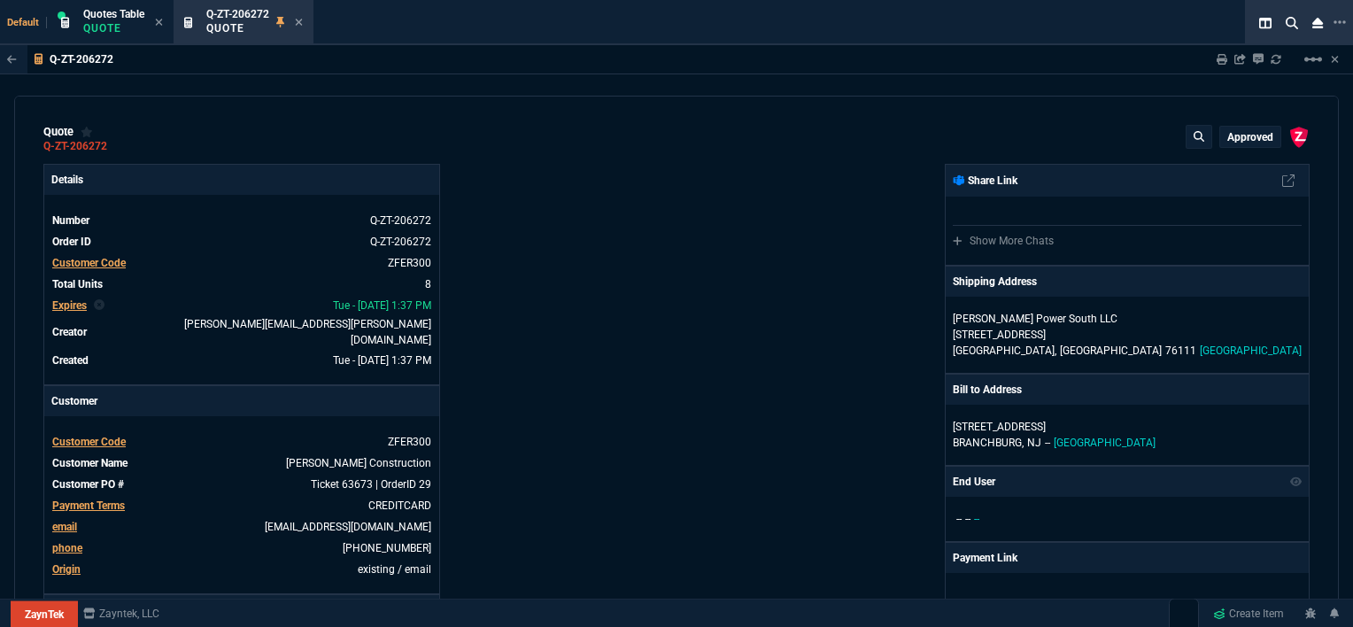
type input "0"
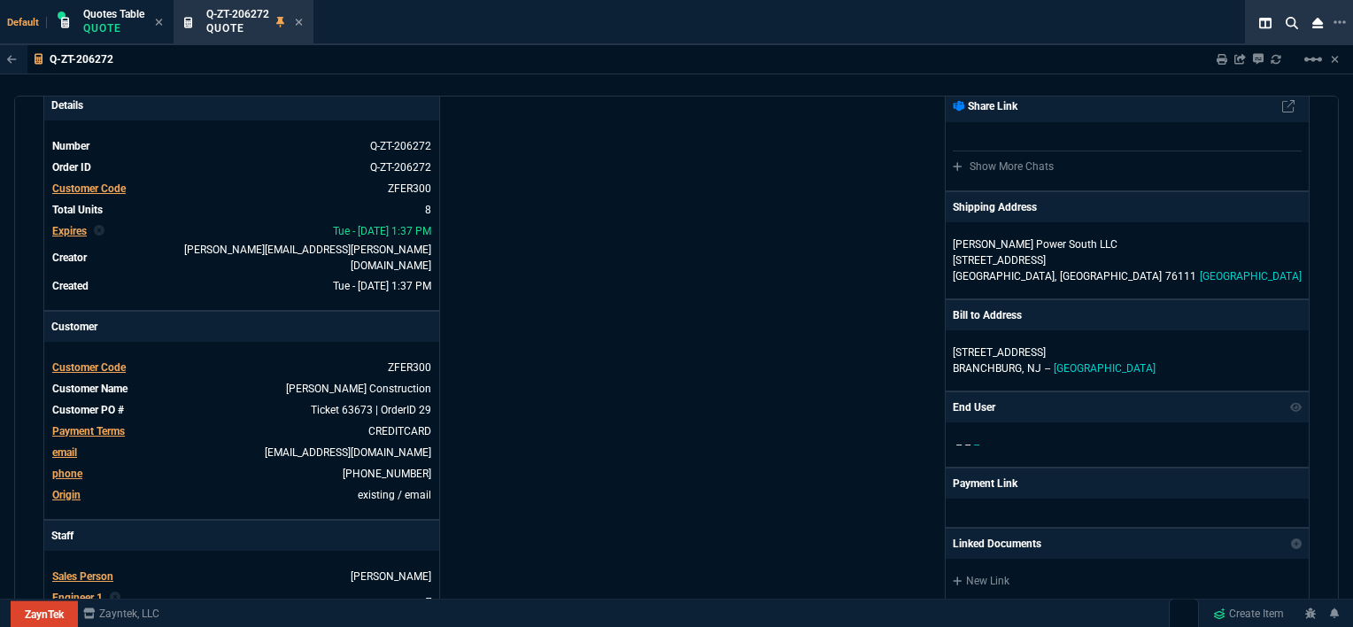
scroll to position [0, 0]
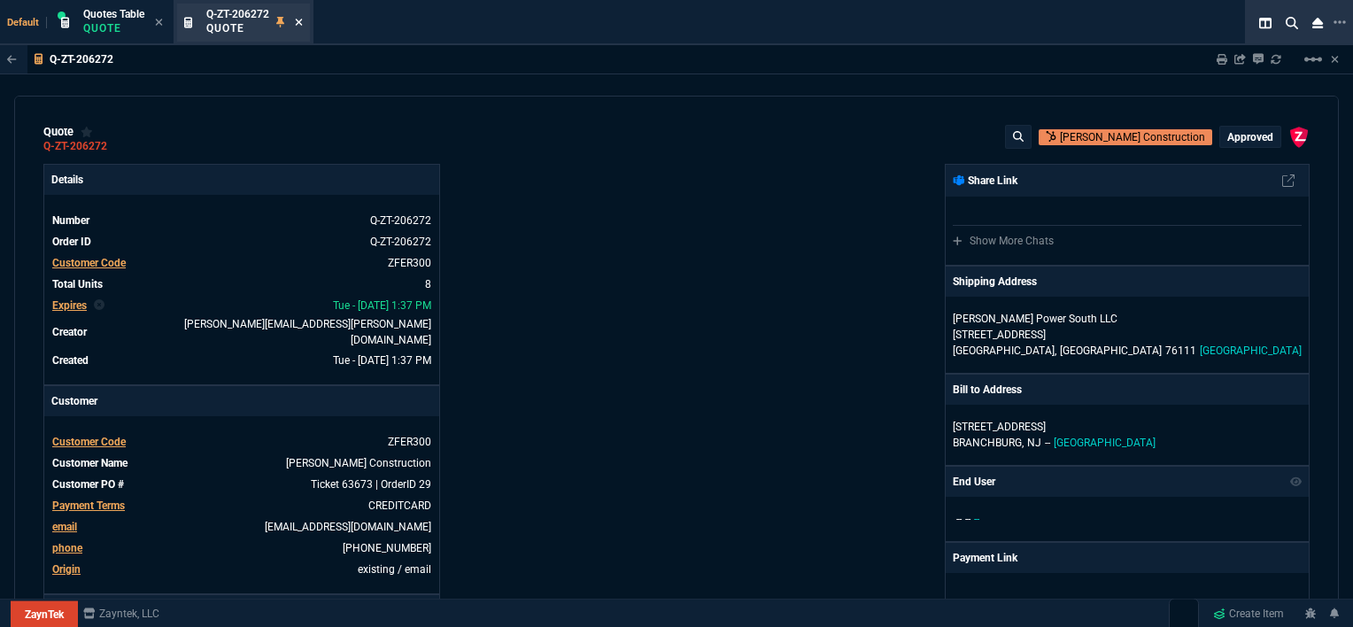
click at [299, 24] on icon at bounding box center [299, 22] width 8 height 11
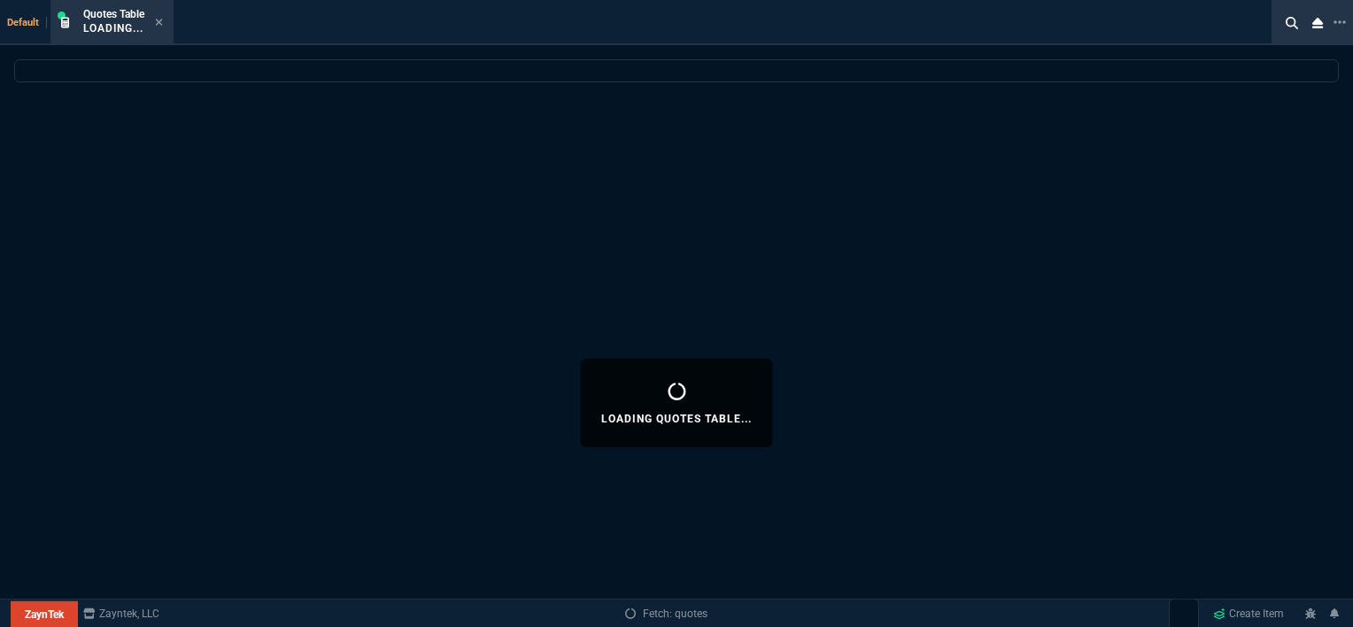
select select
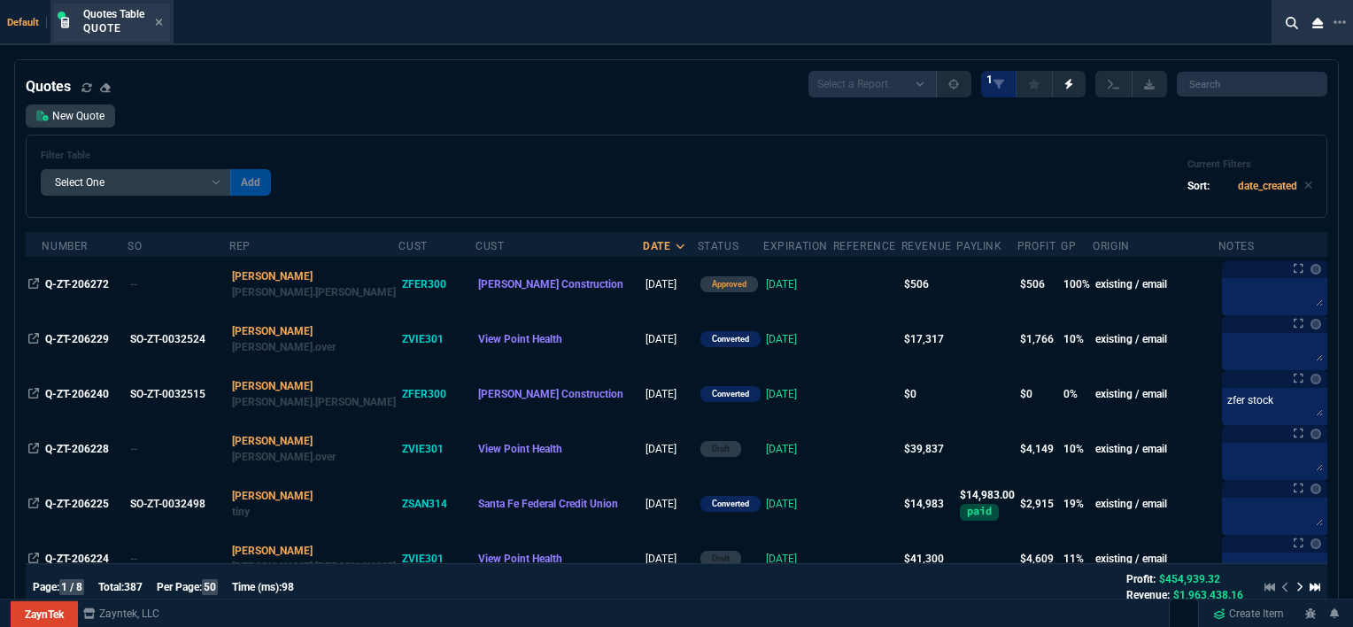
click at [154, 25] on div "Quotes Table Quote" at bounding box center [123, 22] width 80 height 31
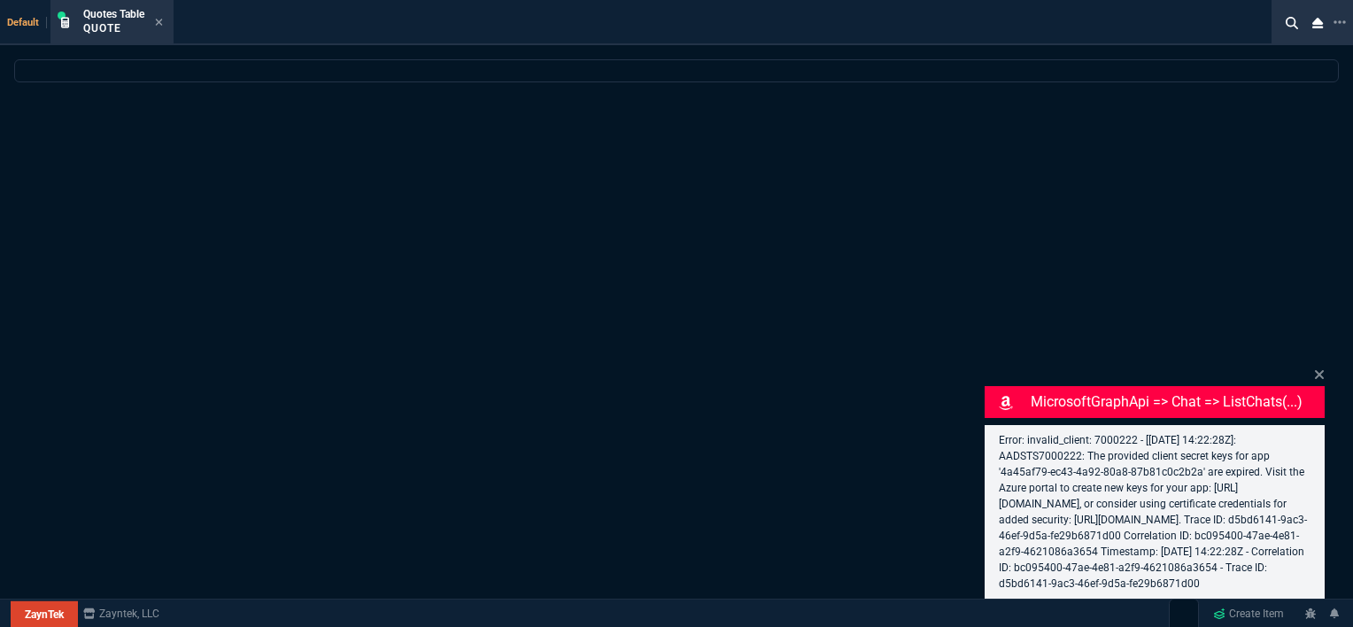
select select
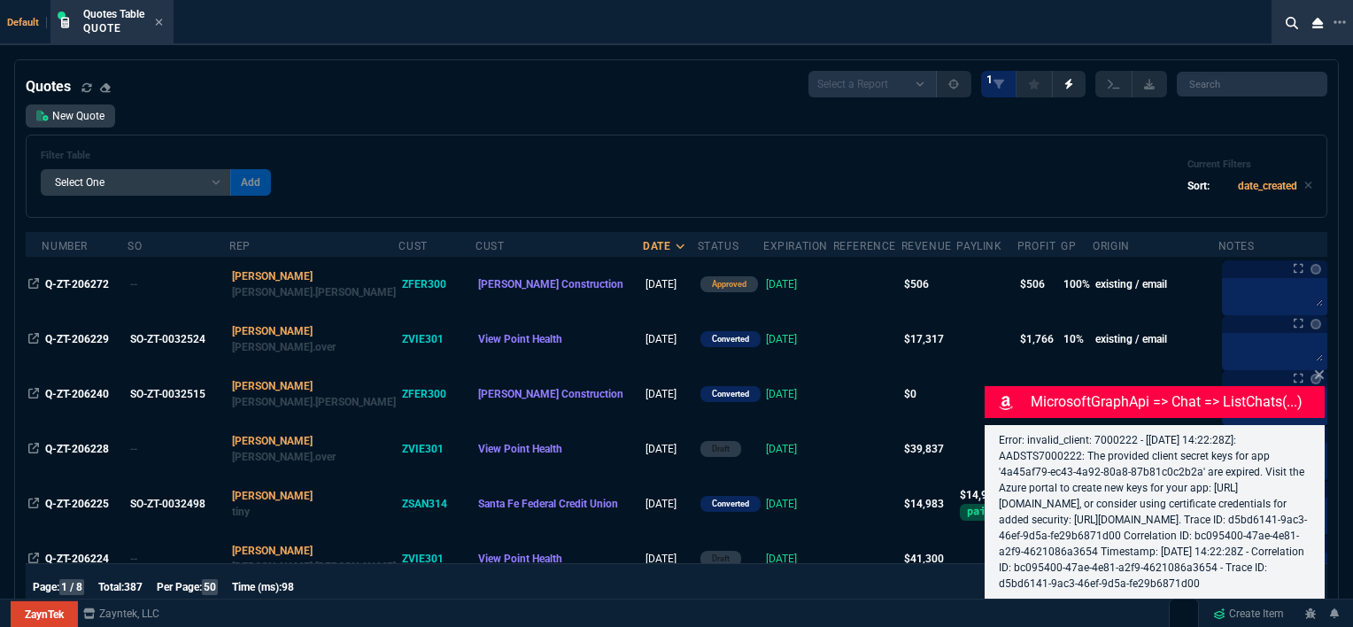
select select "12: [PERSON_NAME]"
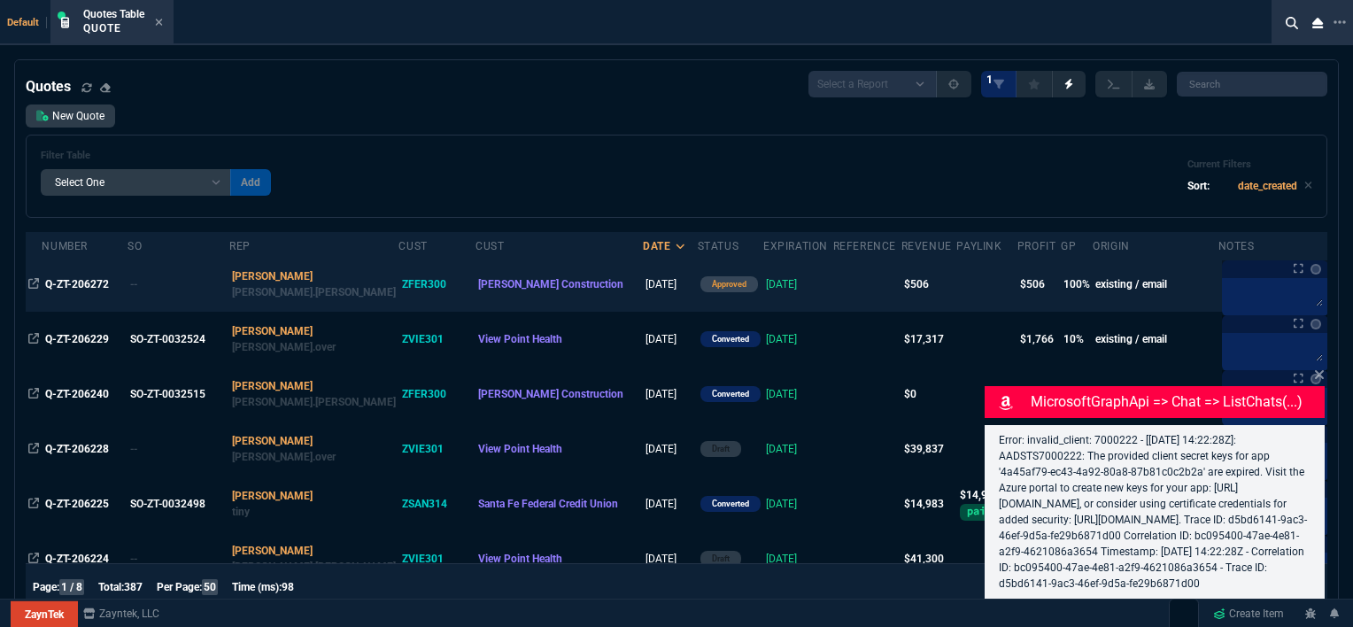
click at [833, 280] on td at bounding box center [867, 284] width 68 height 55
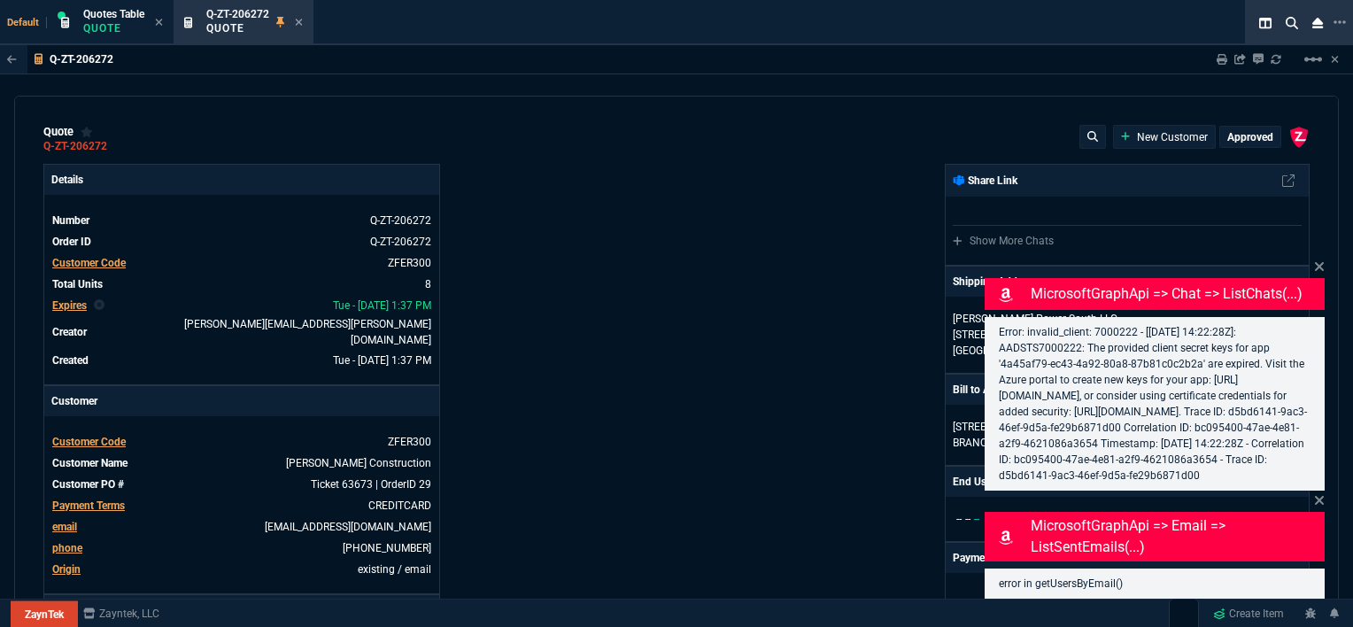
type input "0"
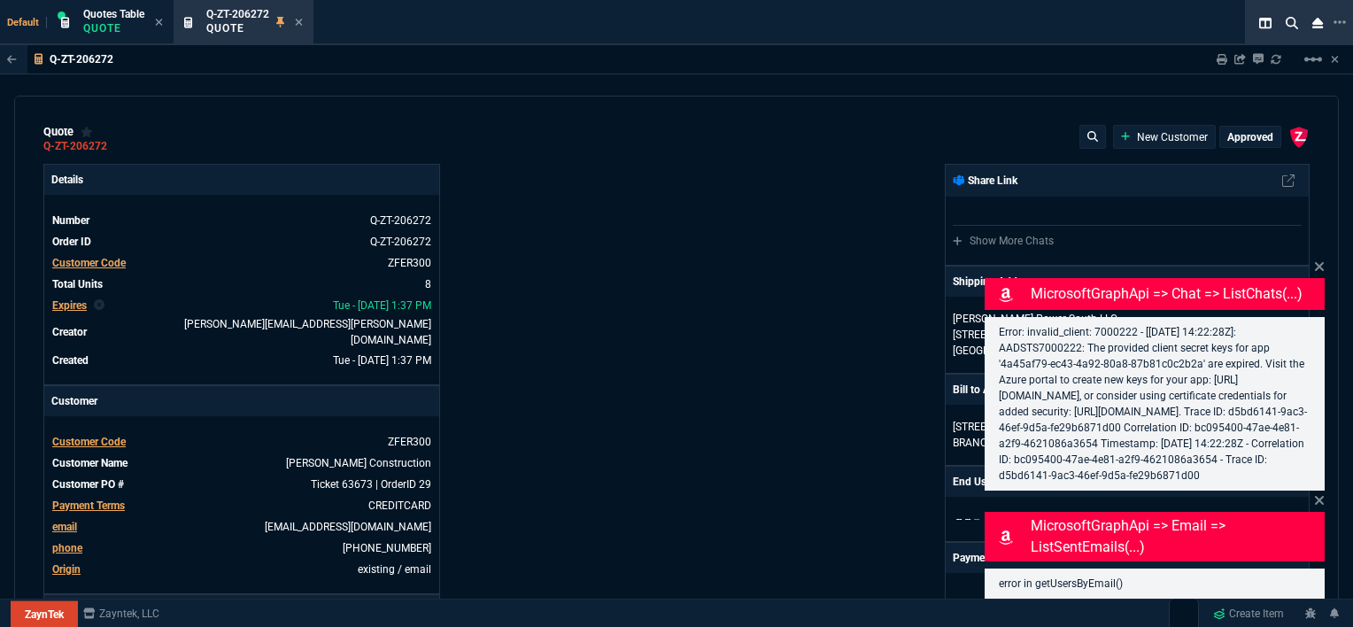
type input "0"
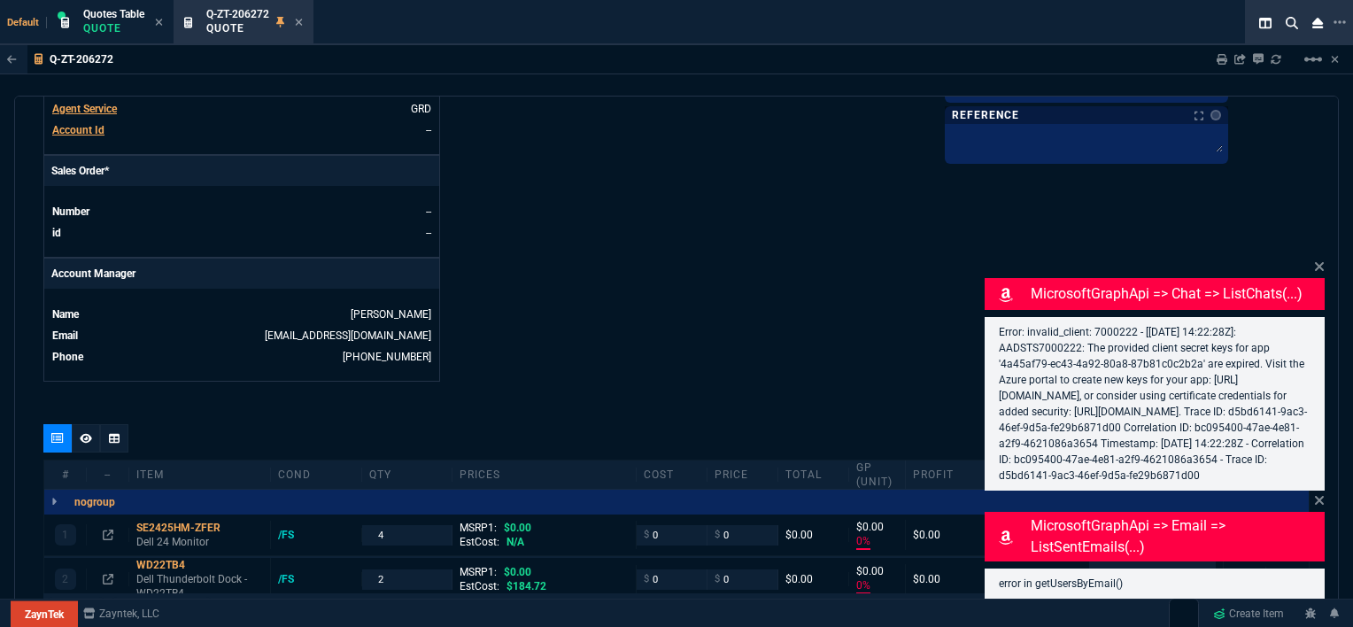
scroll to position [797, 0]
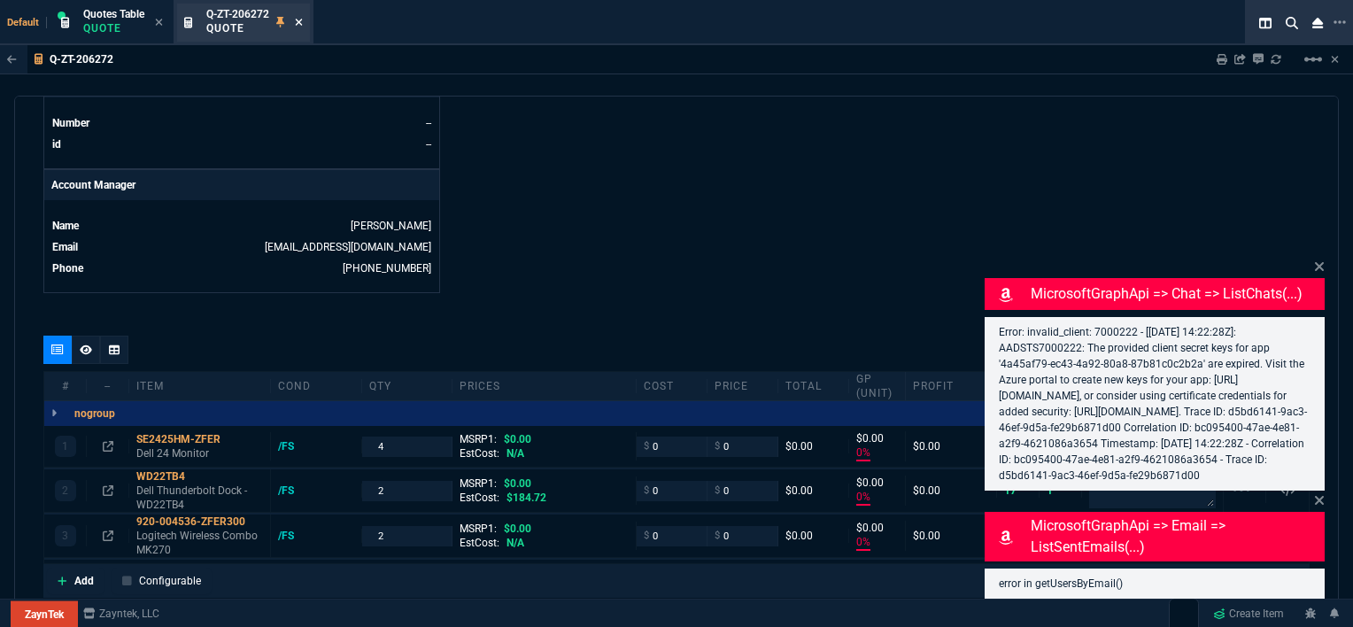
click at [301, 18] on icon at bounding box center [299, 22] width 8 height 11
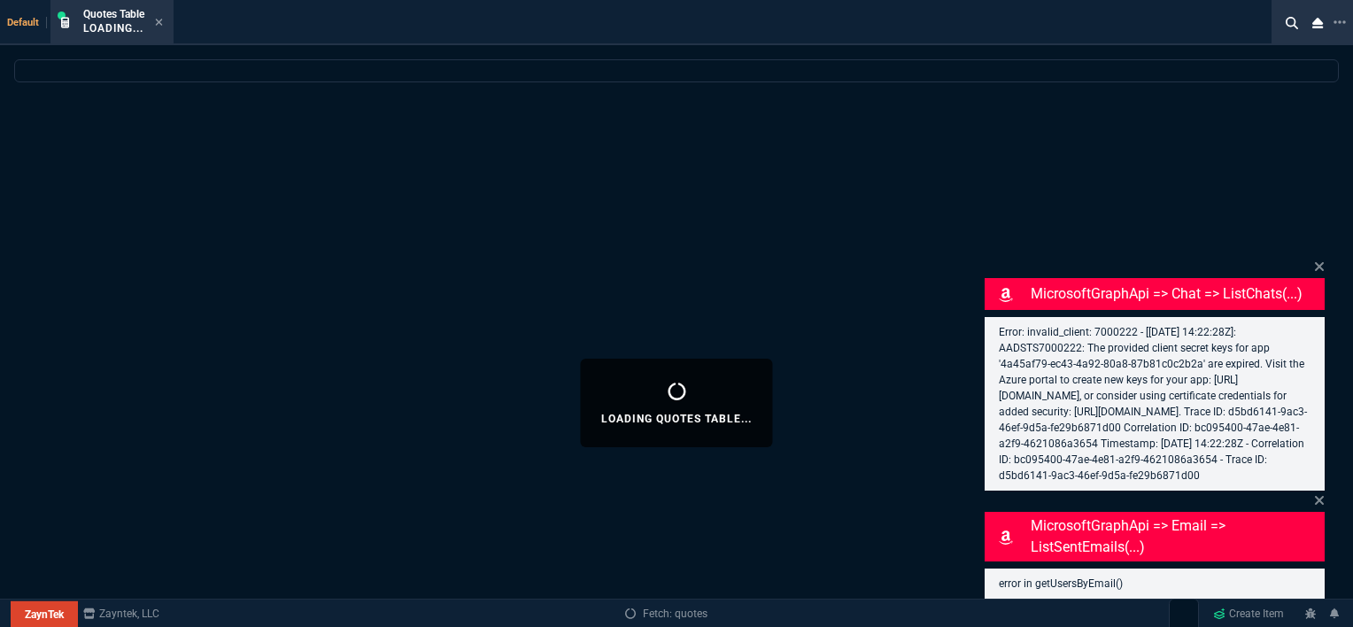
select select
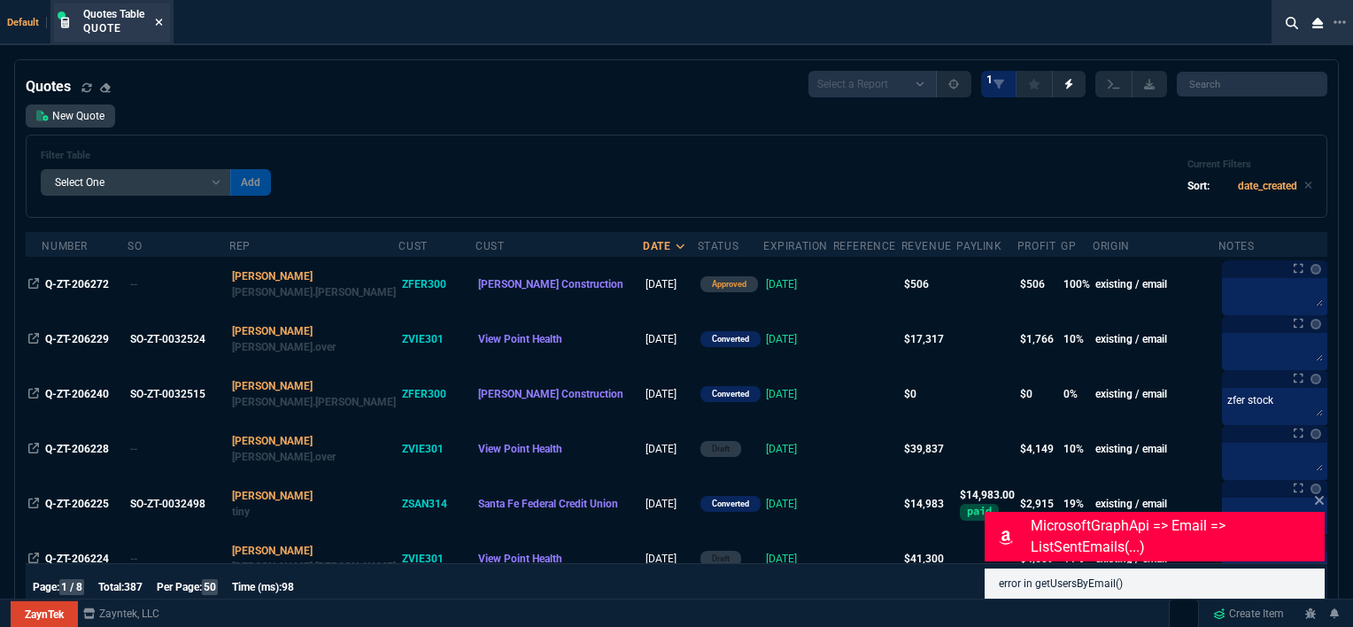
click at [156, 18] on icon at bounding box center [159, 22] width 8 height 11
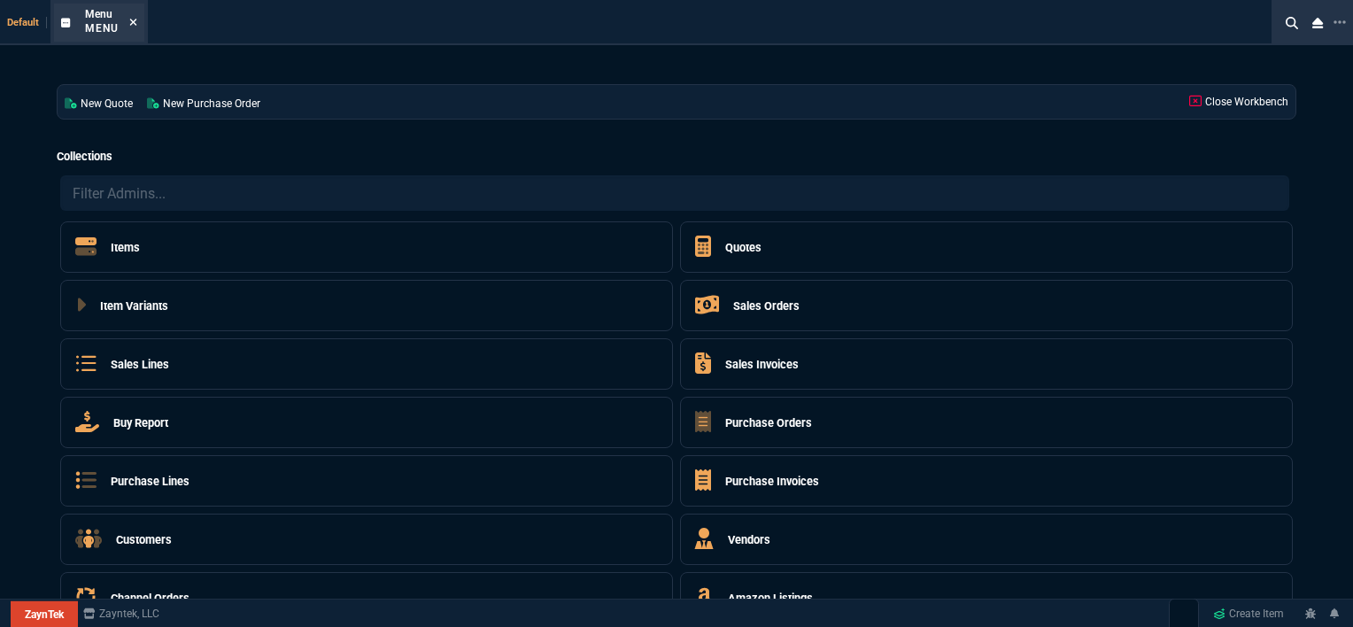
click at [132, 20] on icon at bounding box center [133, 22] width 8 height 11
